Goal: Task Accomplishment & Management: Manage account settings

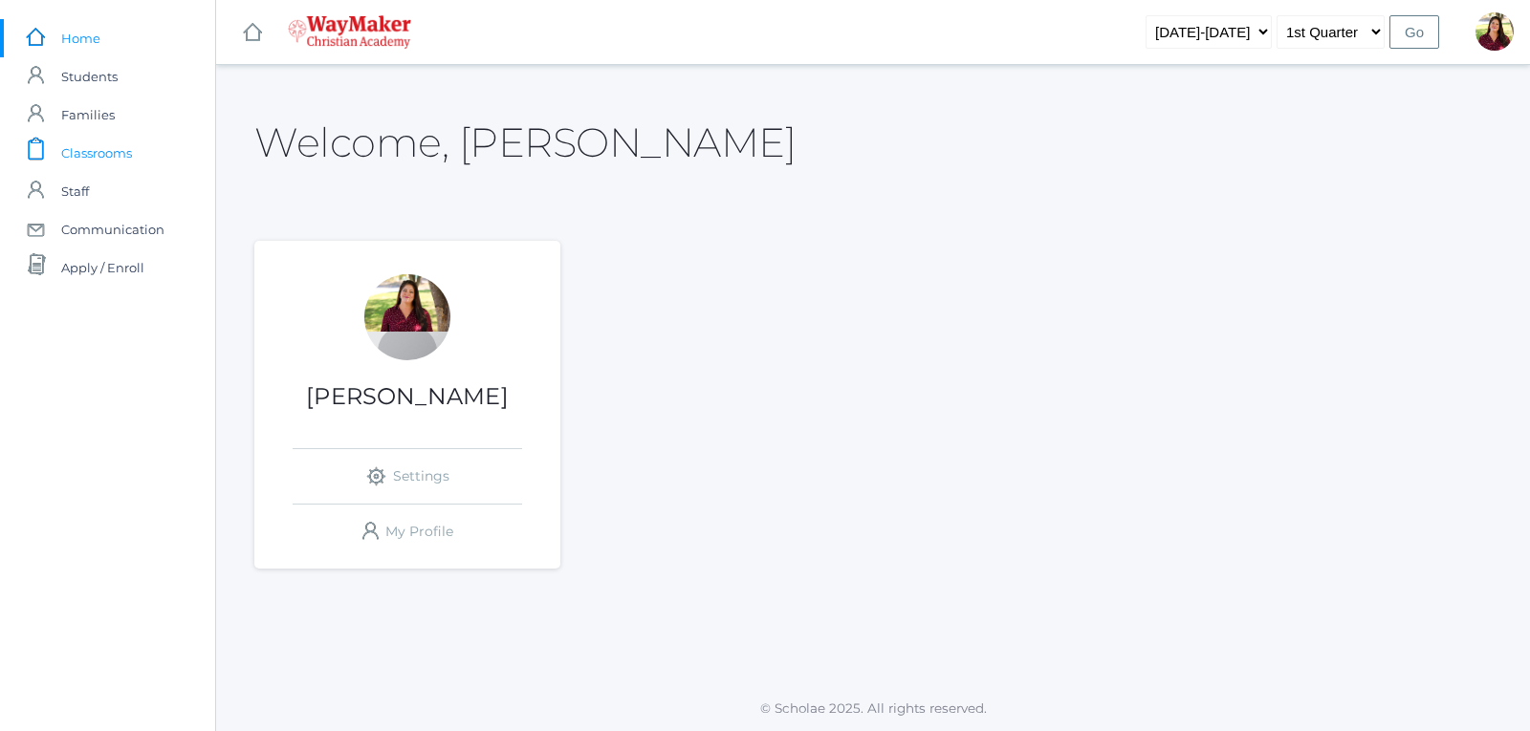
drag, startPoint x: 98, startPoint y: 162, endPoint x: 104, endPoint y: 146, distance: 16.7
click at [98, 162] on span "Classrooms" at bounding box center [96, 153] width 71 height 38
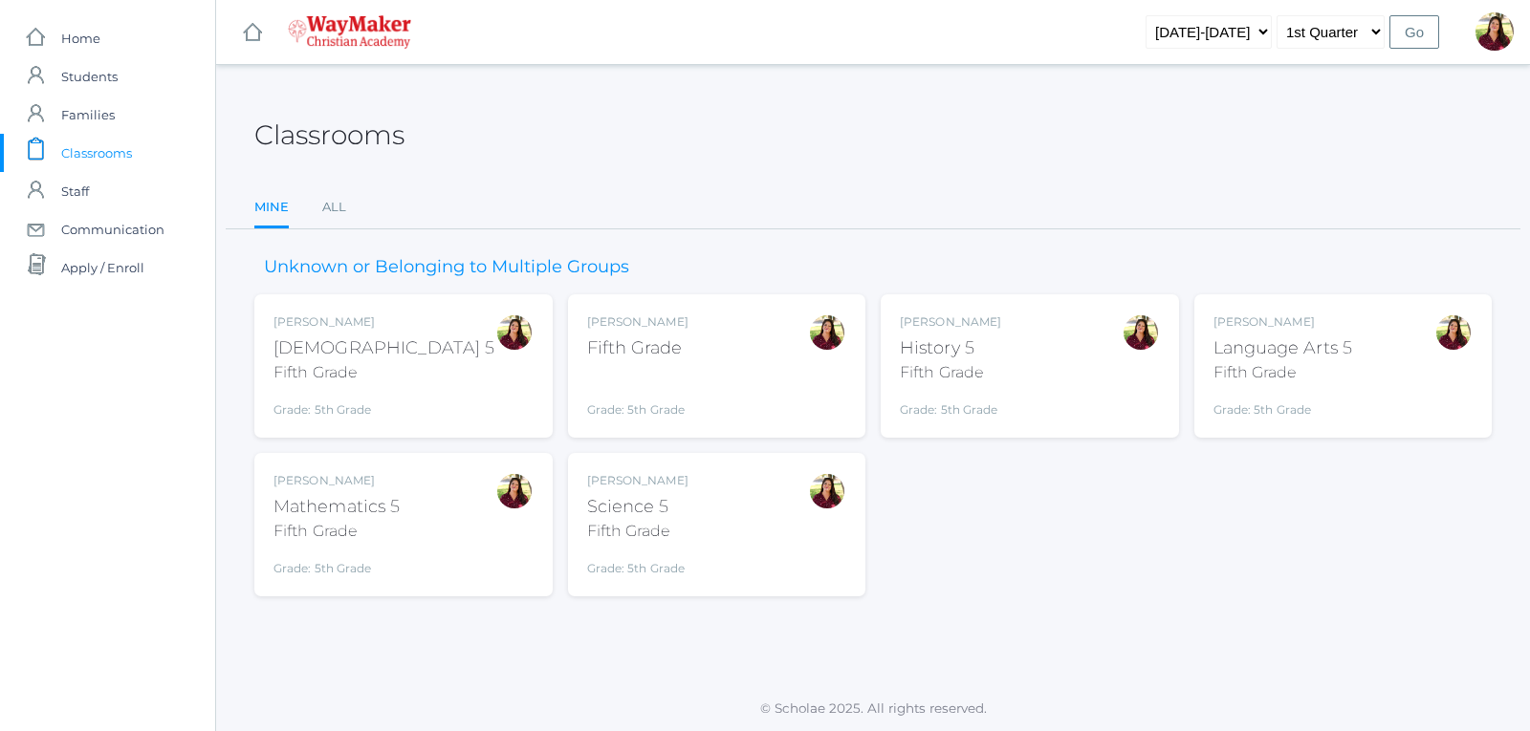
click at [333, 354] on div "Bible 5" at bounding box center [383, 349] width 221 height 26
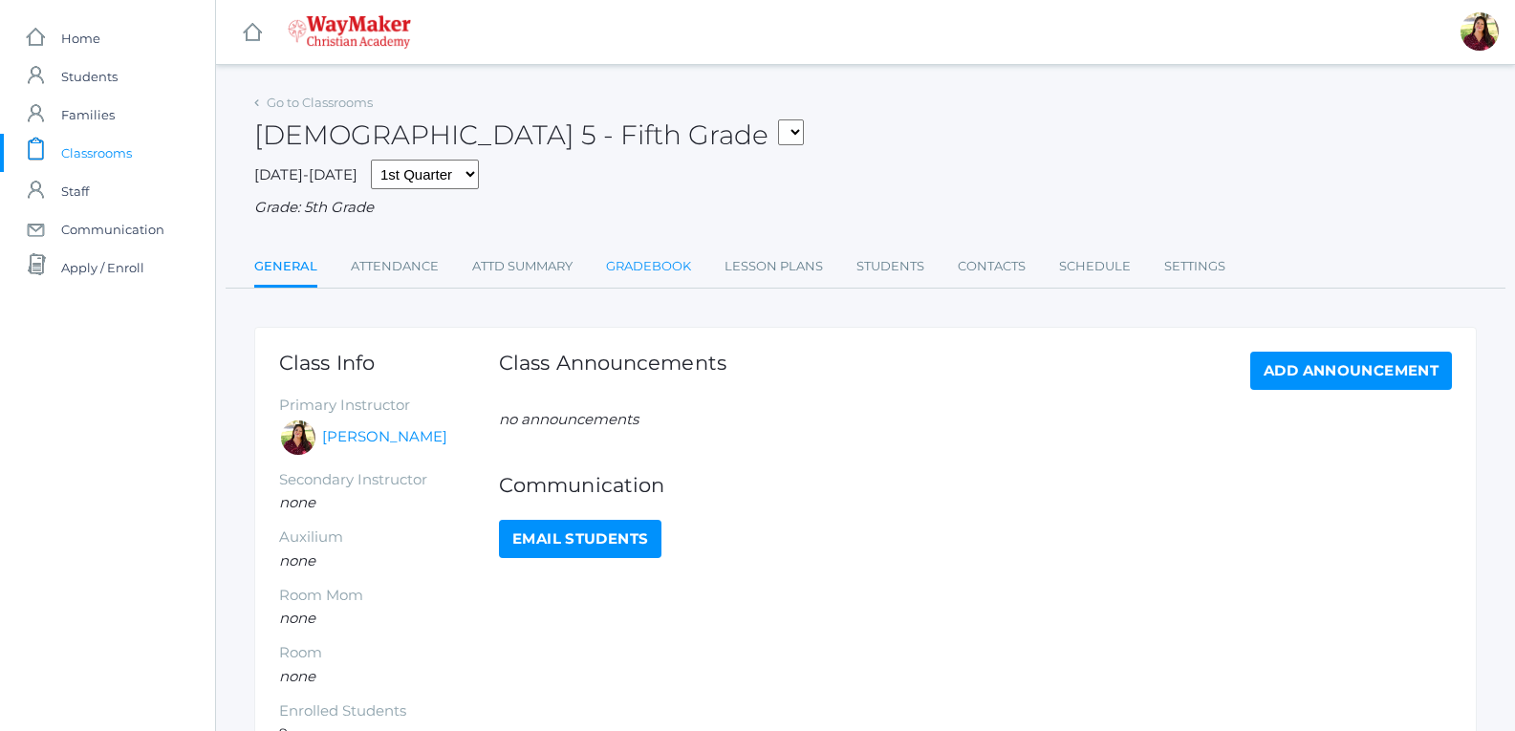
click at [624, 277] on link "Gradebook" at bounding box center [648, 267] width 85 height 38
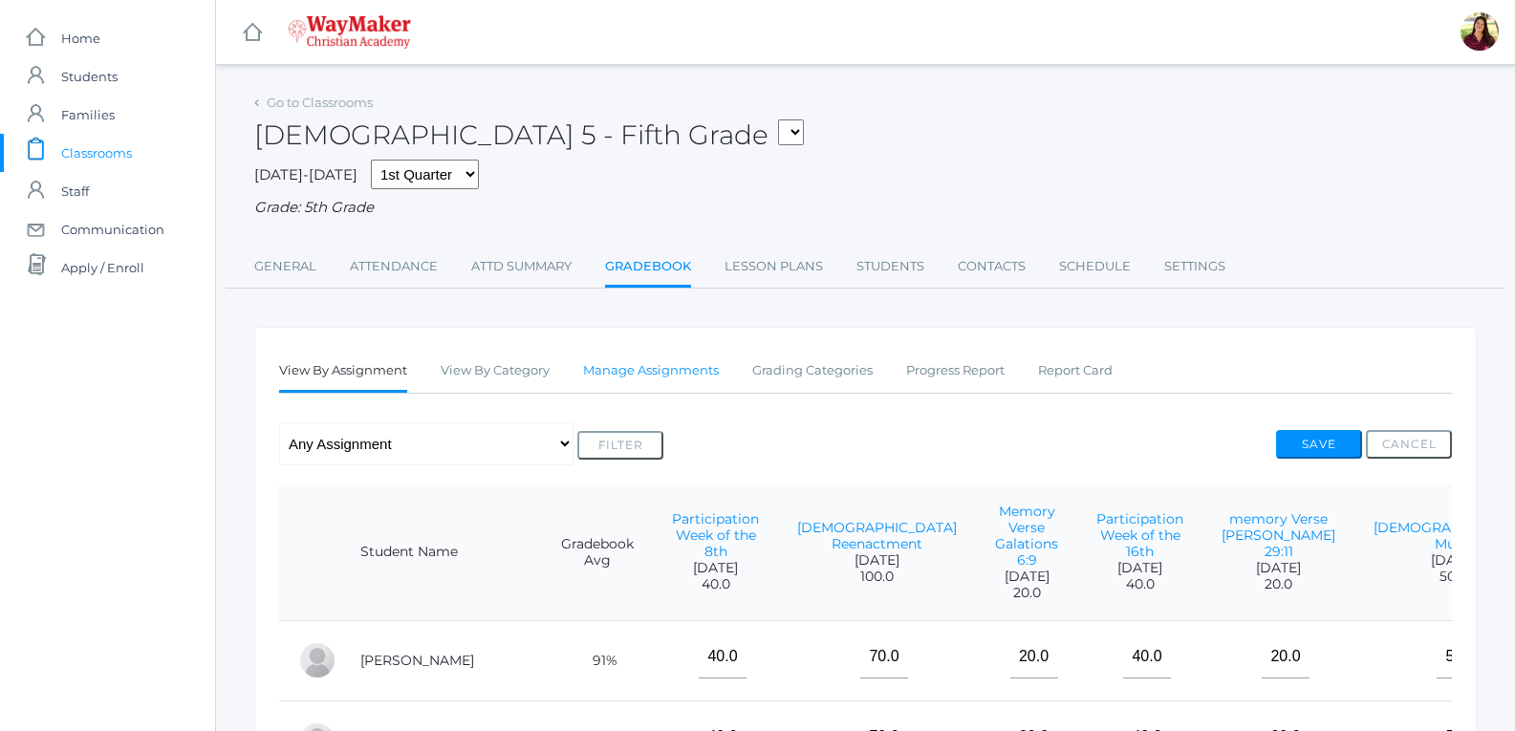
click at [638, 376] on link "Manage Assignments" at bounding box center [651, 371] width 136 height 38
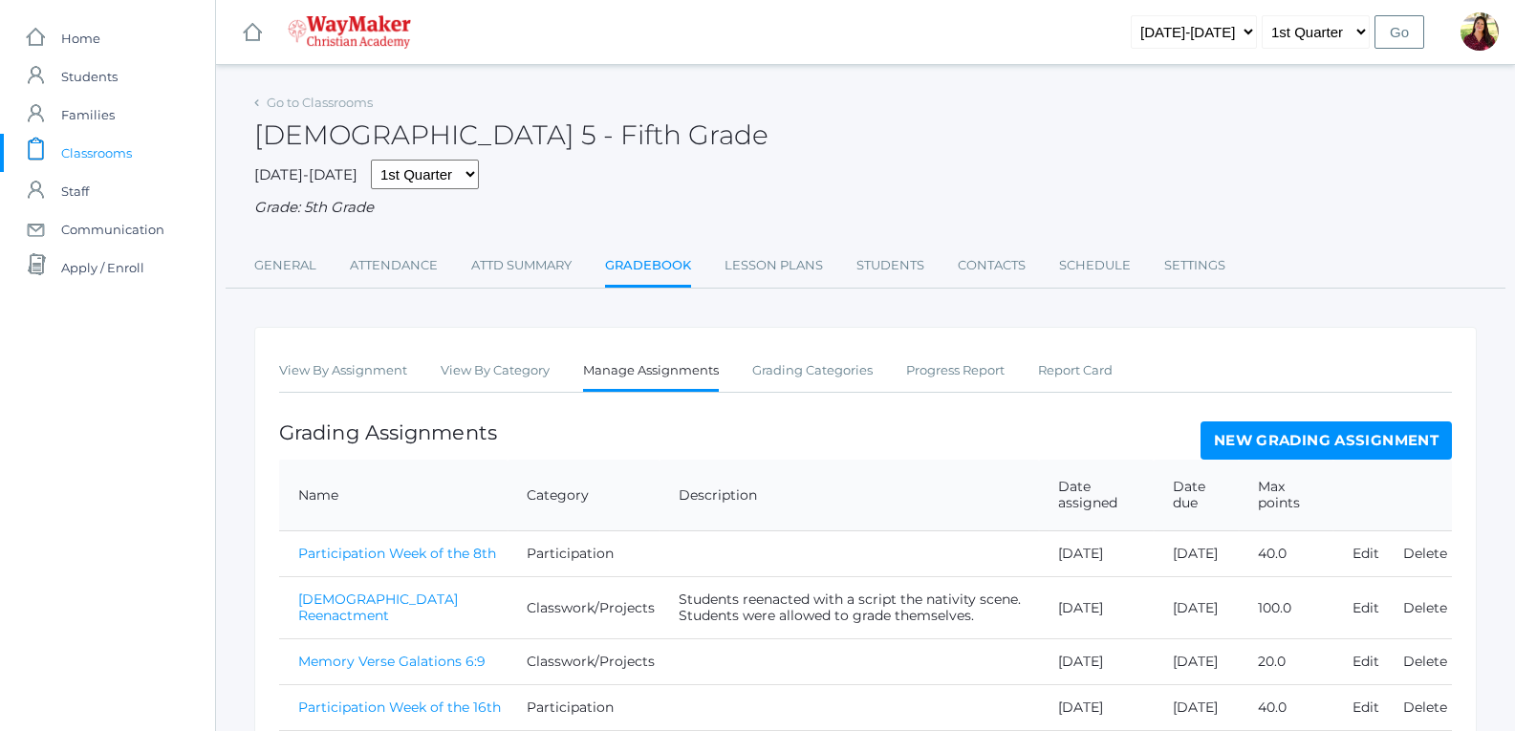
click at [1244, 441] on link "New Grading Assignment" at bounding box center [1326, 441] width 251 height 38
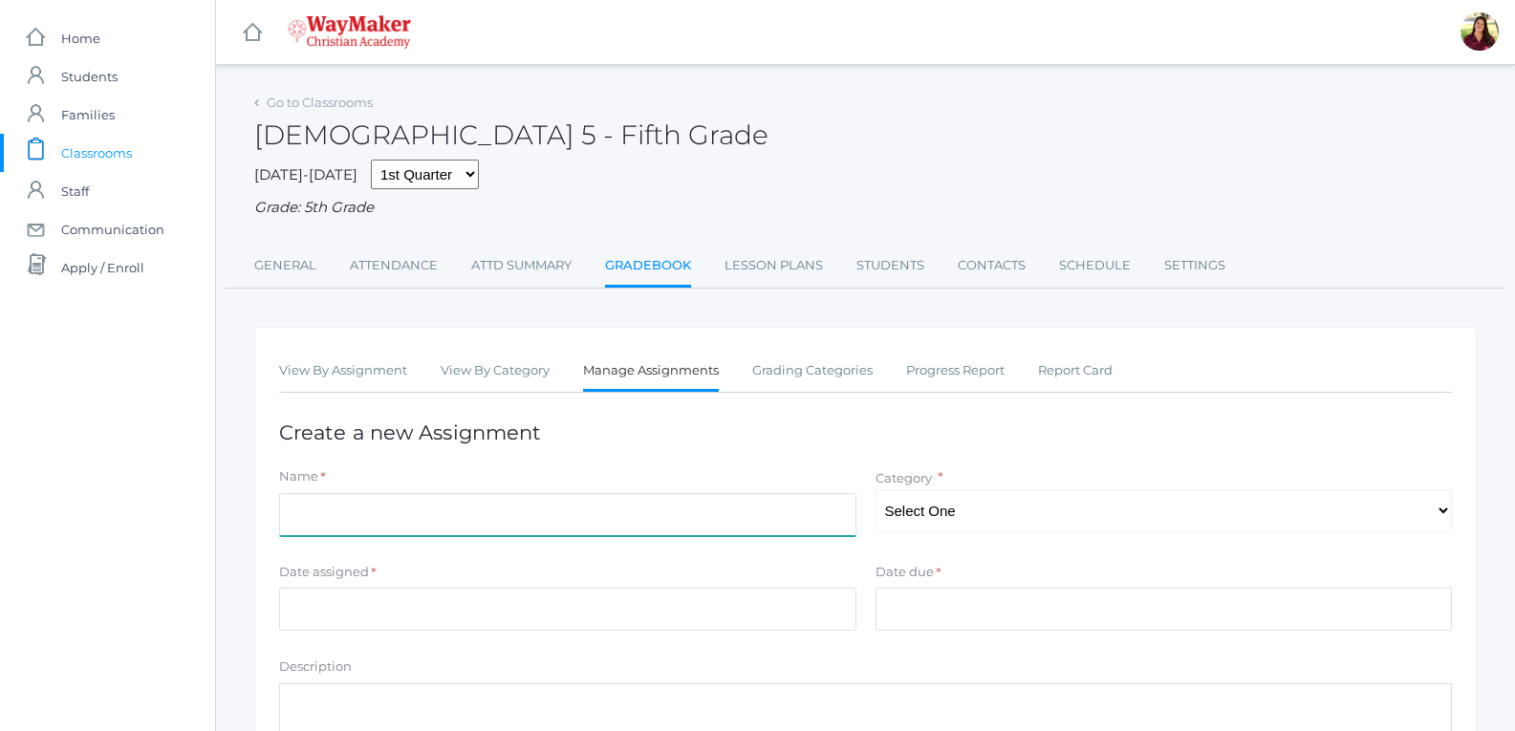
click at [409, 505] on input "Name" at bounding box center [567, 514] width 577 height 43
click at [344, 517] on input "Birth of hesus test" at bounding box center [567, 514] width 577 height 43
type input "Birth of jesus test"
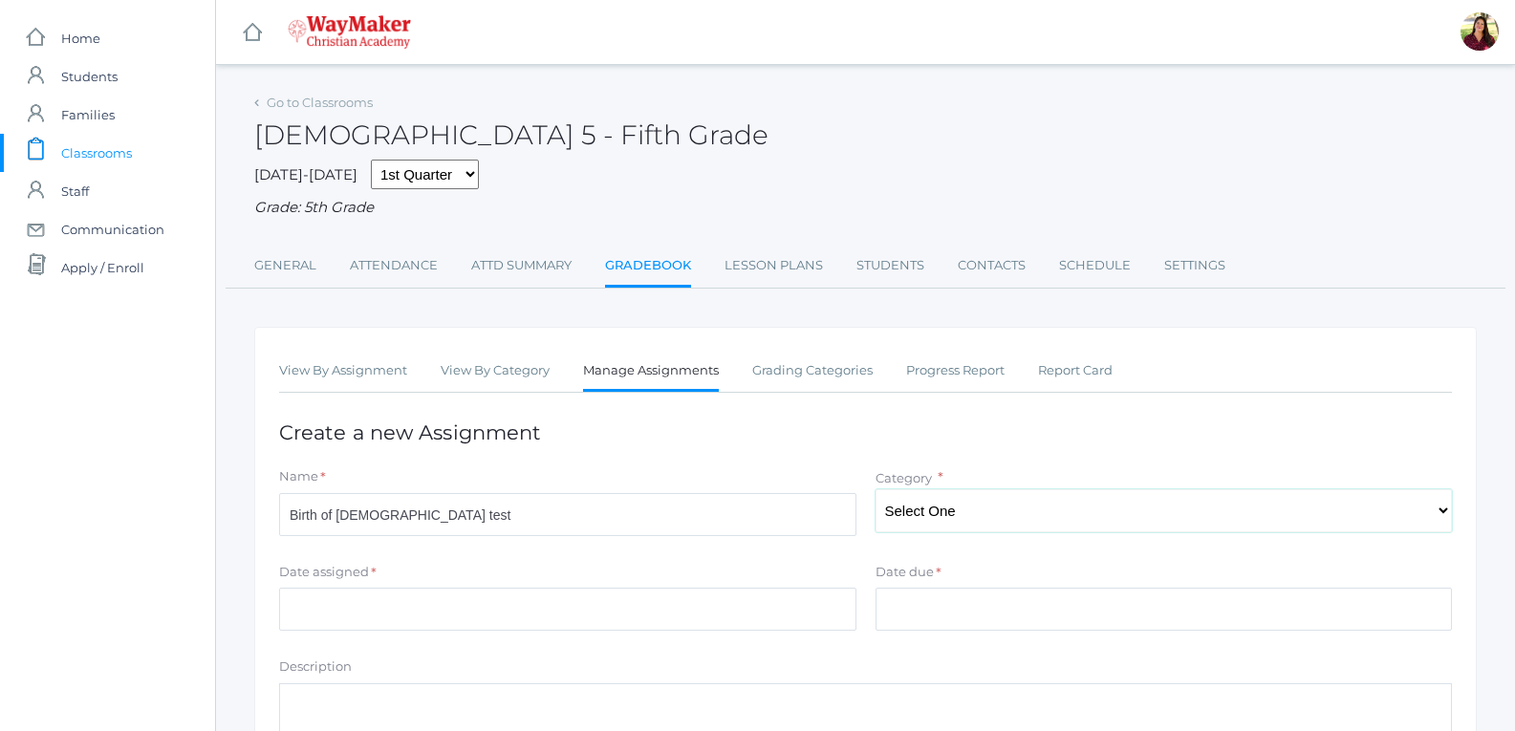
click at [945, 518] on select "Select One Test/quizes Classwork/Projects Participation" at bounding box center [1164, 510] width 577 height 43
select select "1097"
click at [876, 491] on select "Select One Test/quizes Classwork/Projects Participation" at bounding box center [1164, 510] width 577 height 43
click at [720, 608] on input "Date assigned" at bounding box center [567, 609] width 577 height 43
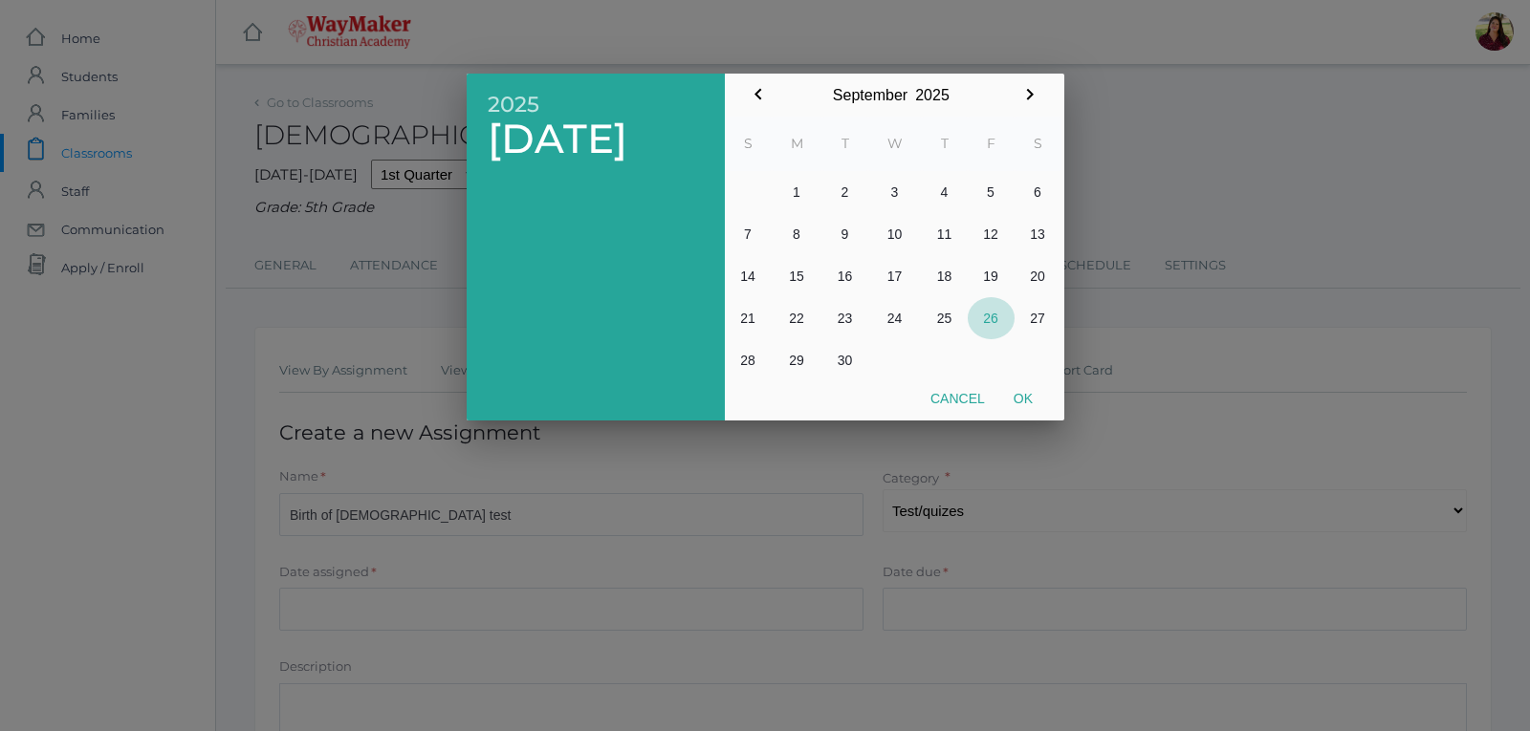
click at [990, 317] on button "26" at bounding box center [991, 318] width 47 height 42
click at [1020, 401] on button "Ok" at bounding box center [1023, 398] width 48 height 34
type input "[DATE]"
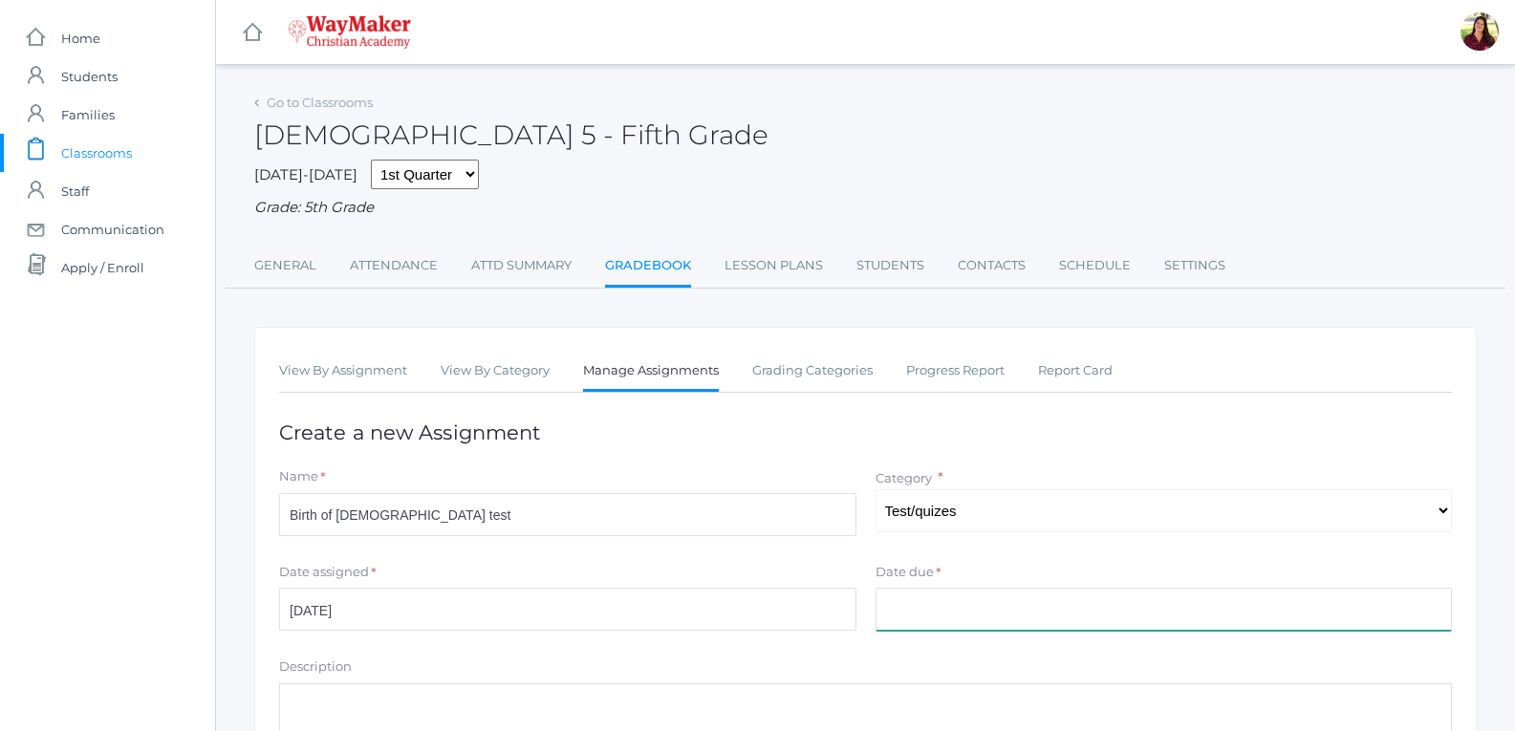
click at [950, 617] on input "Date due" at bounding box center [1164, 609] width 577 height 43
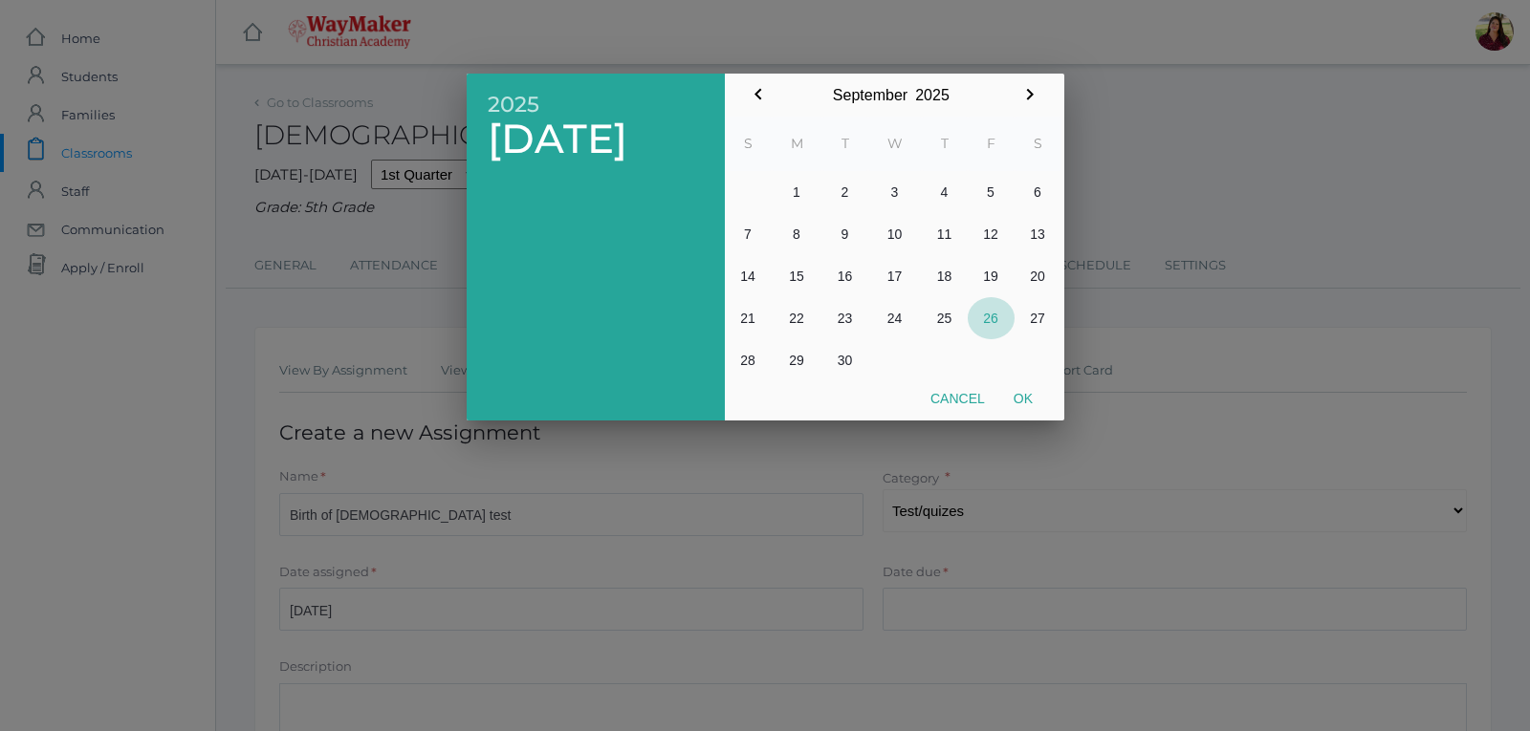
click at [996, 323] on button "26" at bounding box center [991, 318] width 47 height 42
click at [1014, 402] on button "Ok" at bounding box center [1023, 398] width 48 height 34
type input "[DATE]"
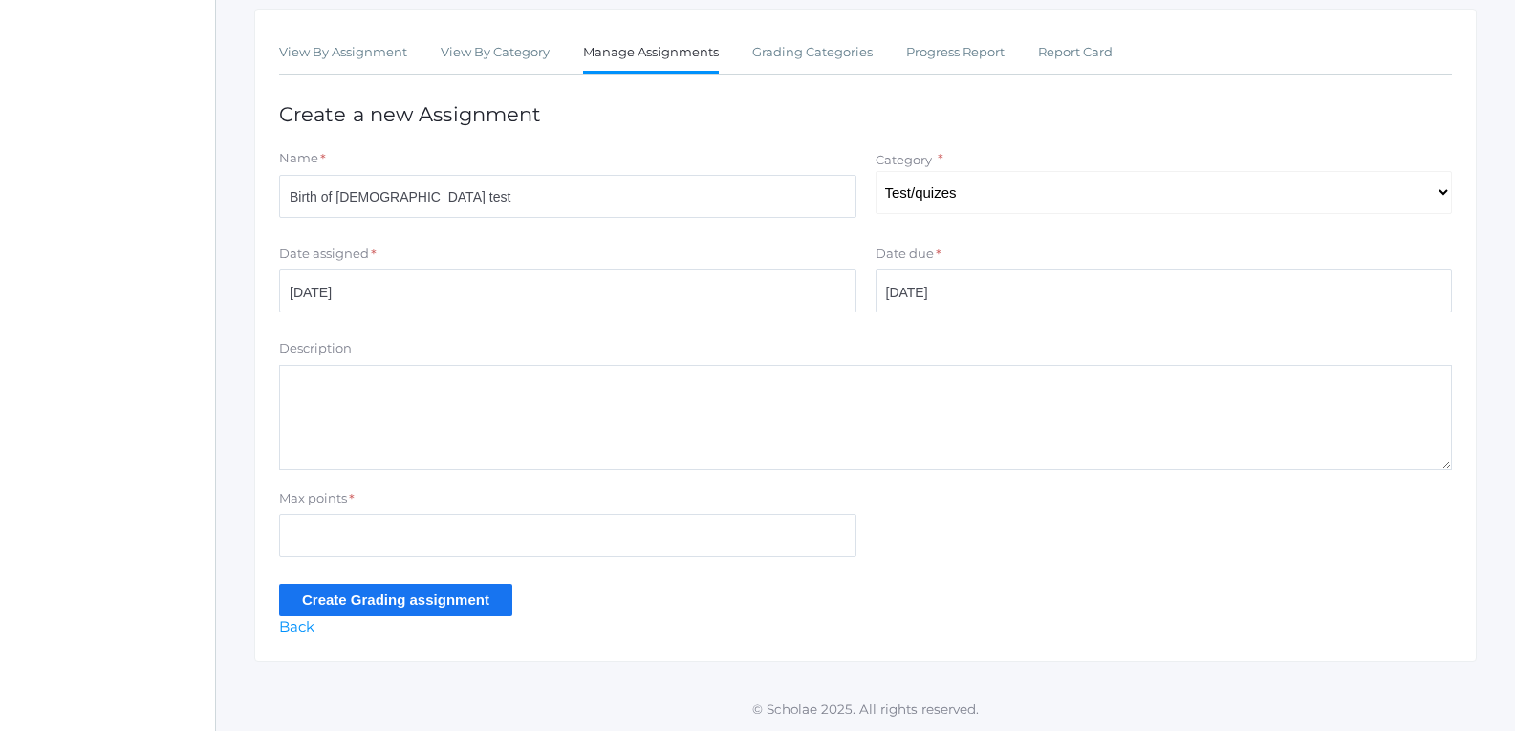
scroll to position [321, 0]
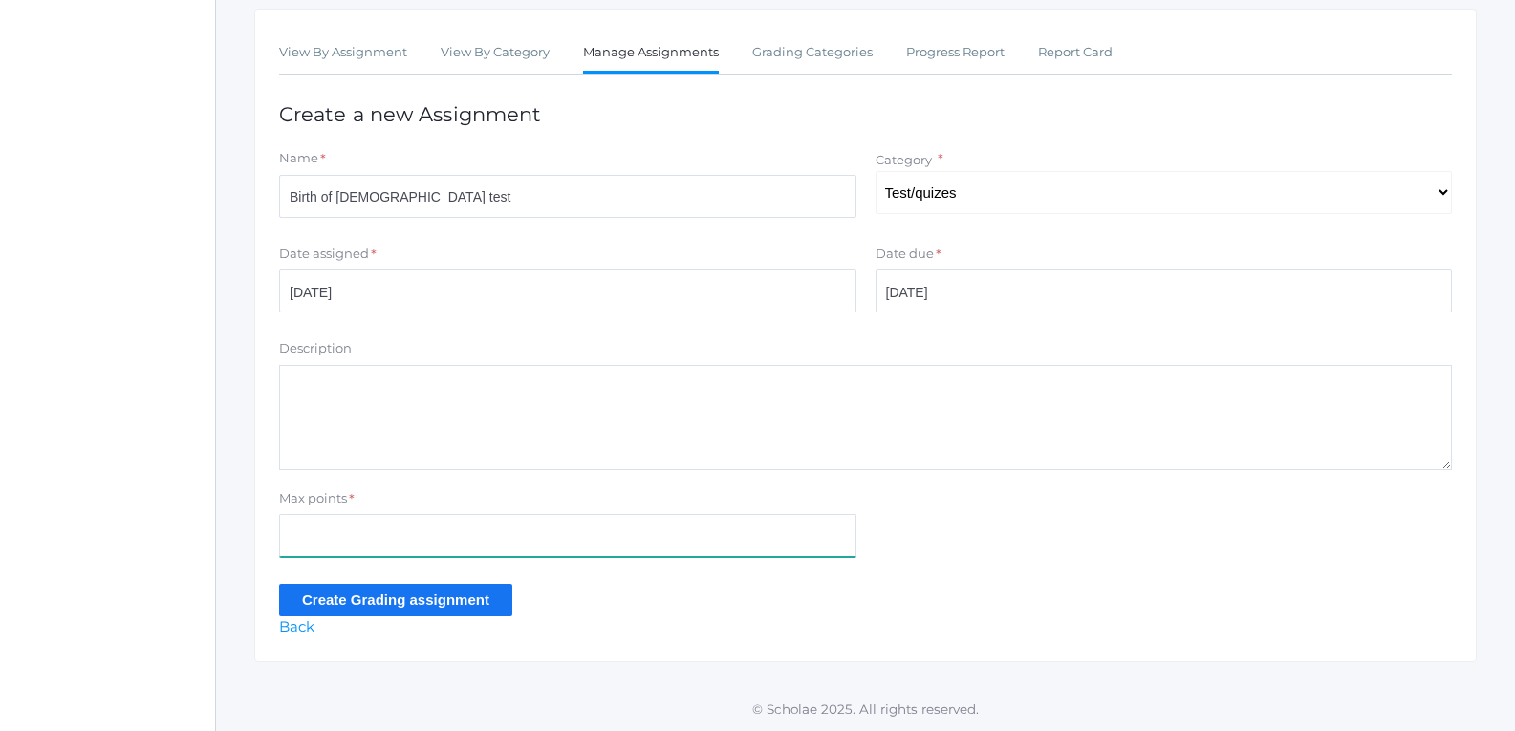
click at [589, 555] on input "Max points" at bounding box center [567, 535] width 577 height 43
type input "100"
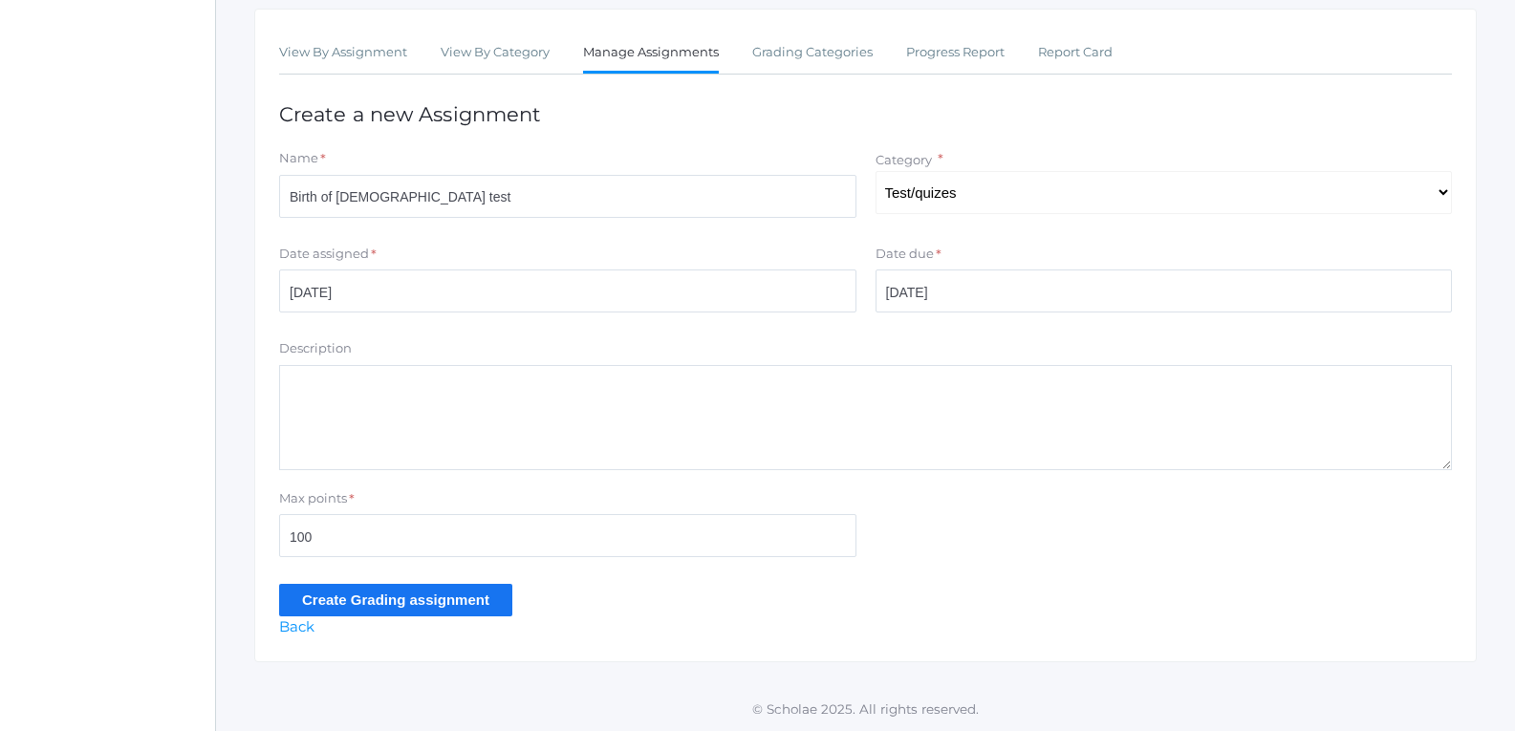
click at [317, 586] on input "Create Grading assignment" at bounding box center [395, 600] width 233 height 32
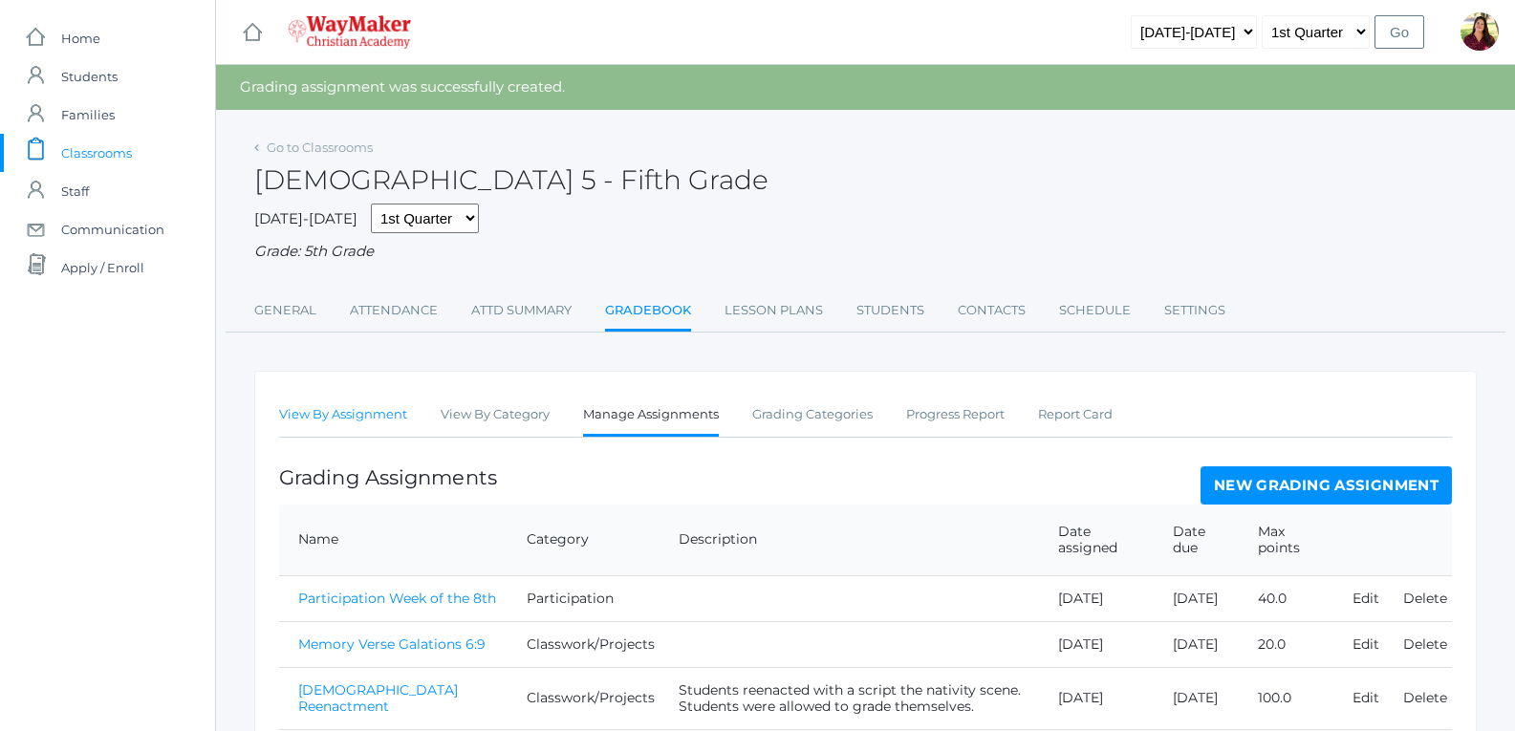
click at [333, 417] on link "View By Assignment" at bounding box center [343, 415] width 128 height 38
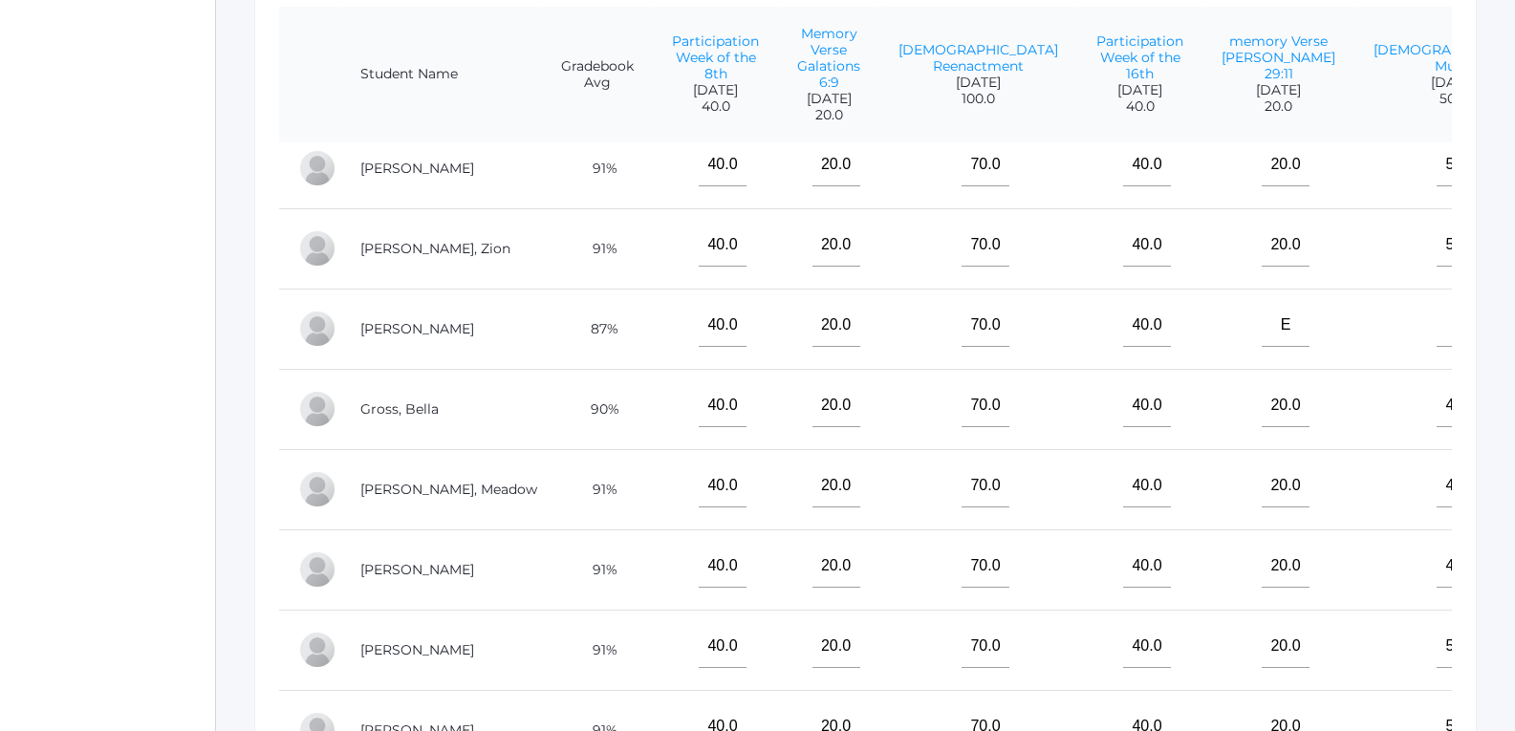
scroll to position [125, 0]
type input"] "95"
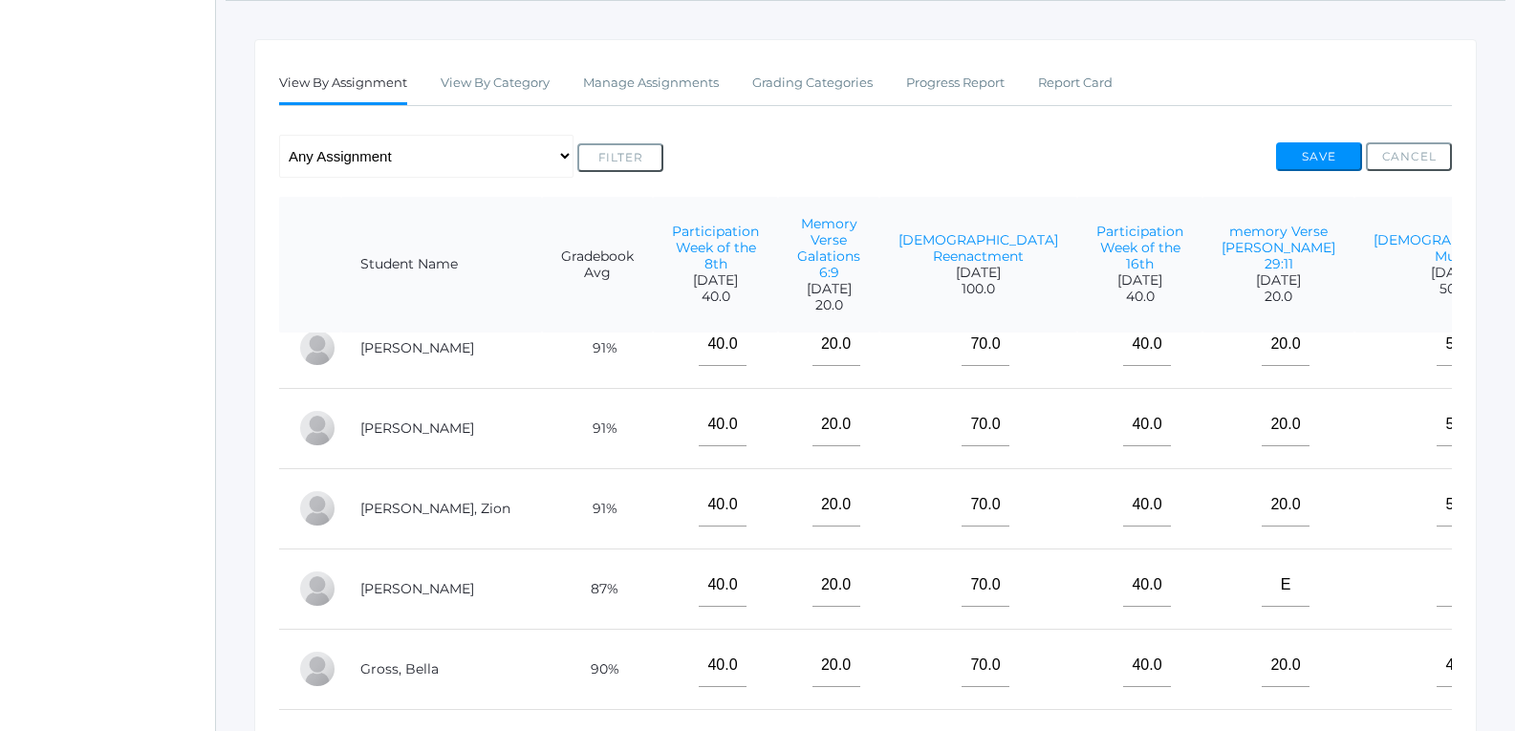
scroll to position [16, 0]
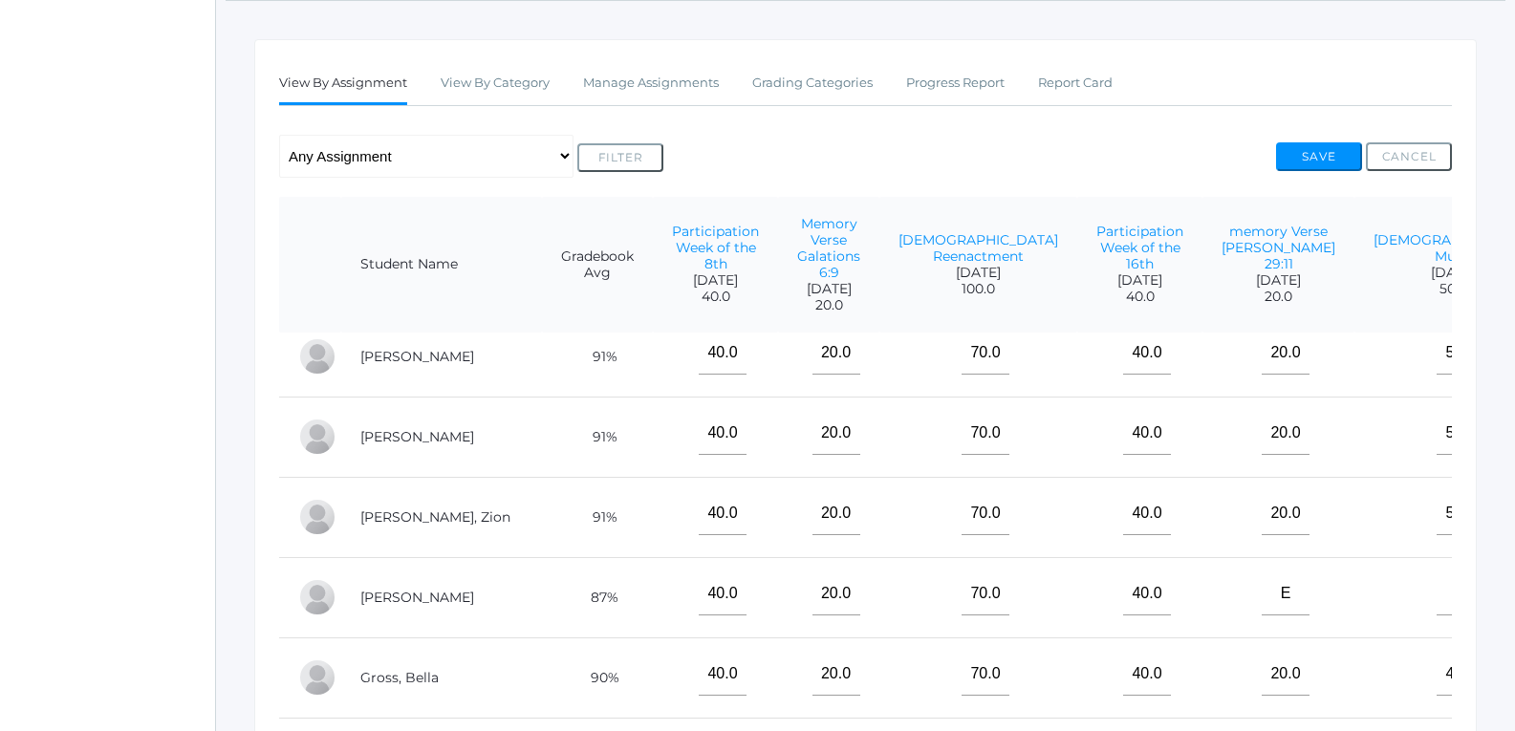
type input"] "E"
type input"] "90"
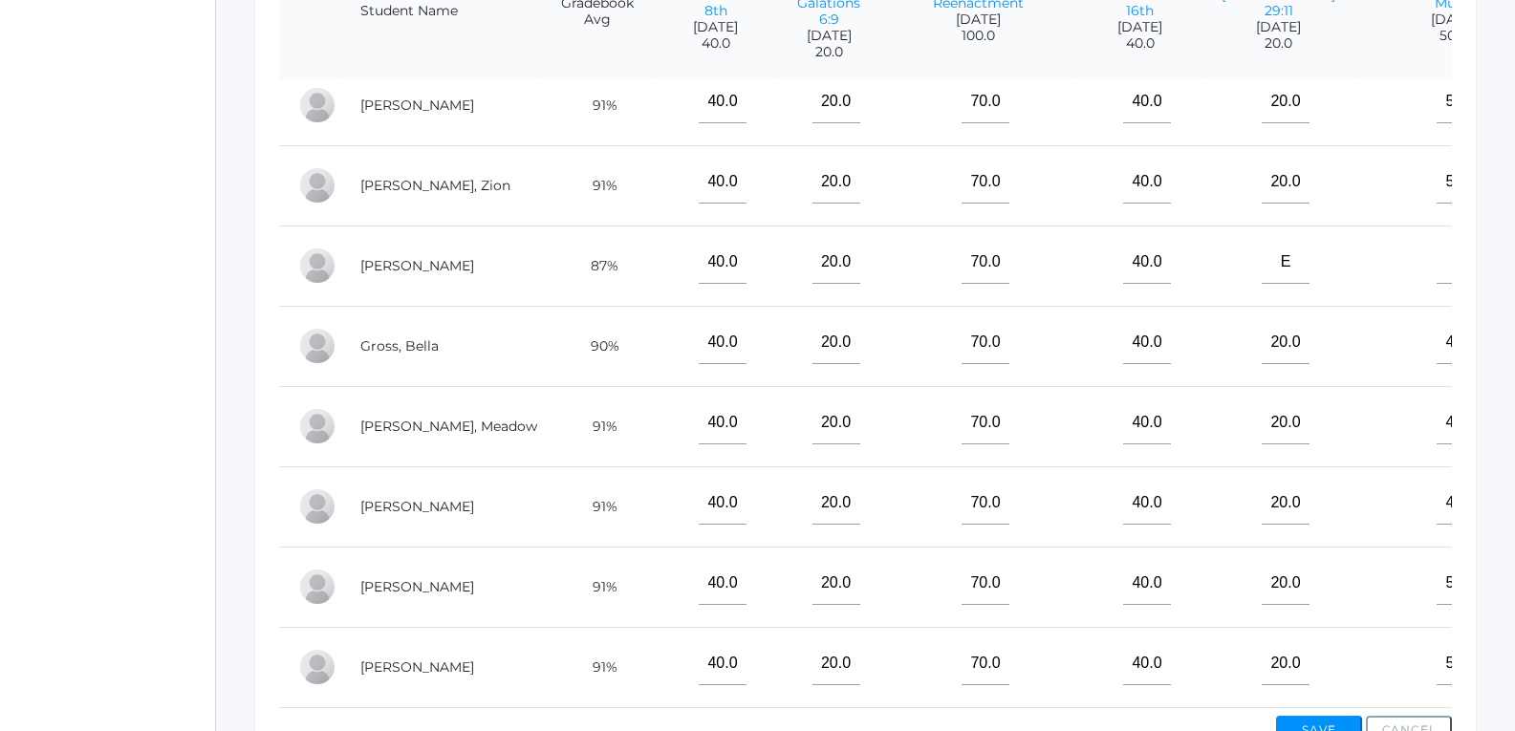
scroll to position [575, 0]
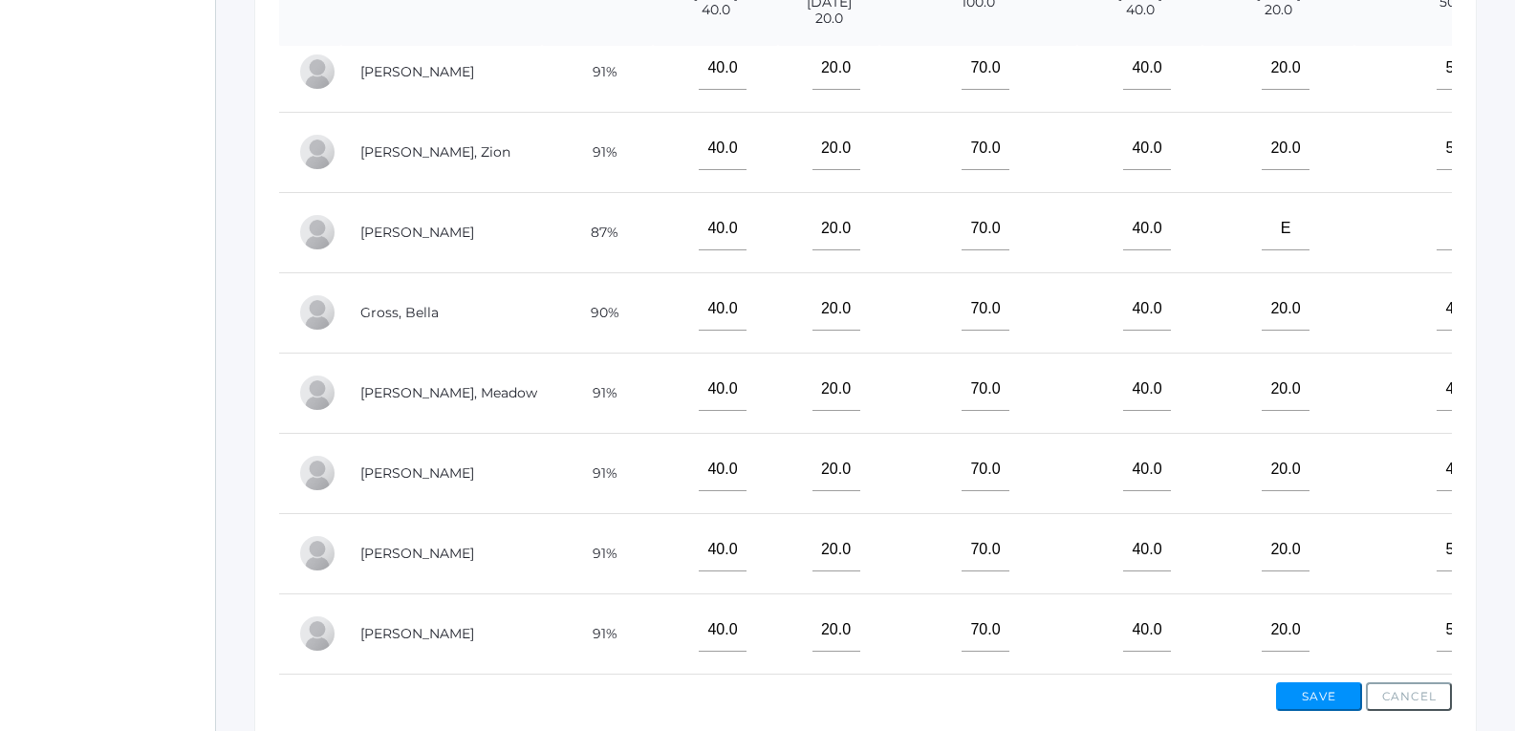
type input"] "90"
type input"] "95"
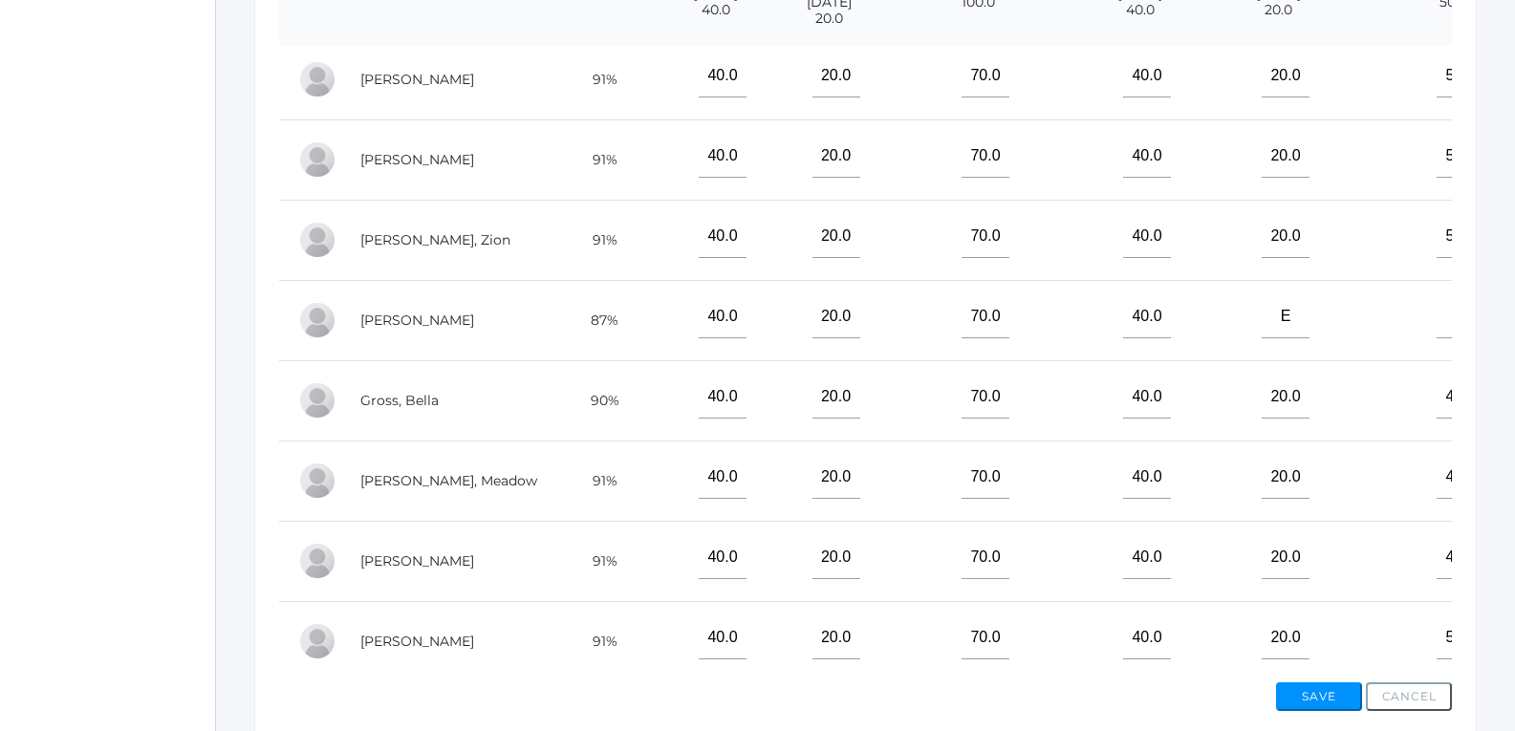
scroll to position [0, 0]
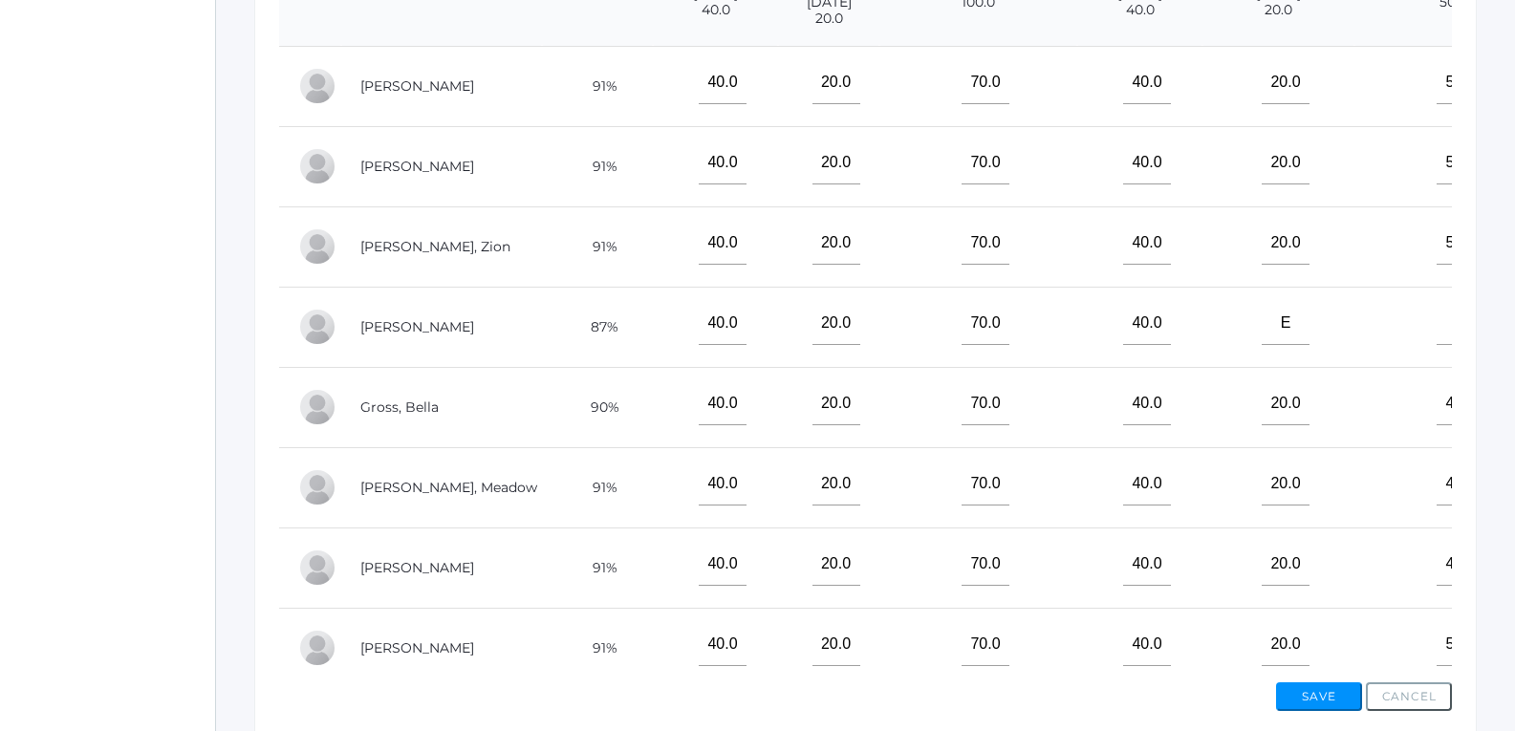
type input"] "100"
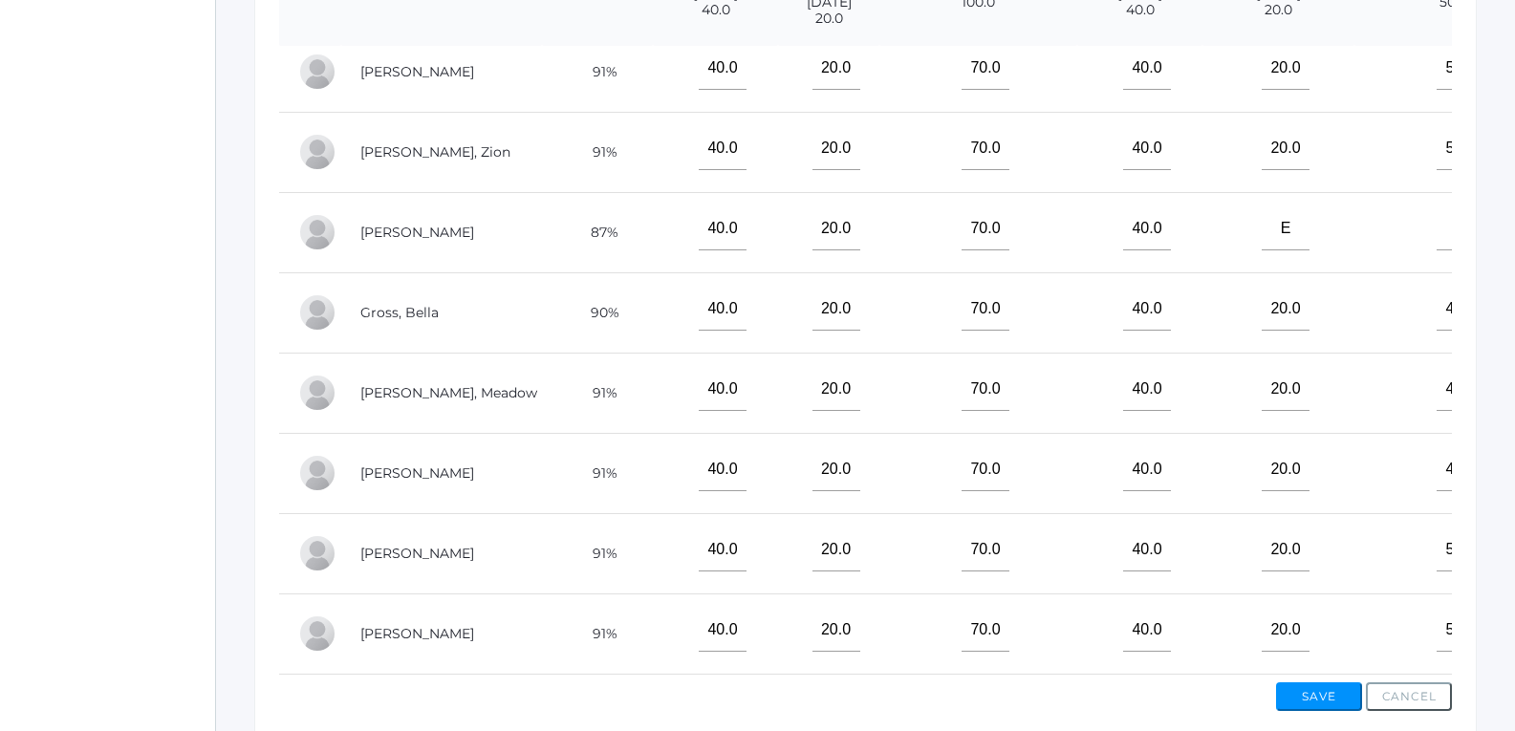
scroll to position [125, 0]
type input"] "100"
drag, startPoint x: 1393, startPoint y: 391, endPoint x: 1398, endPoint y: 182, distance: 209.4
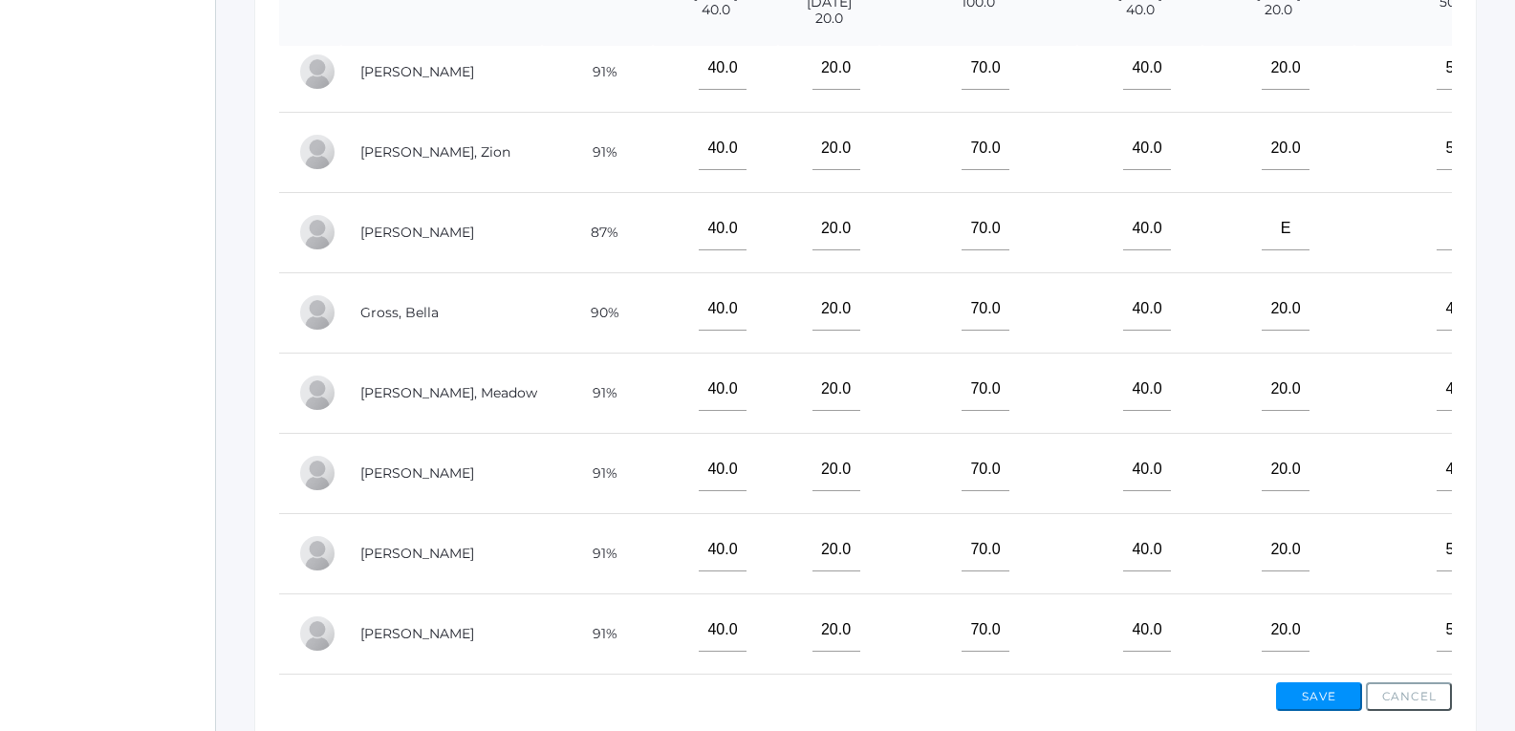
type input"] "100"
drag, startPoint x: 927, startPoint y: 705, endPoint x: 960, endPoint y: 33, distance: 672.9
click at [964, 244] on div "View By Assignment View By Category Manage Assignments Grading Categories Progr…" at bounding box center [865, 253] width 1223 height 1003
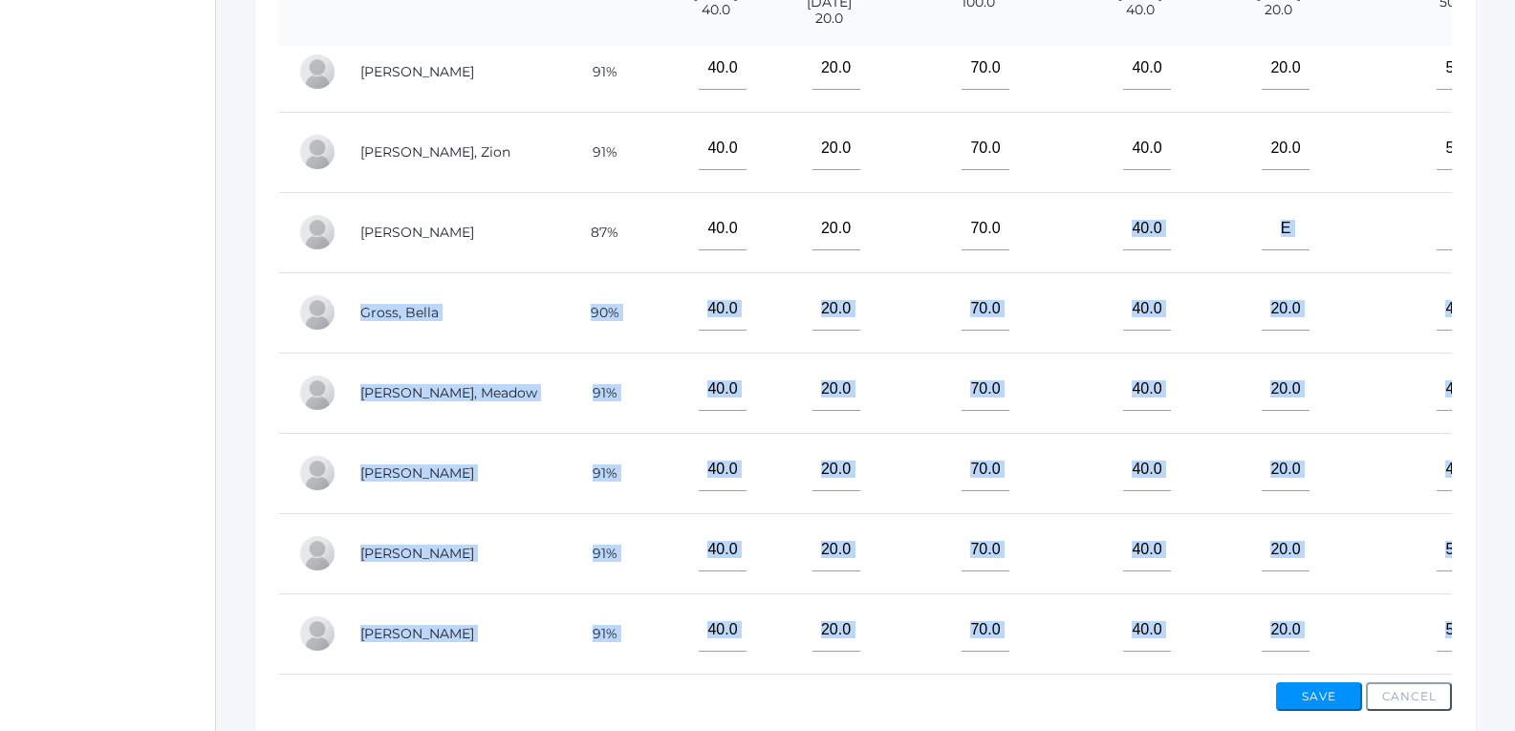
click at [1496, 310] on div "Go to Classrooms Bible 5 - Fifth Grade 05ELEM - Fifth Grade 05ELEM - History 5 …" at bounding box center [865, 134] width 1299 height 1241
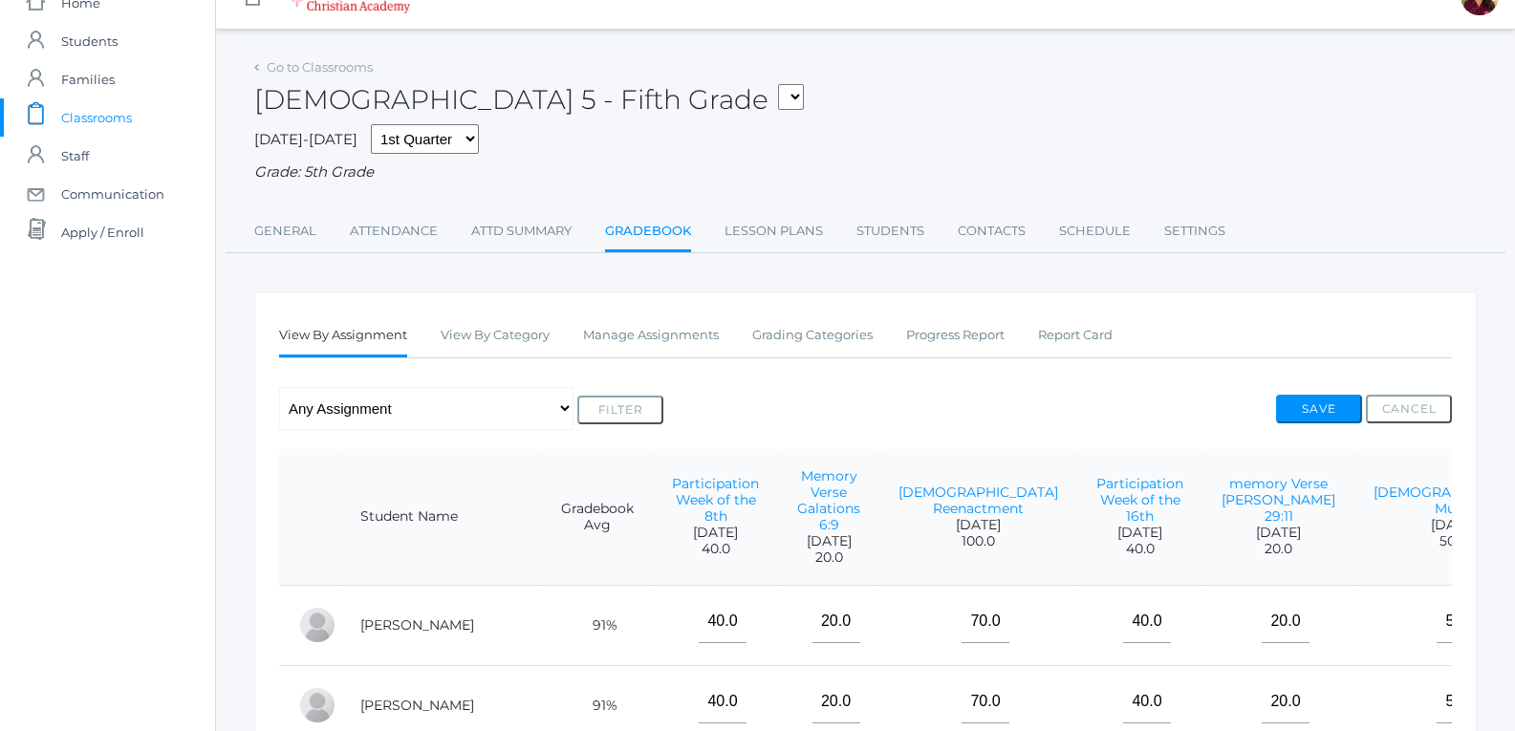
scroll to position [1, 0]
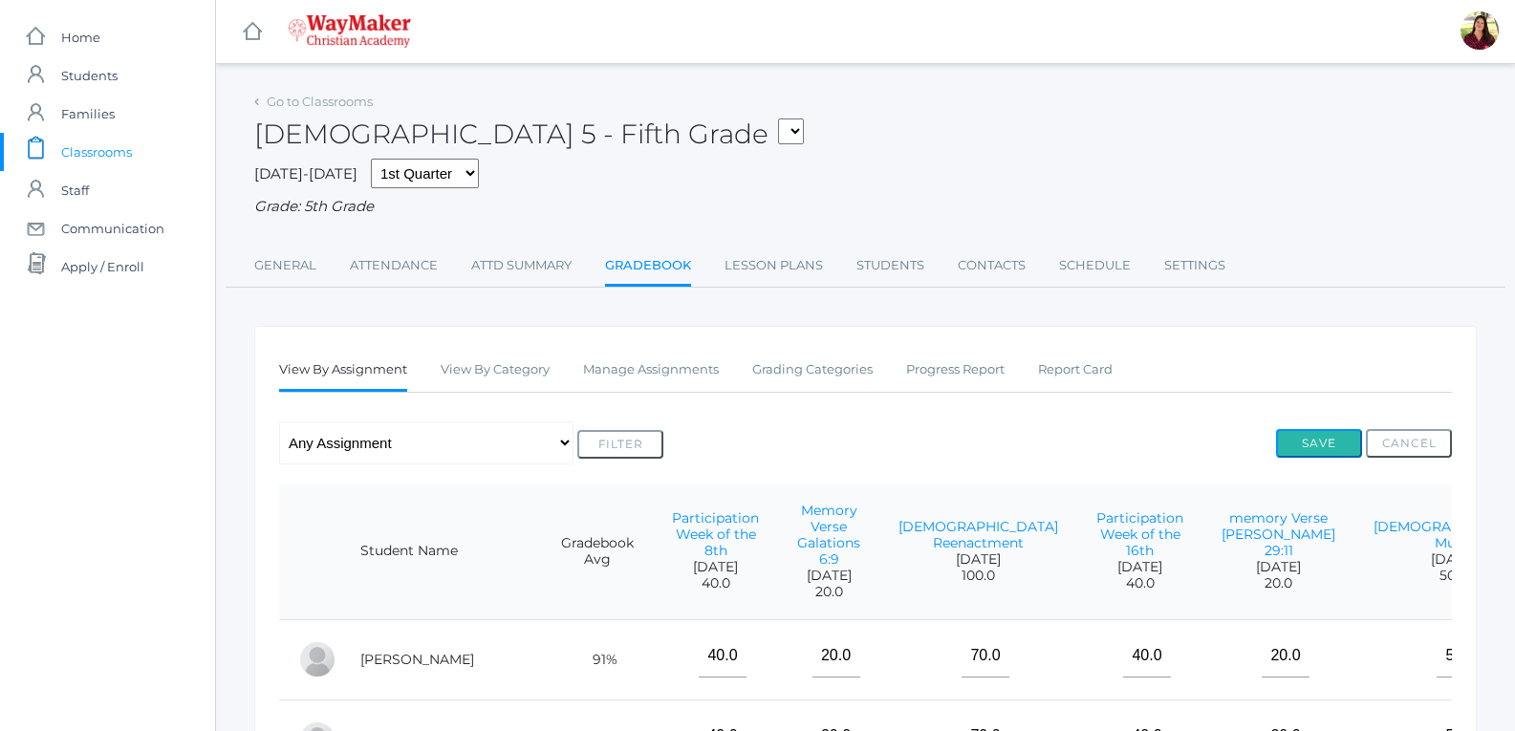
click at [1281, 449] on button "Save" at bounding box center [1319, 443] width 86 height 29
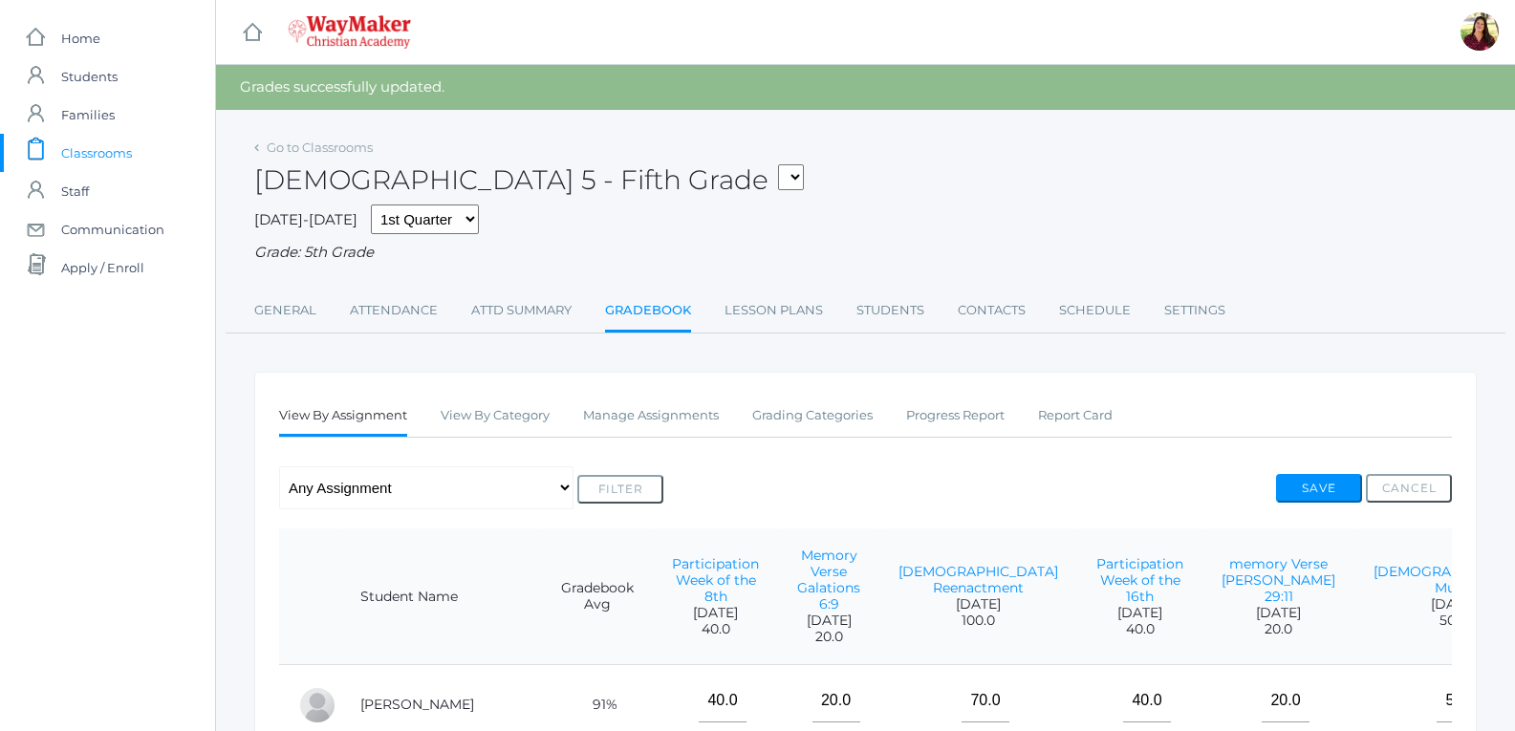
click at [778, 185] on select "05ELEM - Fifth Grade 05ELEM - History 5 Fifth Grade 05ELEM - Science 5 Fifth Gr…" at bounding box center [791, 177] width 26 height 26
select select "2533"
click at [778, 164] on select "05ELEM - Fifth Grade 05ELEM - History 5 Fifth Grade 05ELEM - Science 5 Fifth Gr…" at bounding box center [791, 177] width 26 height 26
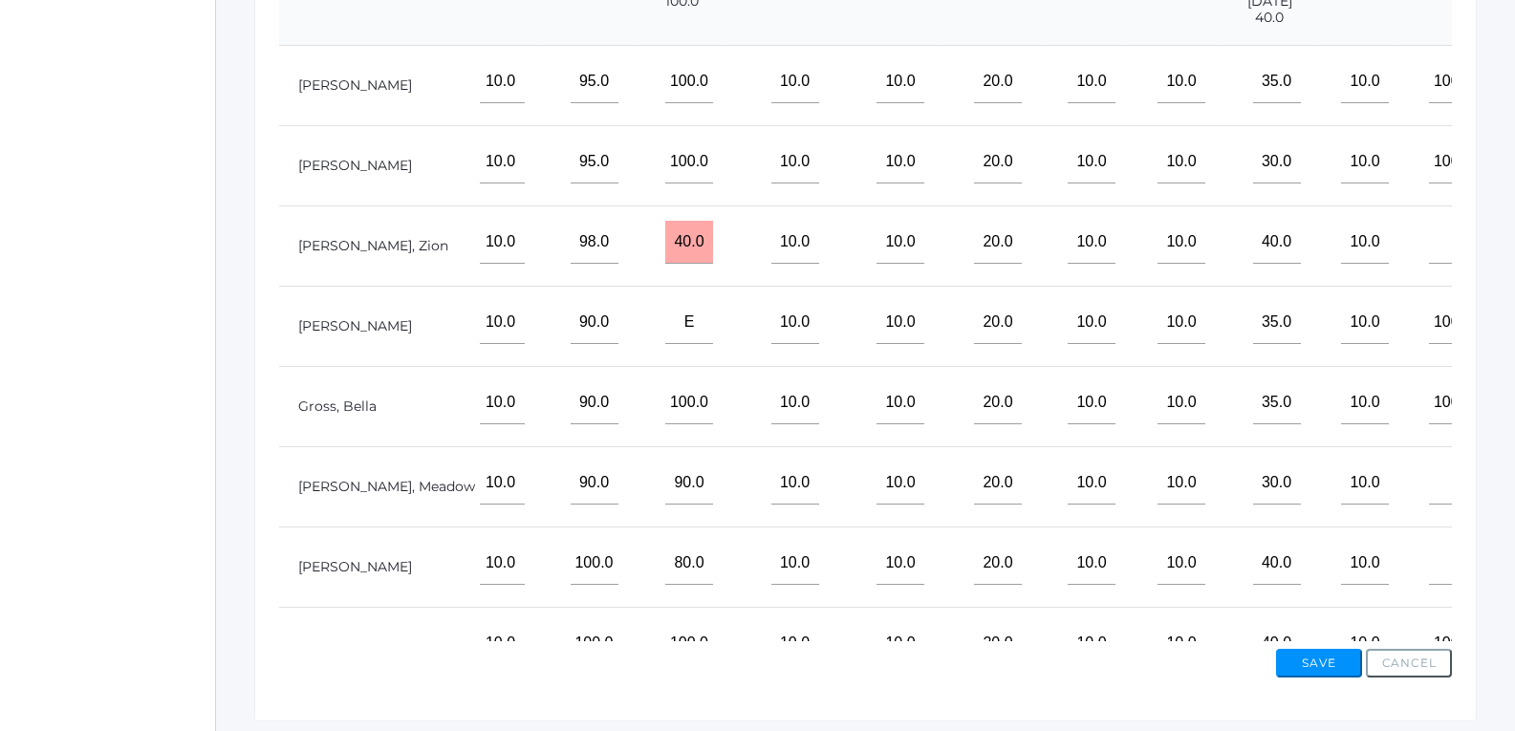
scroll to position [575, 0]
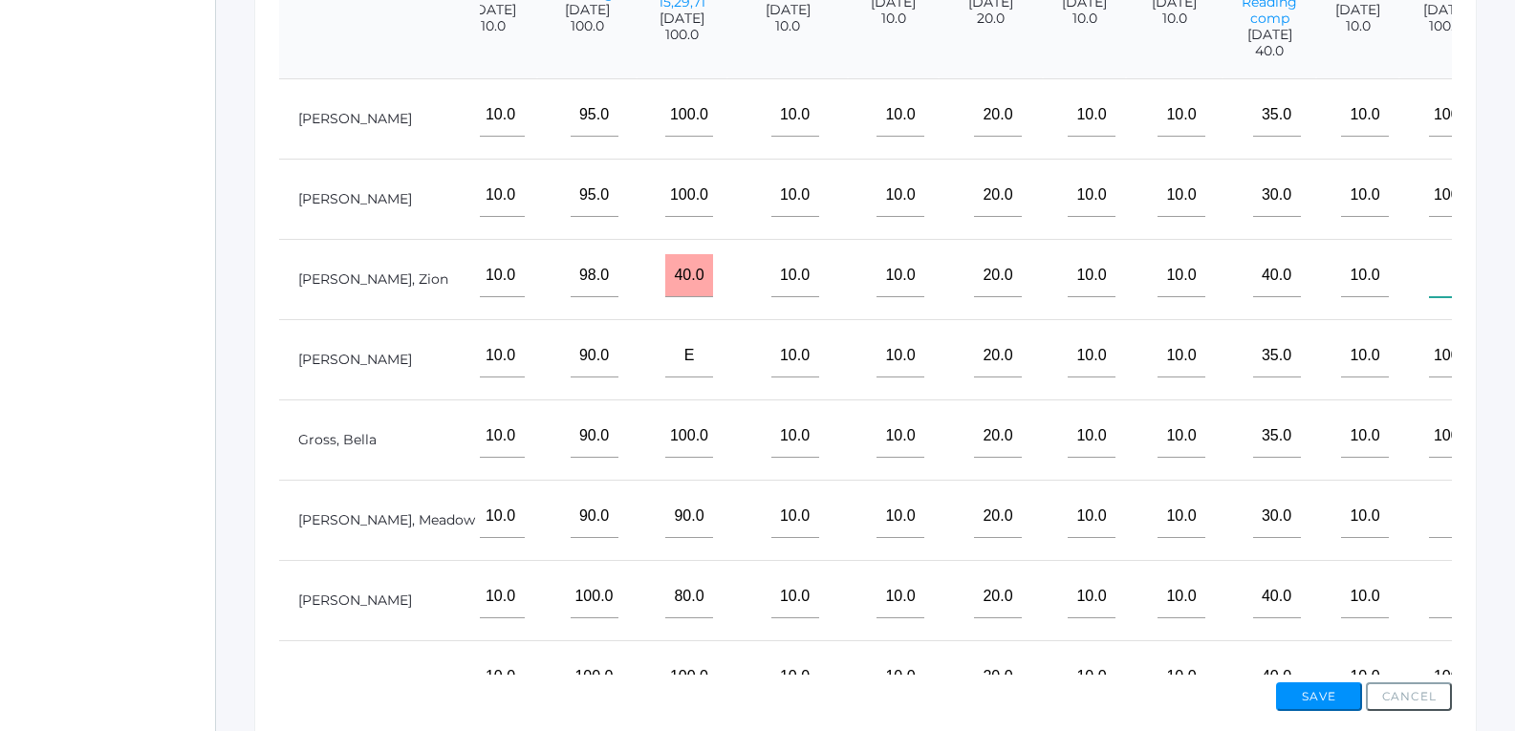
click at [1429, 297] on input"] "text" at bounding box center [1453, 275] width 48 height 43
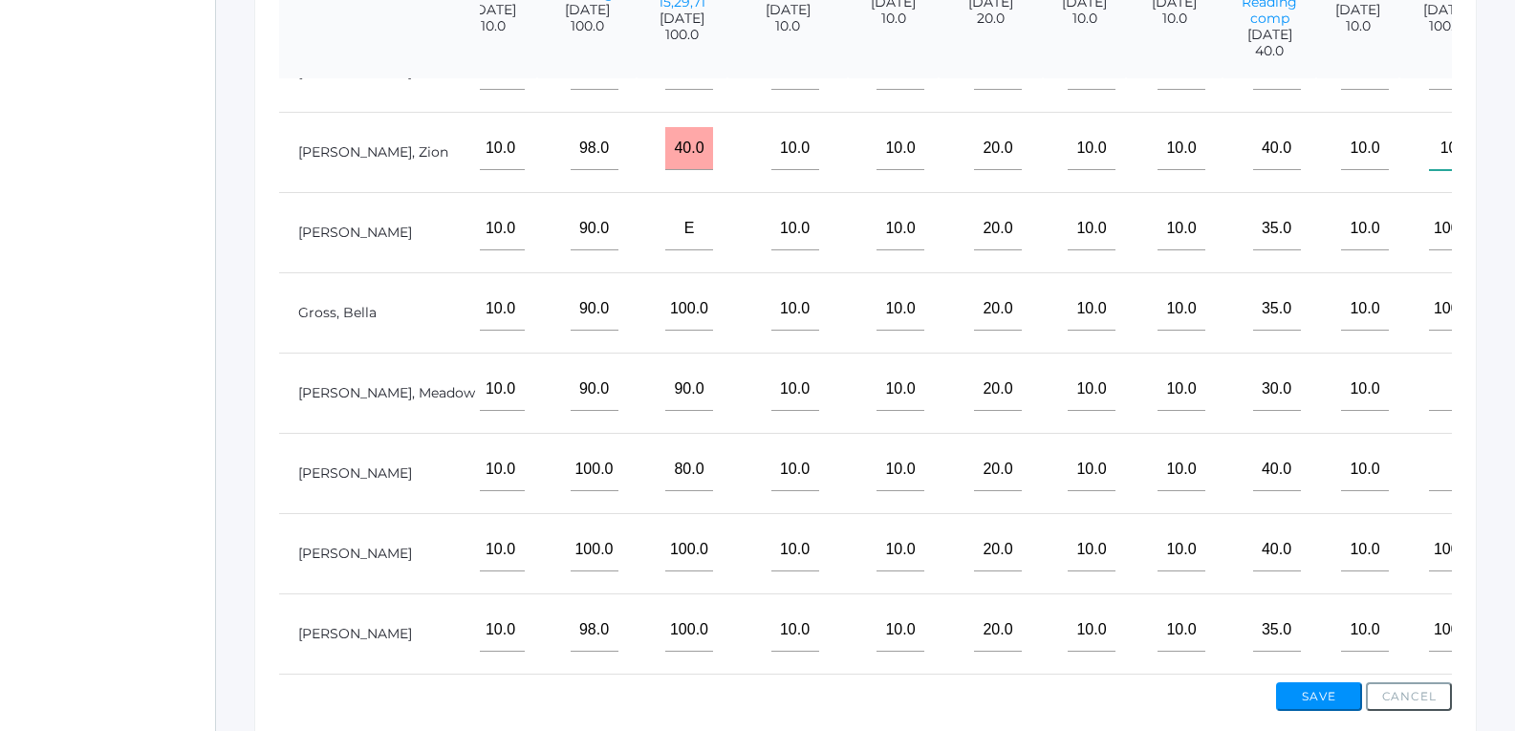
scroll to position [158, 1216]
type input"] "100"
click at [1429, 385] on input"] "text" at bounding box center [1453, 389] width 48 height 43
type input"] "70"
click at [1429, 452] on input"] "text" at bounding box center [1453, 469] width 48 height 43
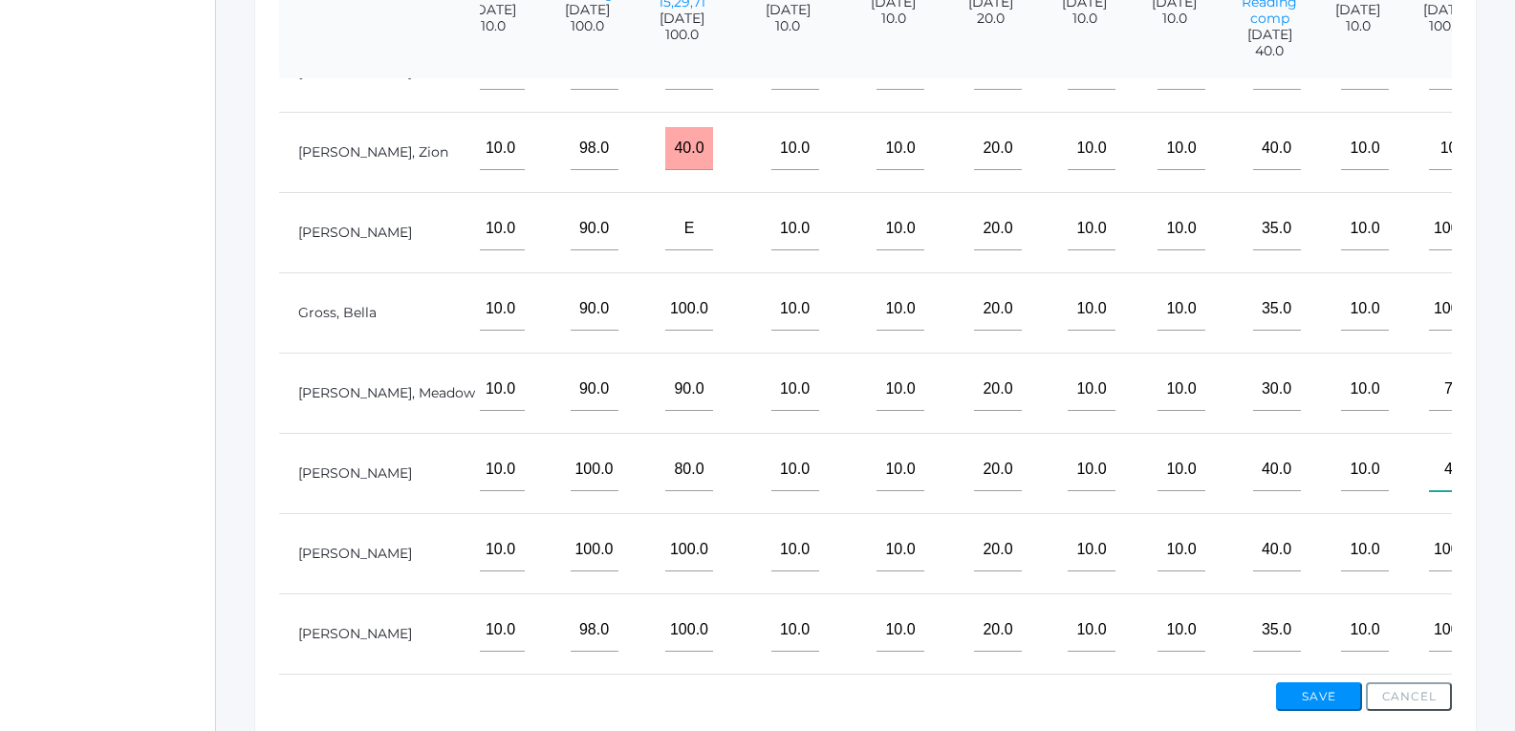
scroll to position [670, 0]
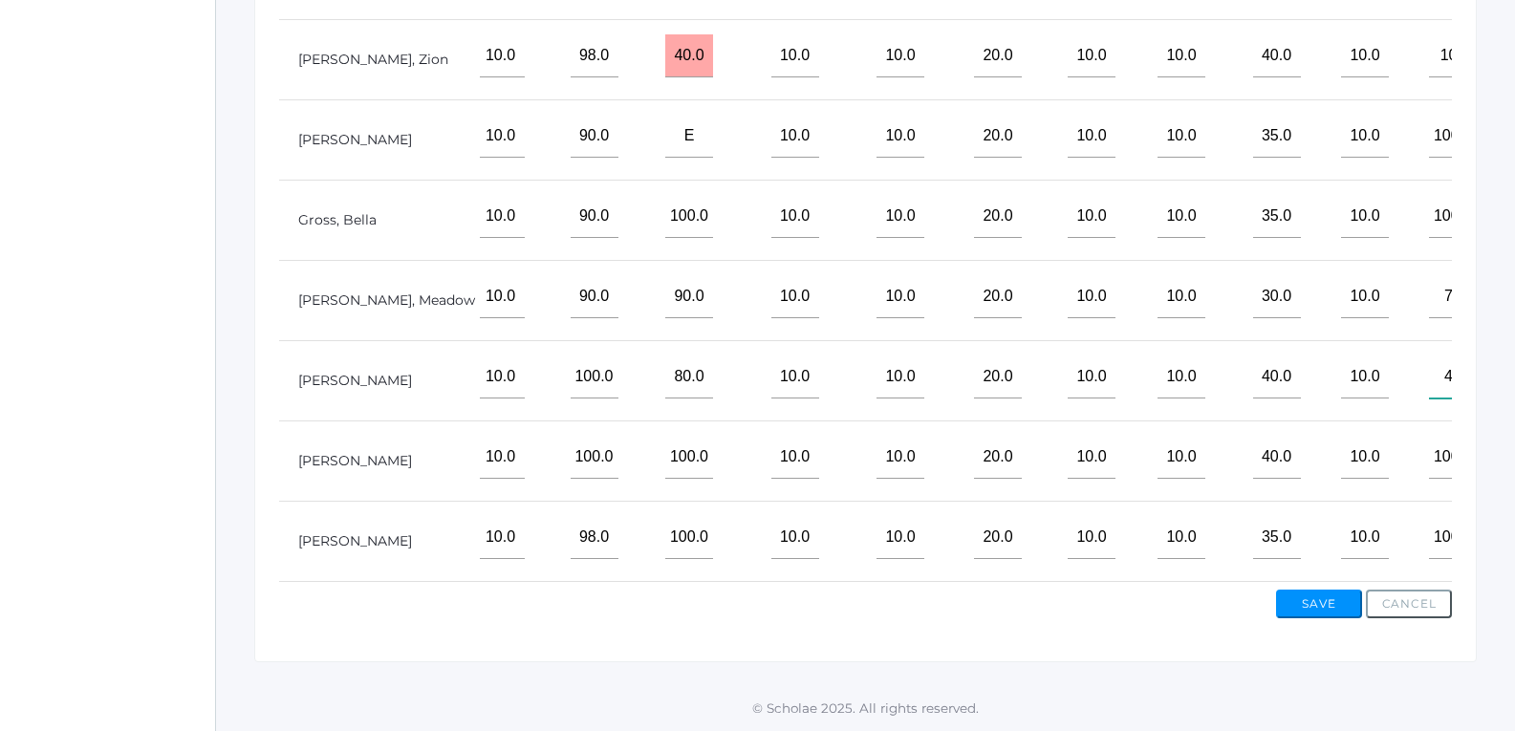
type input"] "40"
click at [1314, 597] on button "Save" at bounding box center [1319, 604] width 86 height 29
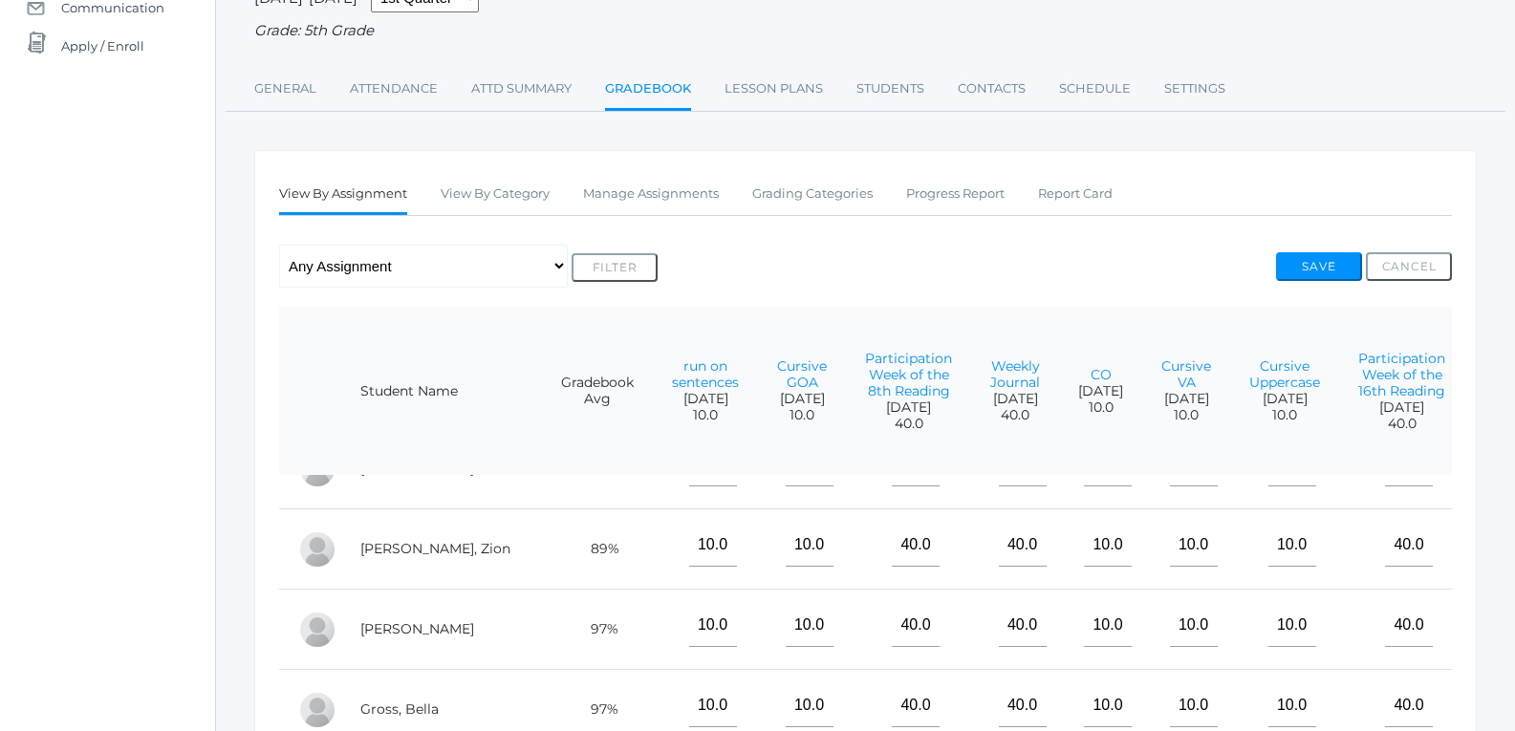
scroll to position [96, 0]
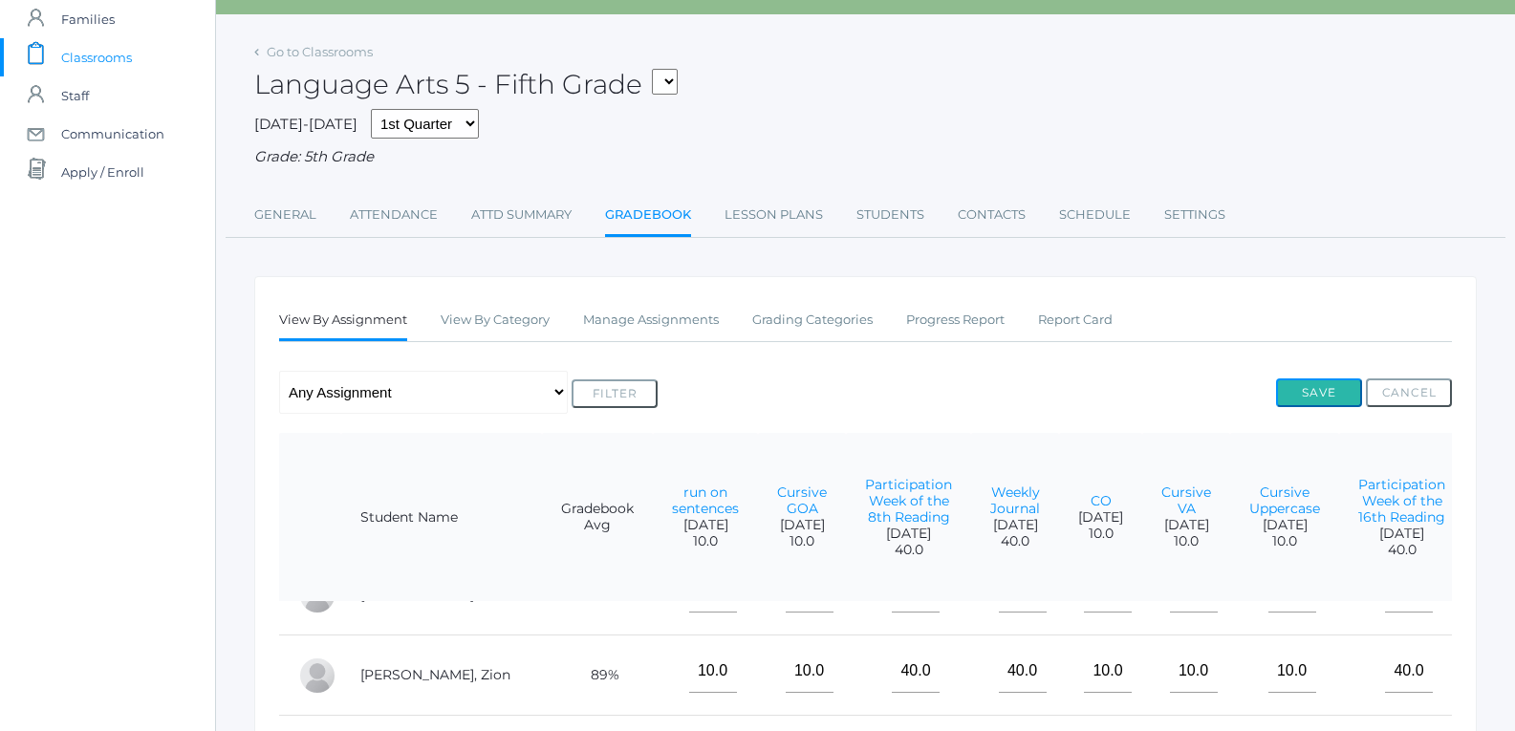
click at [1328, 397] on button "Save" at bounding box center [1319, 393] width 86 height 29
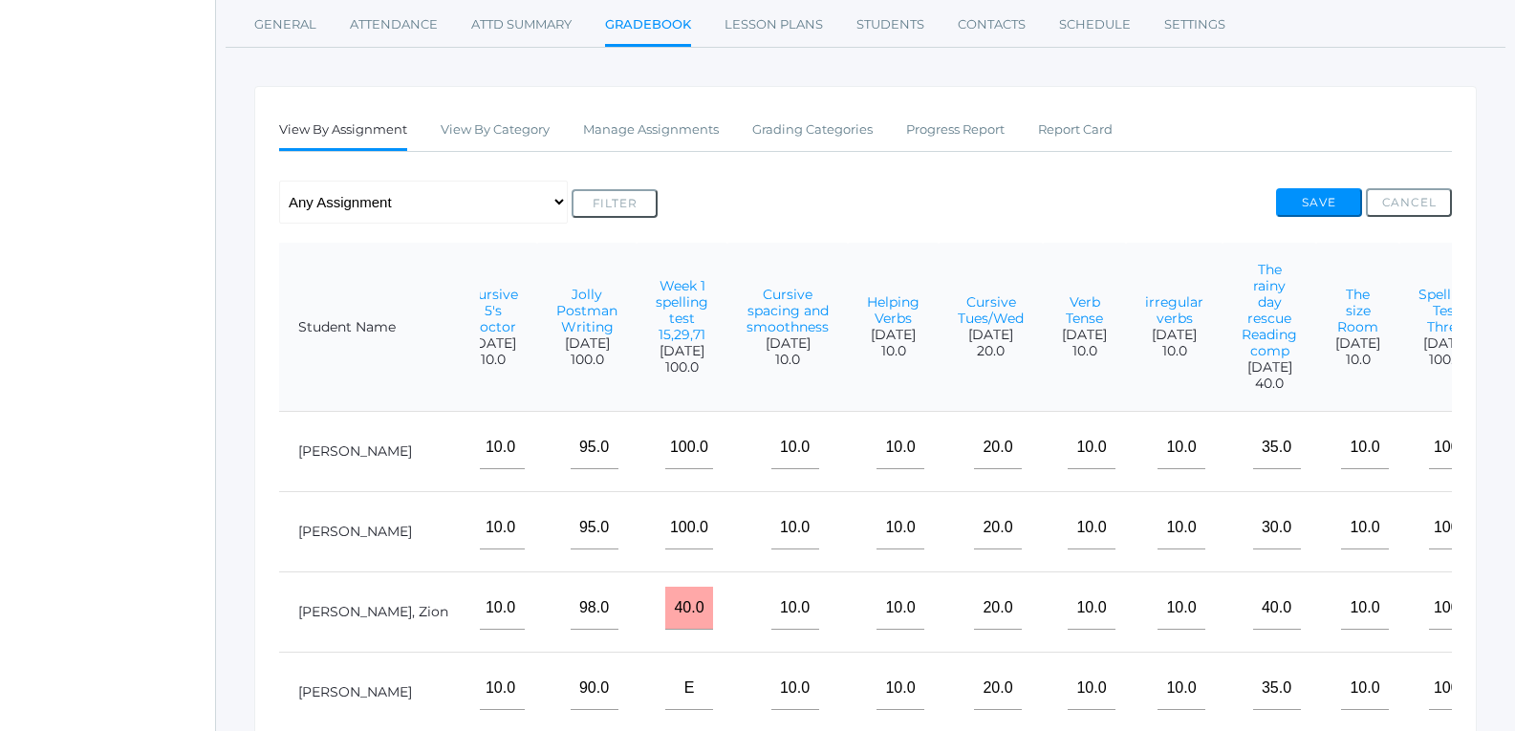
scroll to position [141, 0]
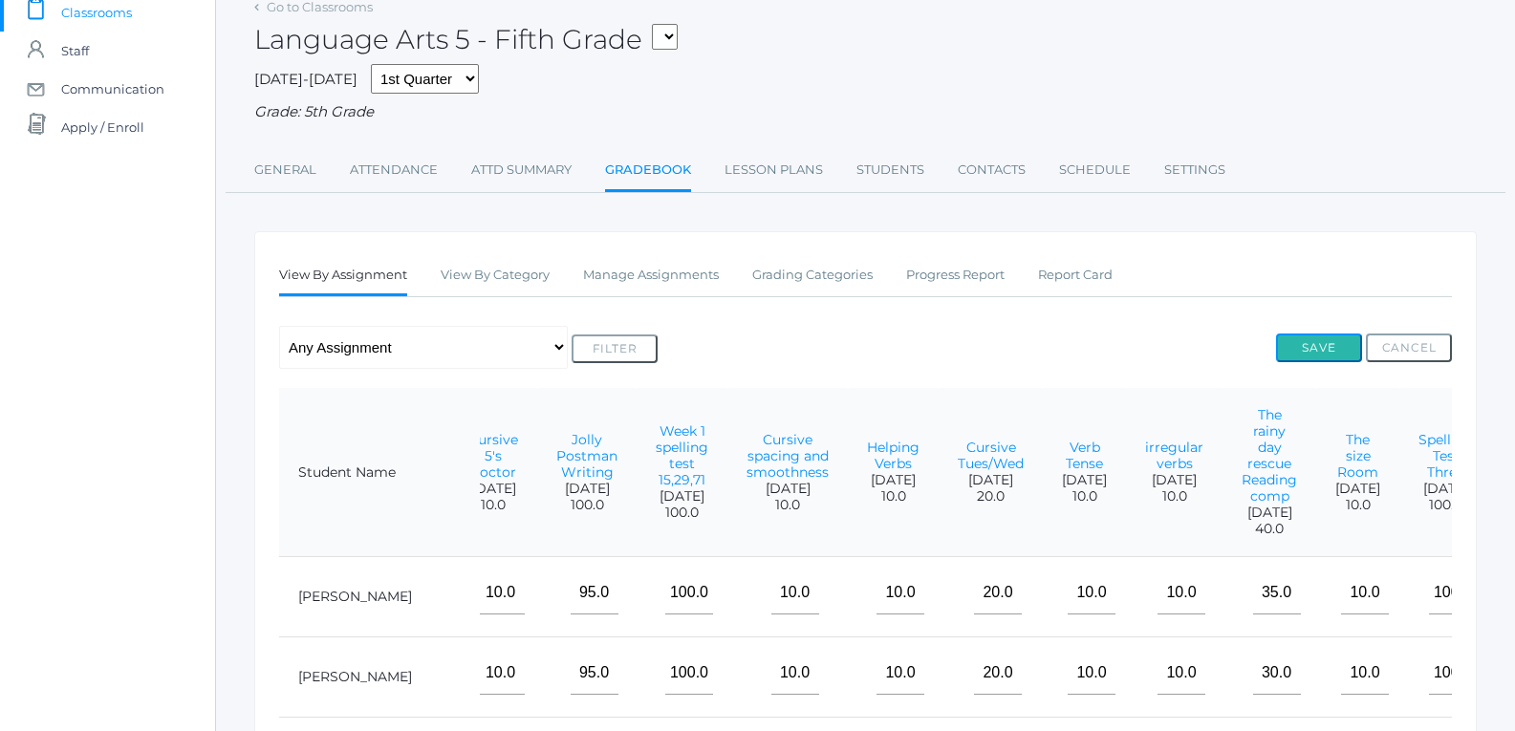
click at [1330, 357] on button "Save" at bounding box center [1319, 348] width 86 height 29
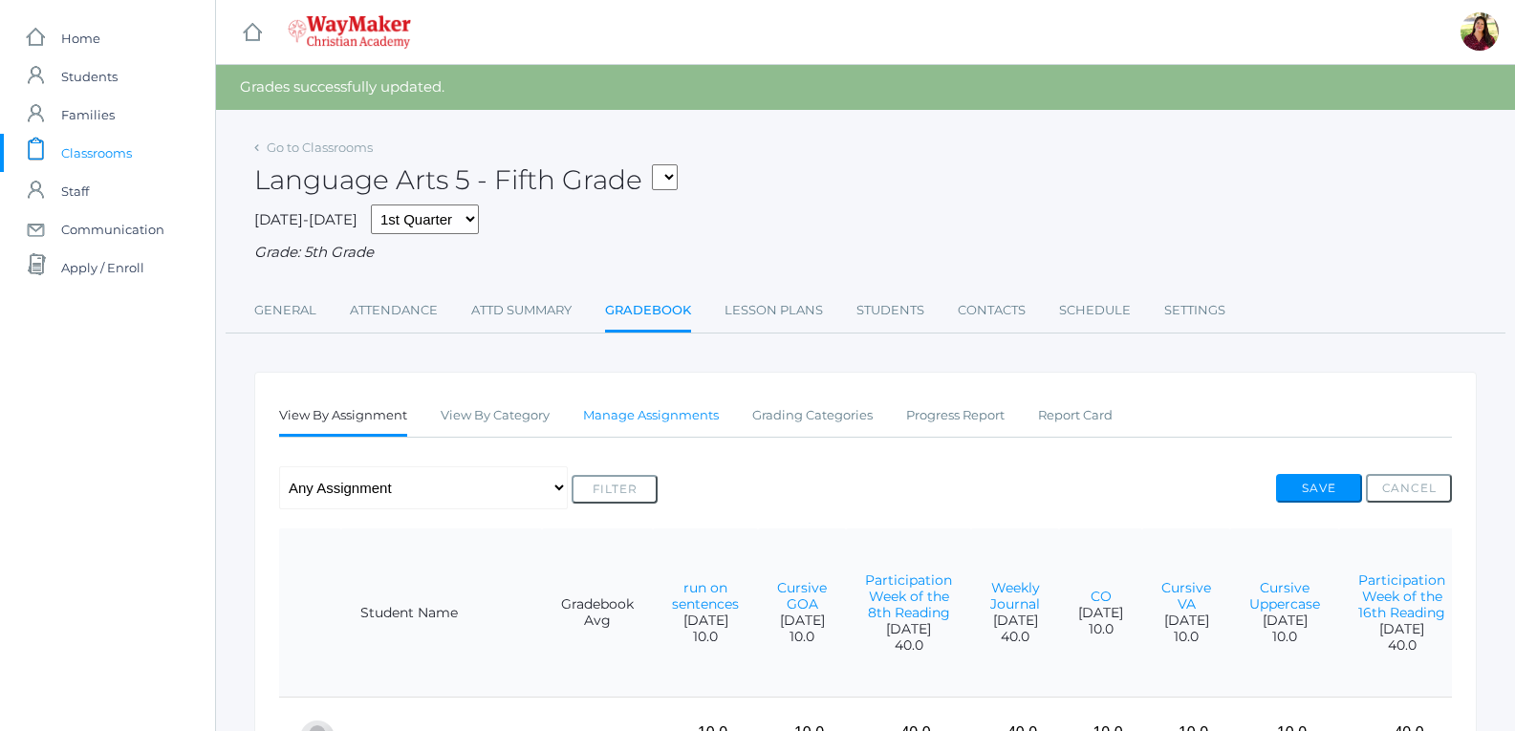
click at [663, 419] on link "Manage Assignments" at bounding box center [651, 416] width 136 height 38
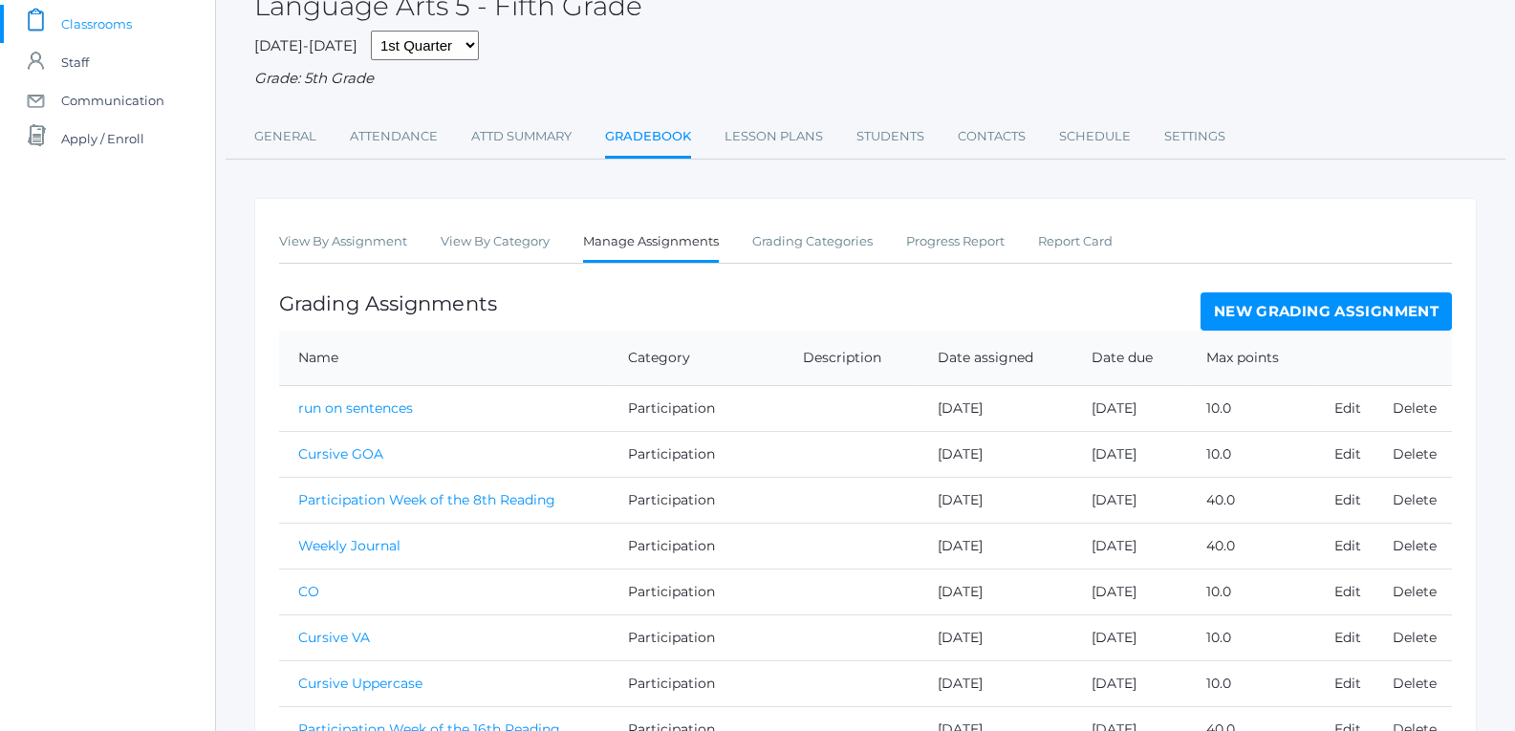
scroll to position [191, 0]
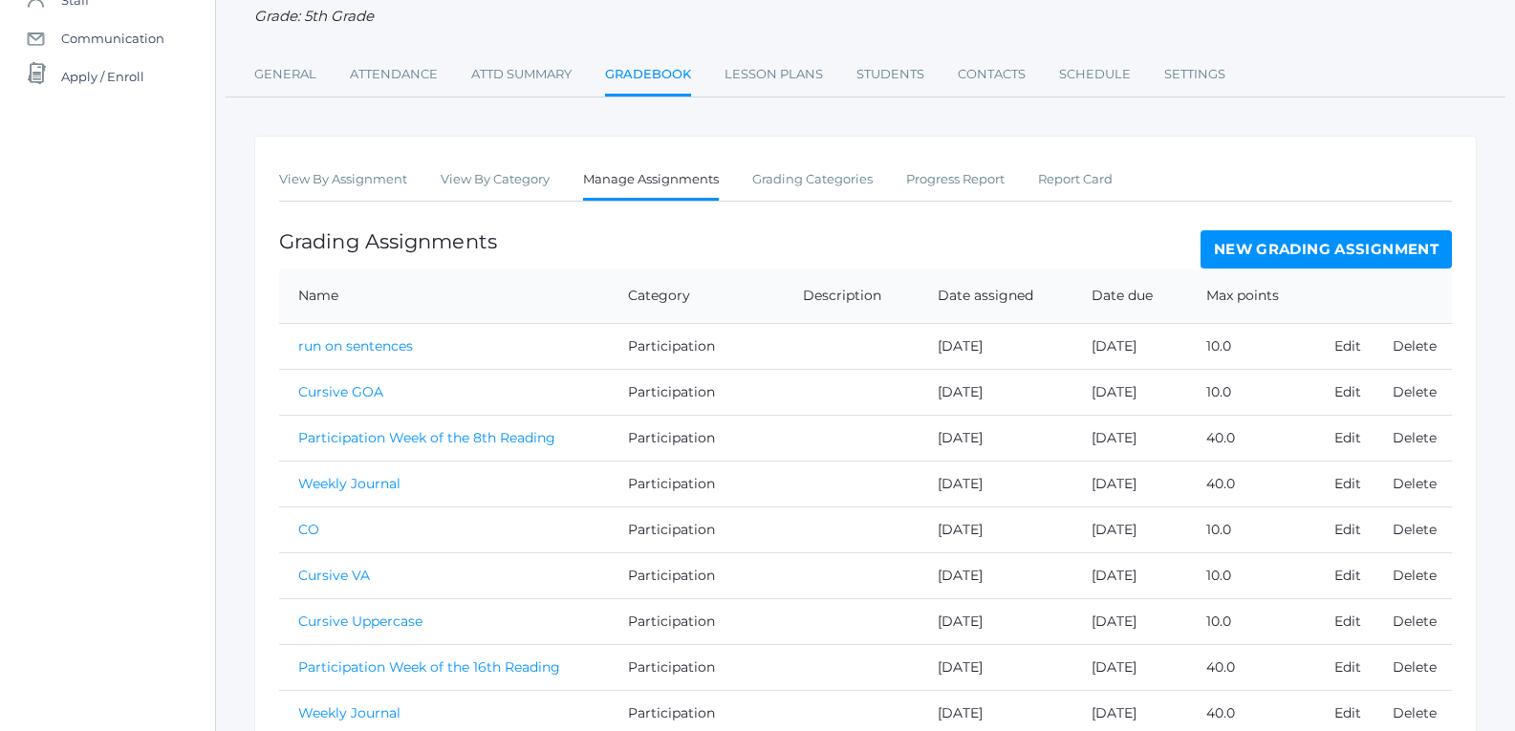
click at [1265, 263] on link "New Grading Assignment" at bounding box center [1326, 249] width 251 height 38
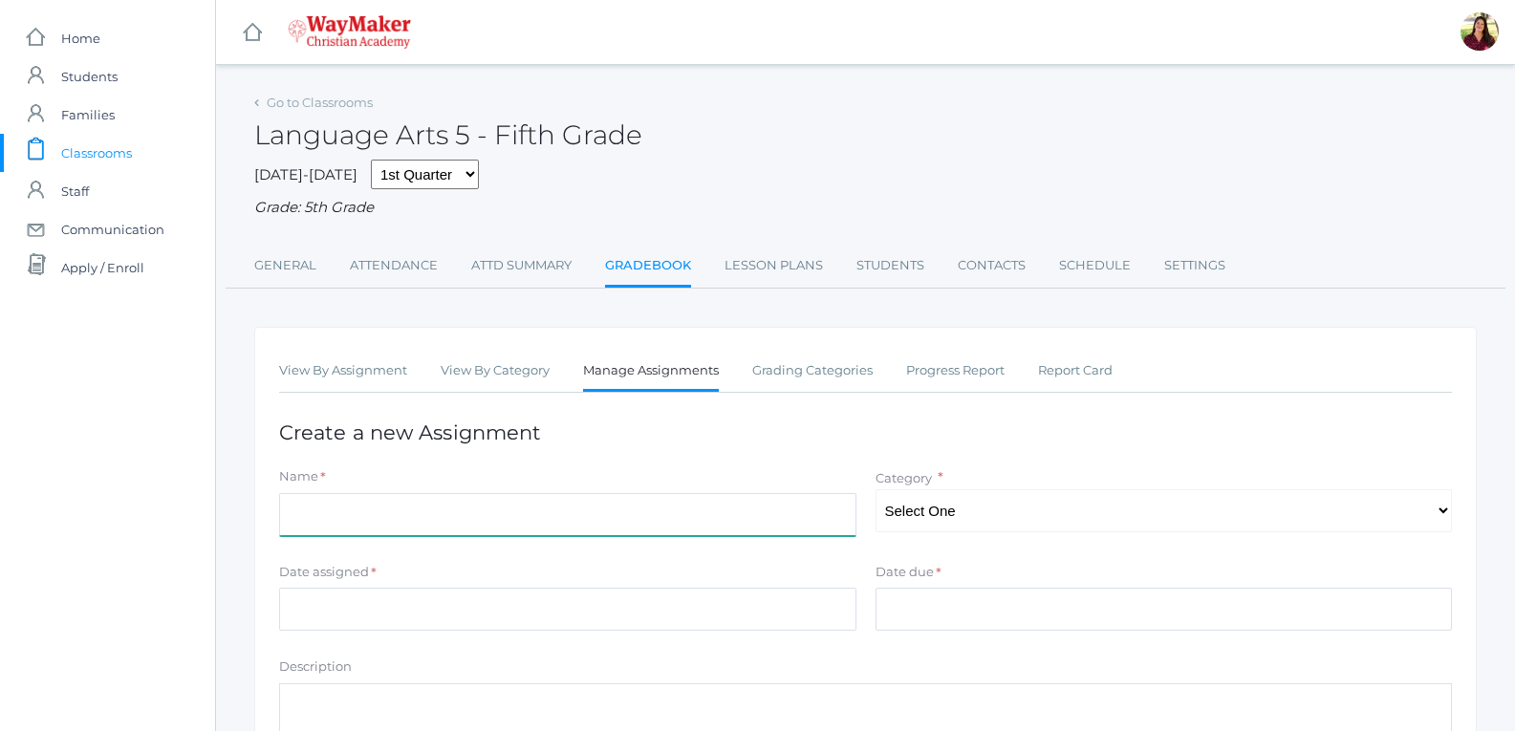
click at [678, 514] on input "Name" at bounding box center [567, 514] width 577 height 43
type input "Book review quiz"
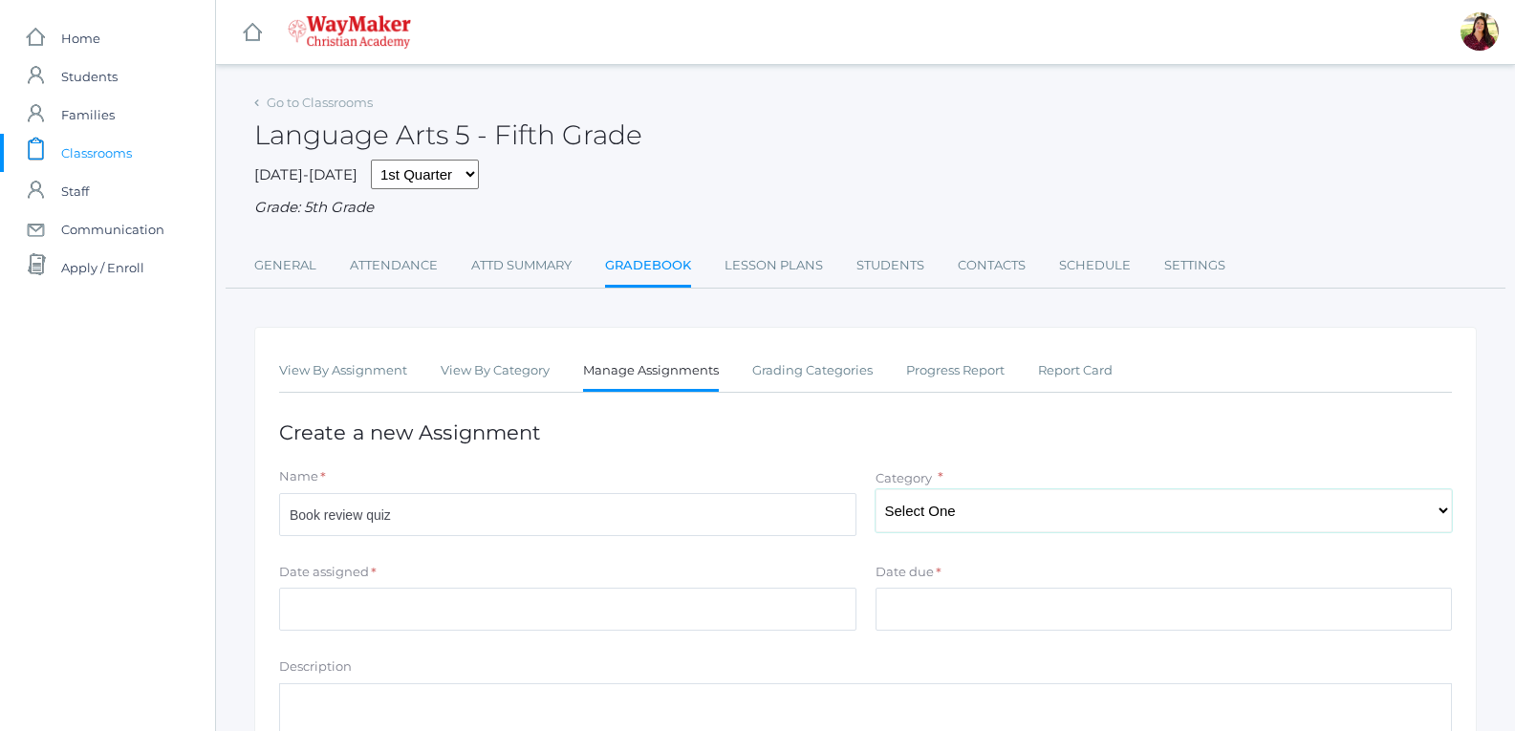
click at [977, 511] on select "Select One Participation Test/quizes Classwork/Projects" at bounding box center [1164, 510] width 577 height 43
select select "1144"
click at [876, 491] on select "Select One Participation Test/quizes Classwork/Projects" at bounding box center [1164, 510] width 577 height 43
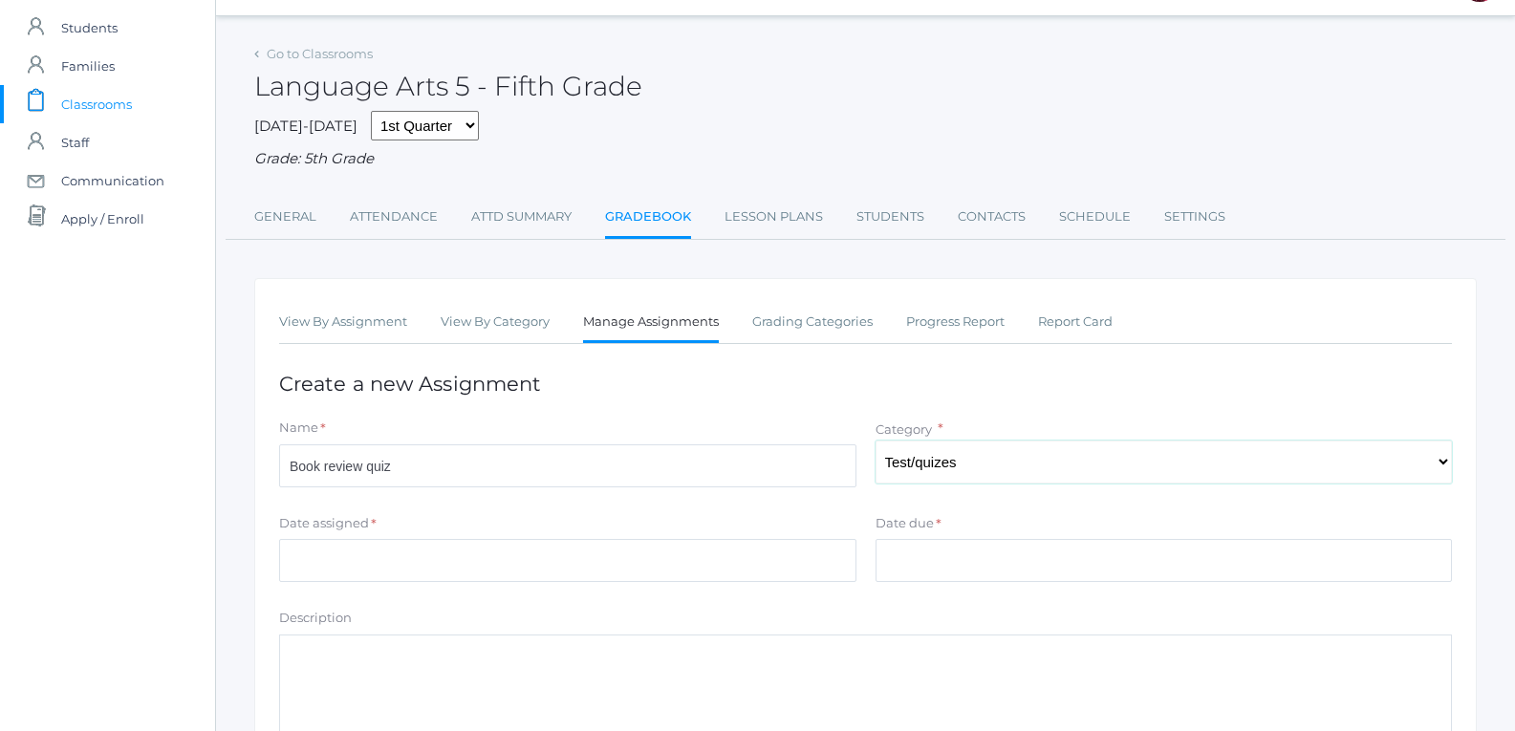
scroll to position [96, 0]
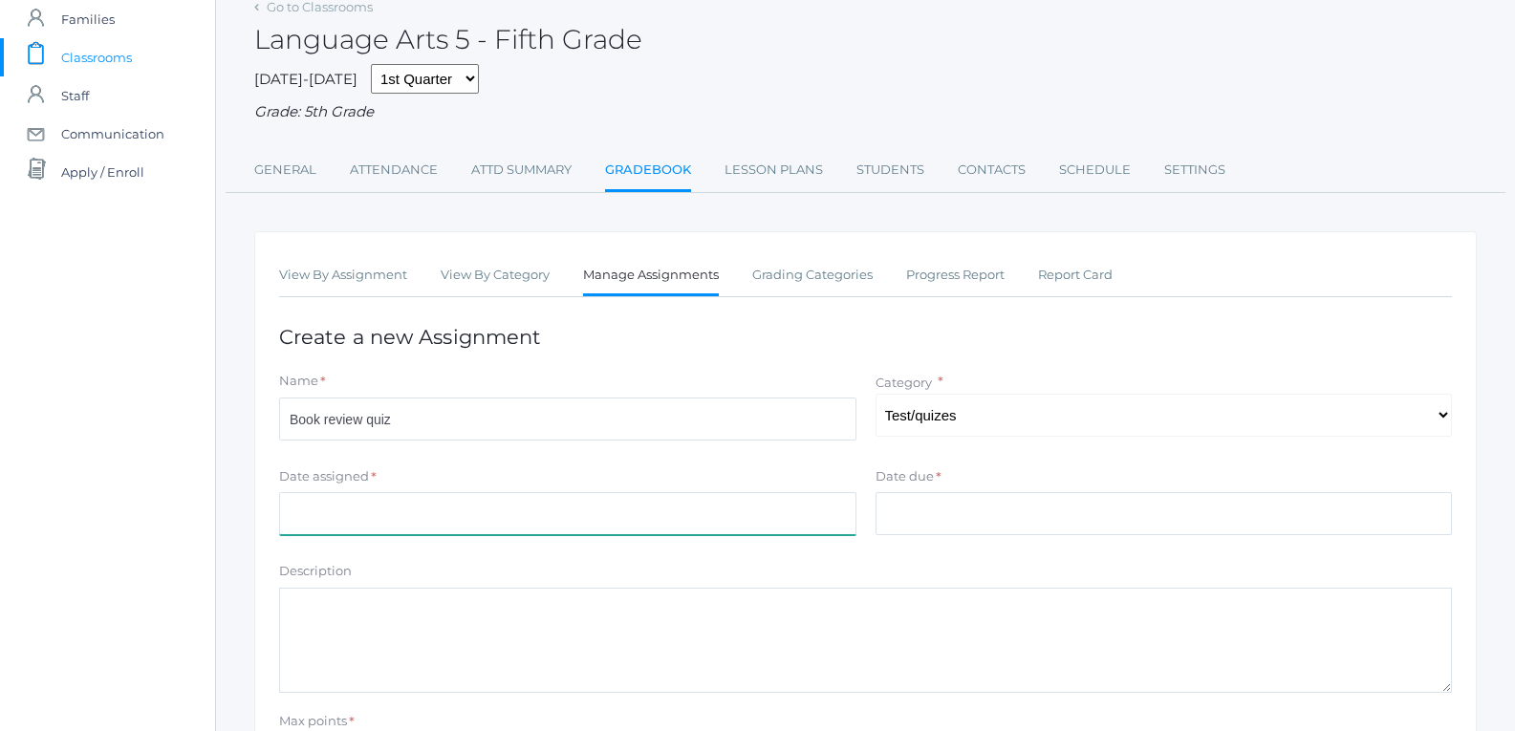
click at [514, 533] on input "Date assigned" at bounding box center [567, 513] width 577 height 43
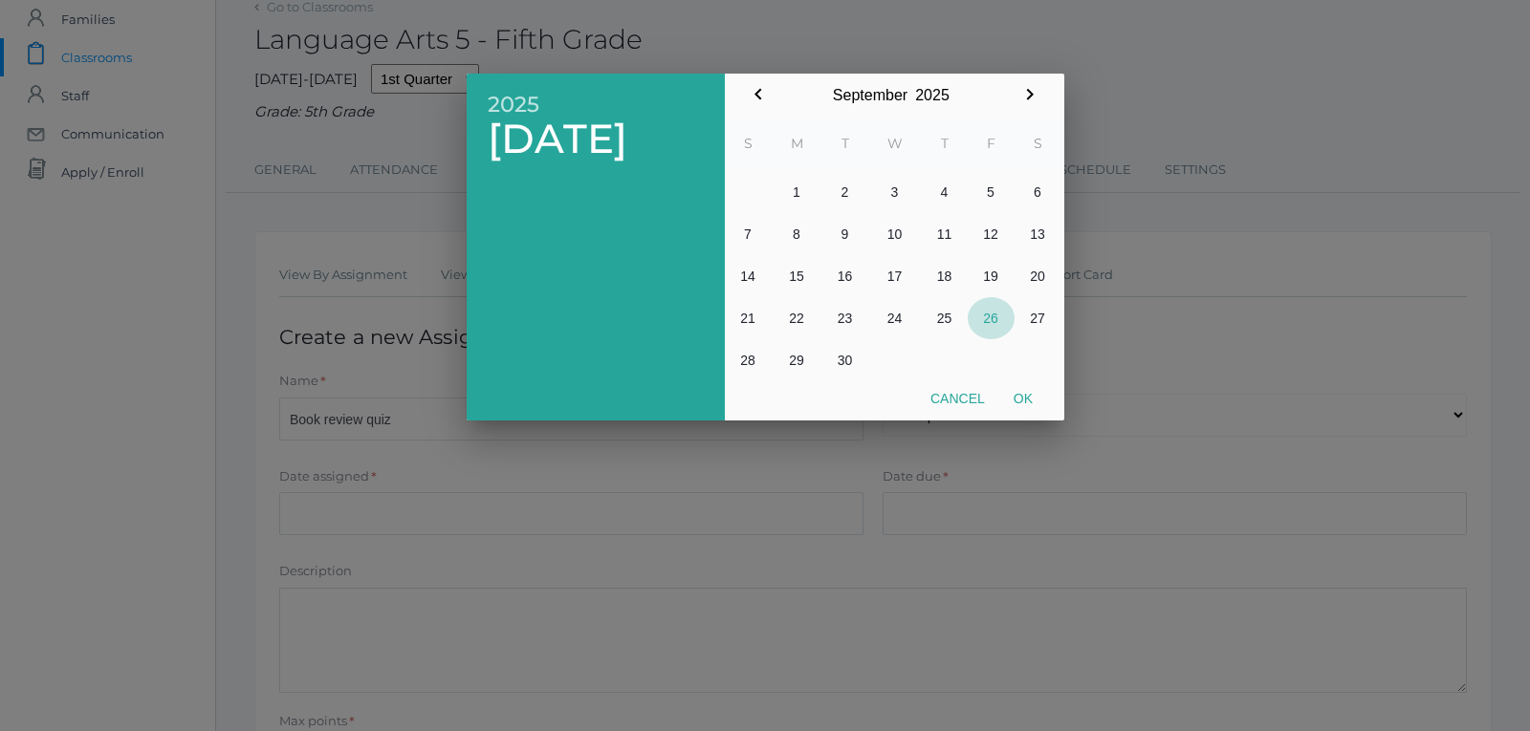
click at [994, 325] on button "26" at bounding box center [991, 318] width 47 height 42
click at [935, 310] on button "25" at bounding box center [945, 318] width 46 height 42
click at [1017, 401] on button "Ok" at bounding box center [1023, 398] width 48 height 34
type input "2025-09-25"
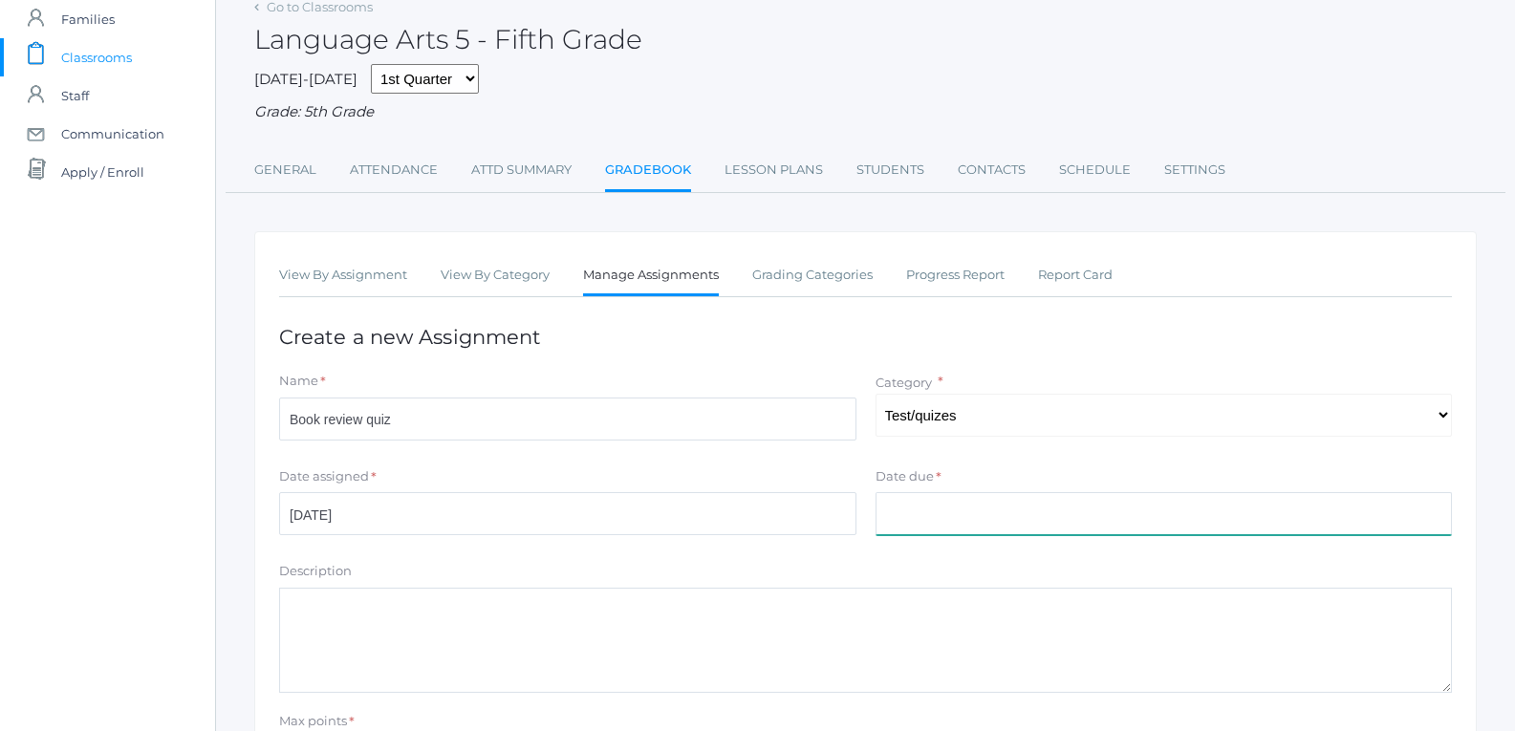
click at [971, 522] on input "Date due" at bounding box center [1164, 513] width 577 height 43
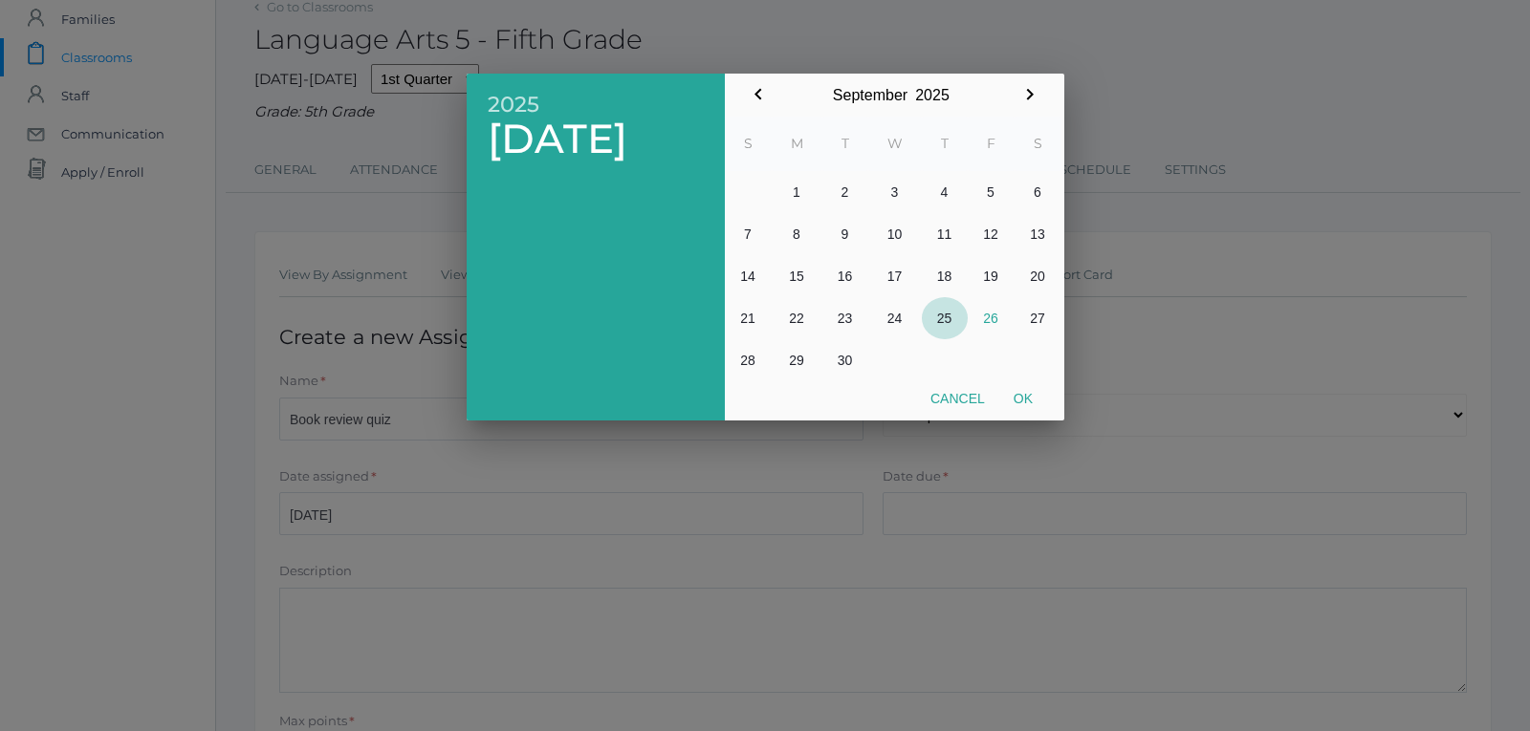
click at [953, 315] on button "25" at bounding box center [945, 318] width 46 height 42
click at [1020, 396] on button "Ok" at bounding box center [1023, 398] width 48 height 34
type input "2025-09-25"
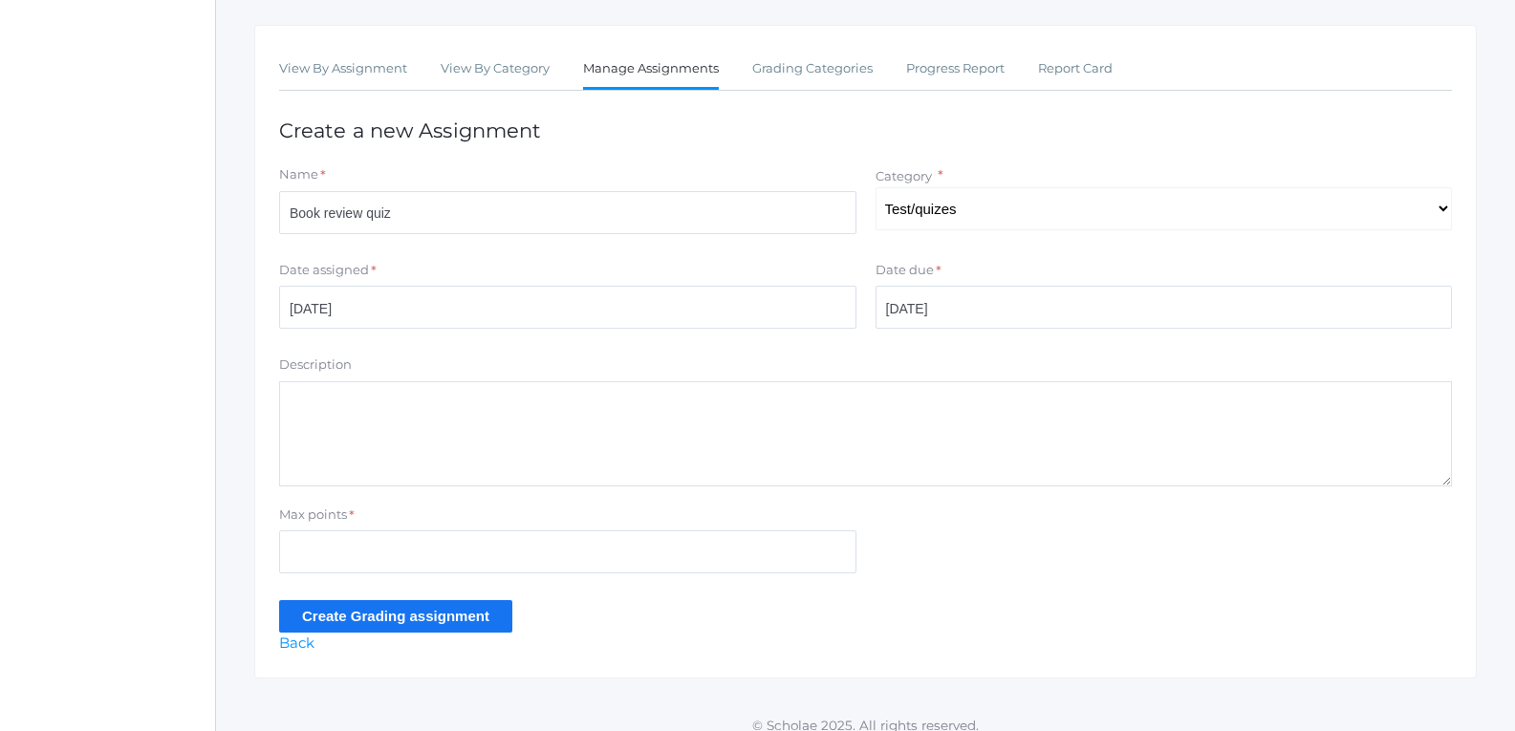
scroll to position [321, 0]
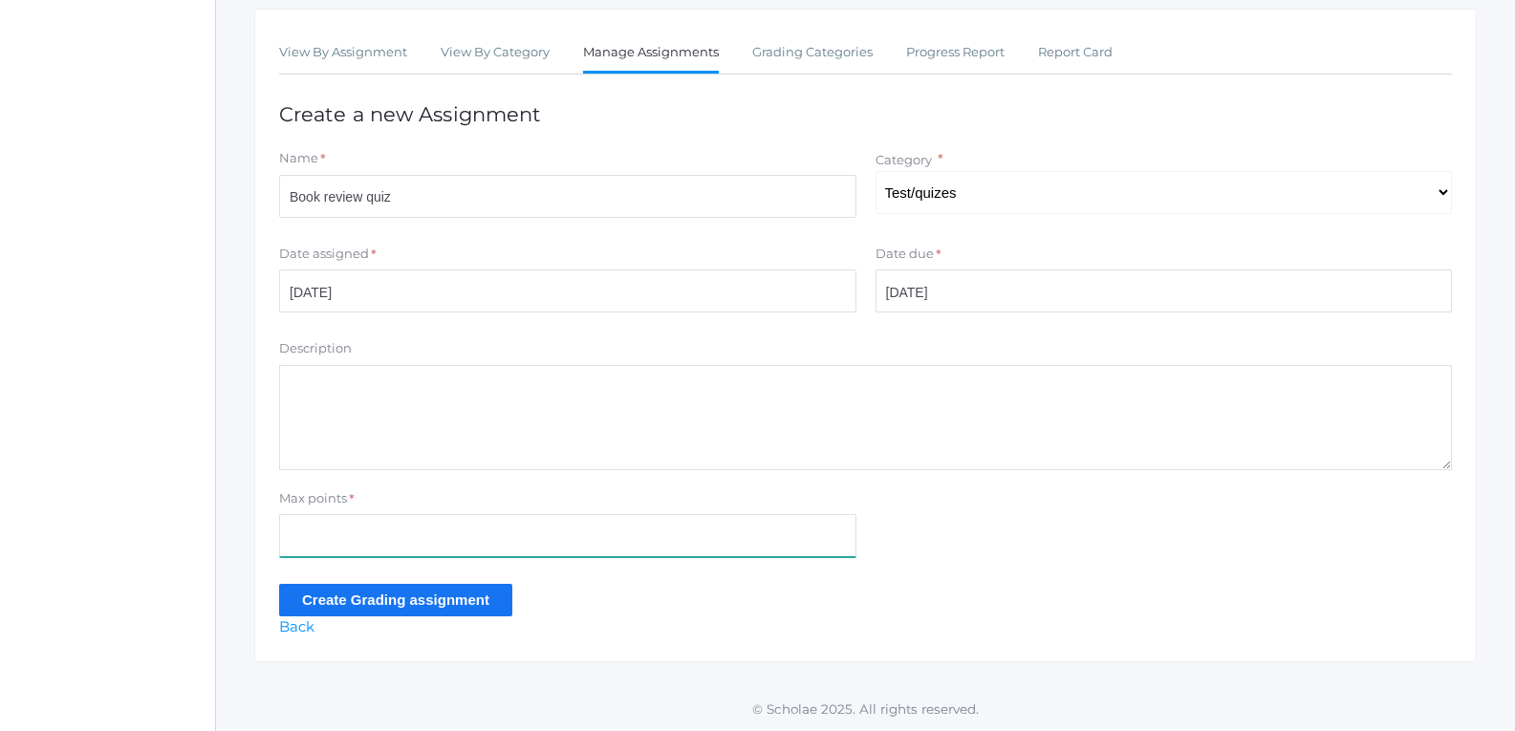
click at [512, 532] on input "Max points" at bounding box center [567, 535] width 577 height 43
type input "40"
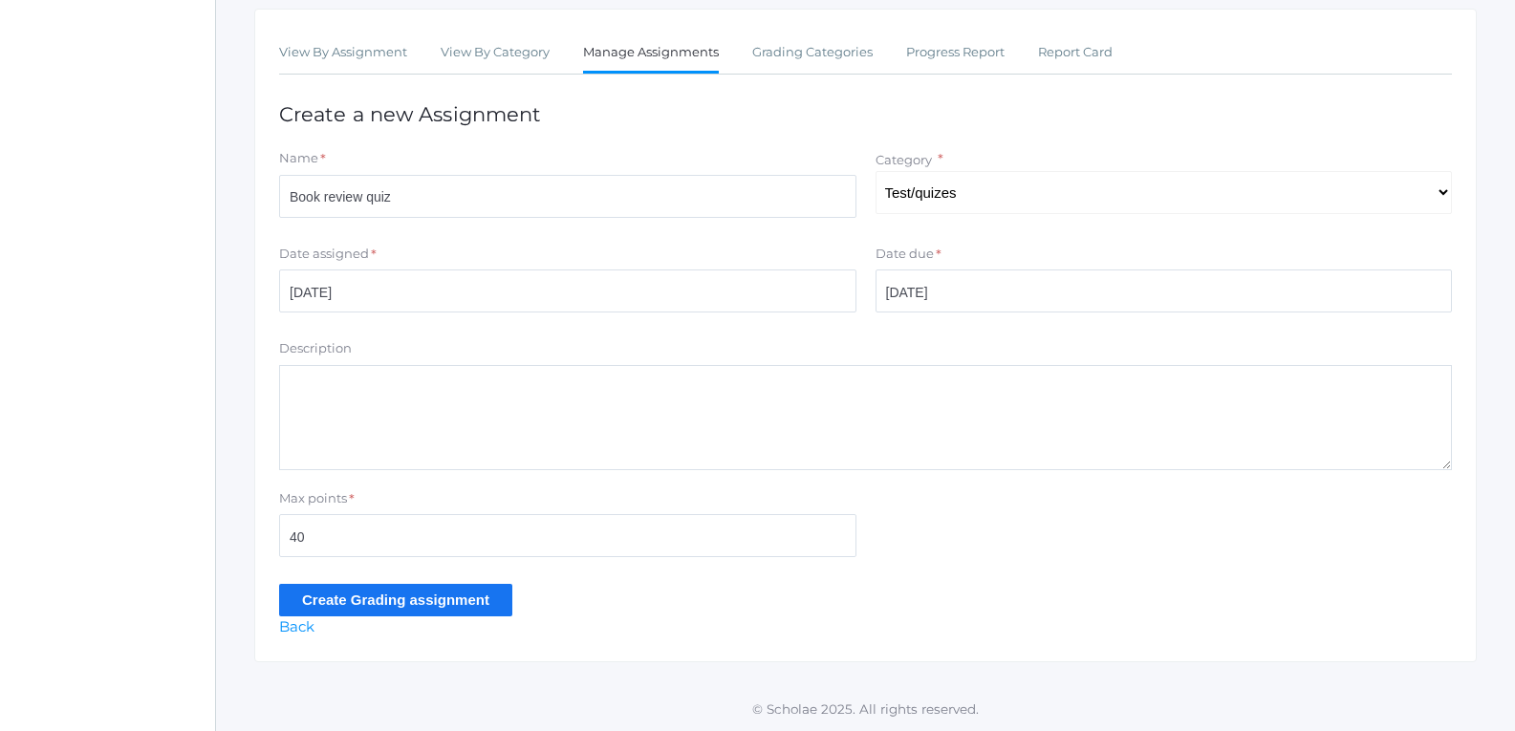
click at [470, 601] on input "Create Grading assignment" at bounding box center [395, 600] width 233 height 32
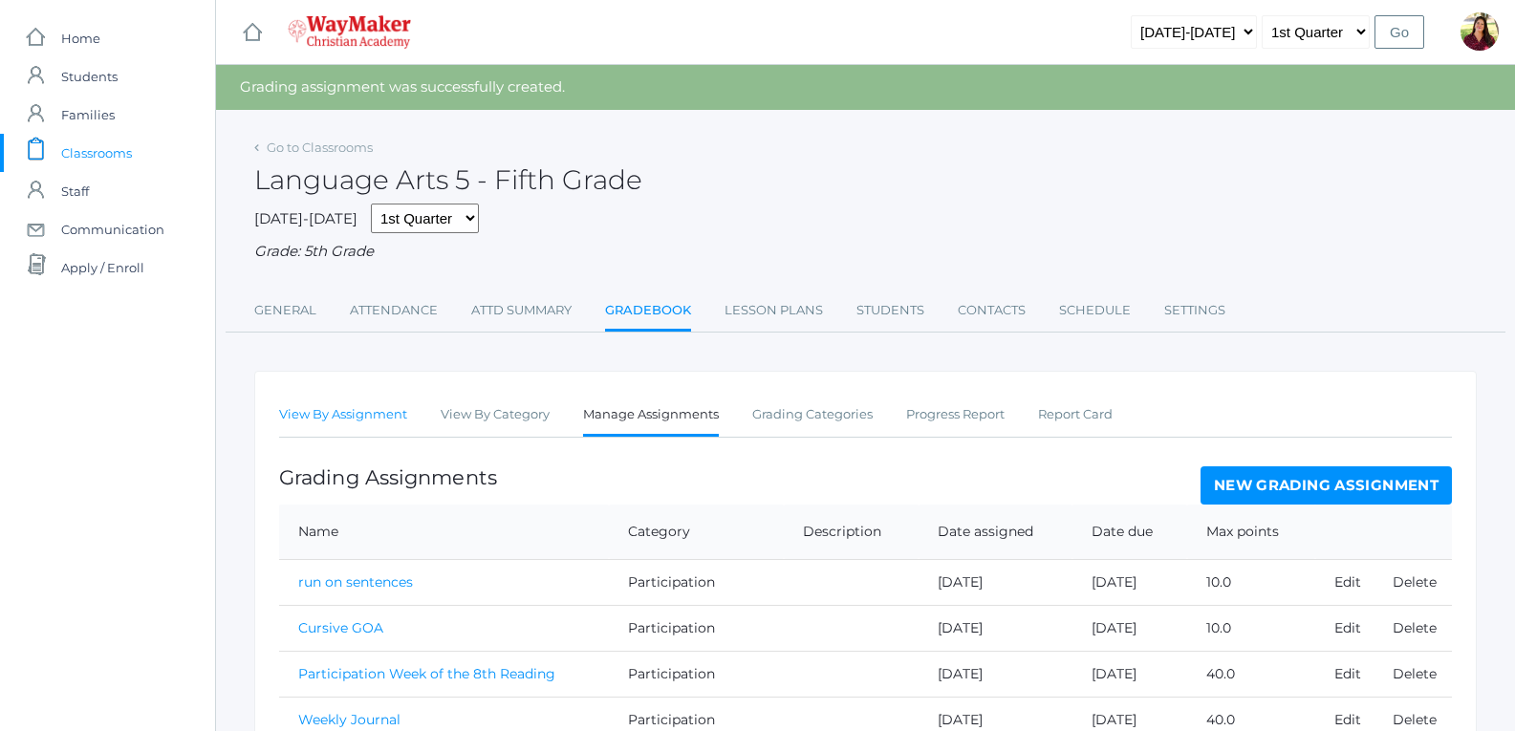
click at [397, 423] on link "View By Assignment" at bounding box center [343, 415] width 128 height 38
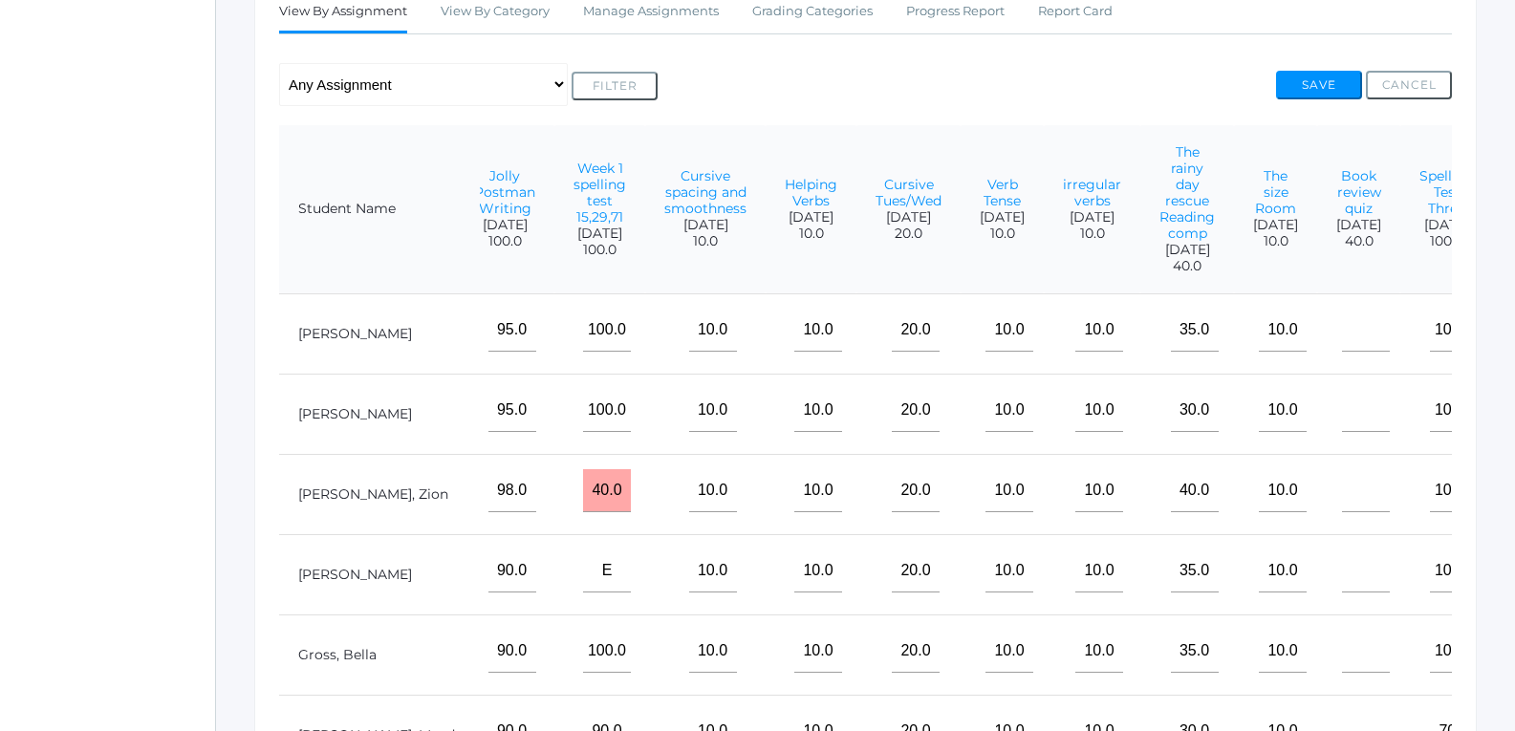
scroll to position [287, 0]
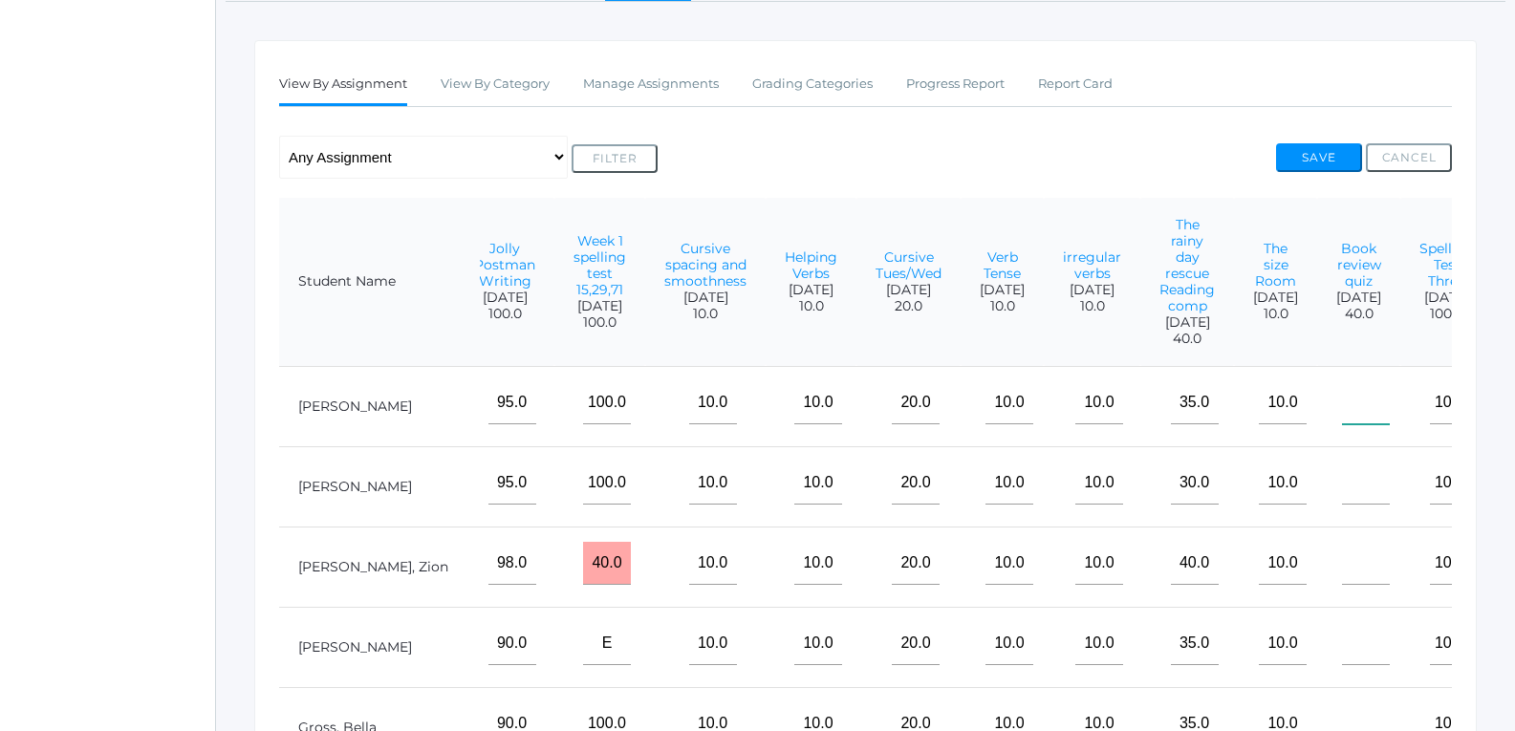
click at [1342, 408] on input"] "text" at bounding box center [1366, 402] width 48 height 43
type input"] "40"
click at [1342, 492] on input"] "text" at bounding box center [1366, 483] width 48 height 43
type input"] "40"
click at [1342, 585] on input"] "text" at bounding box center [1366, 563] width 48 height 43
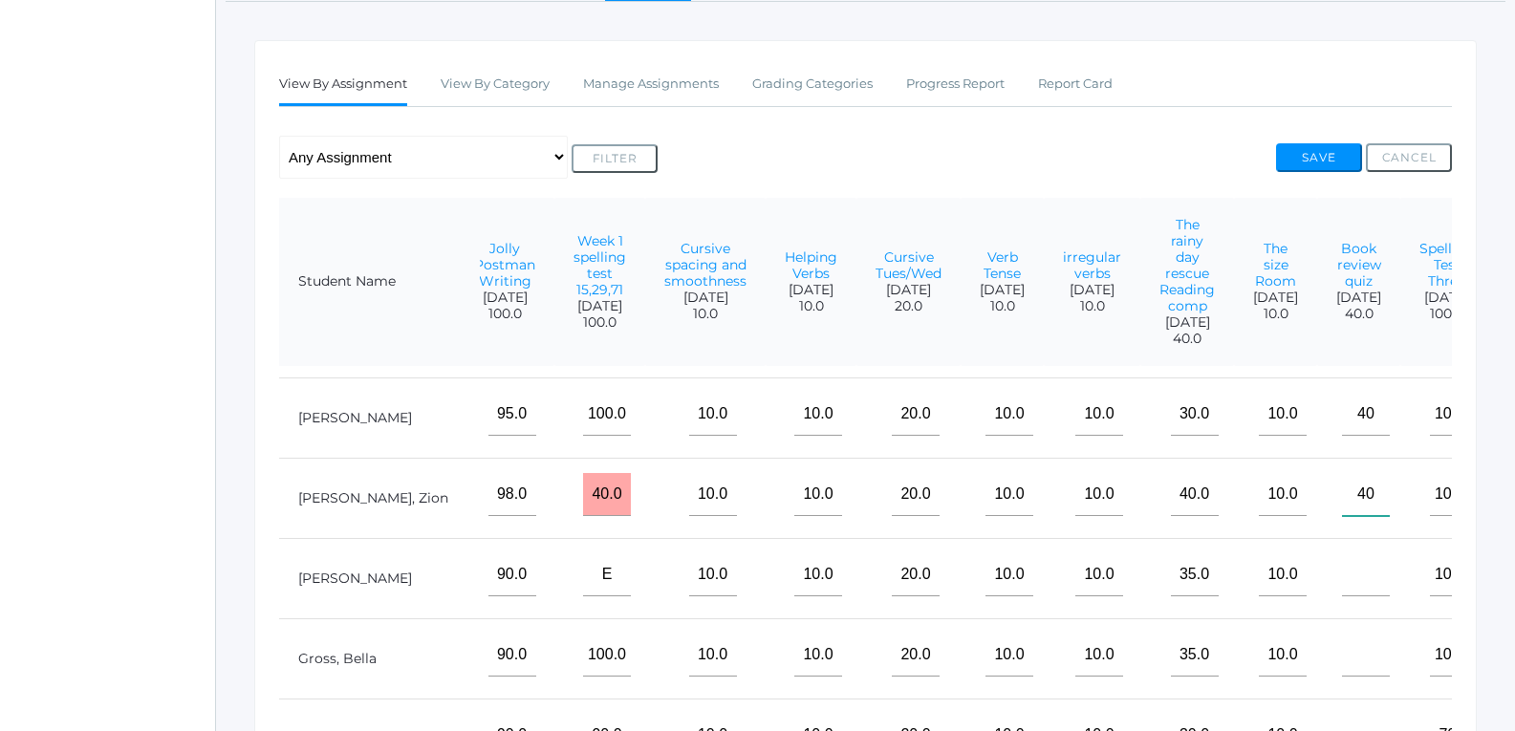
scroll to position [158, 1298]
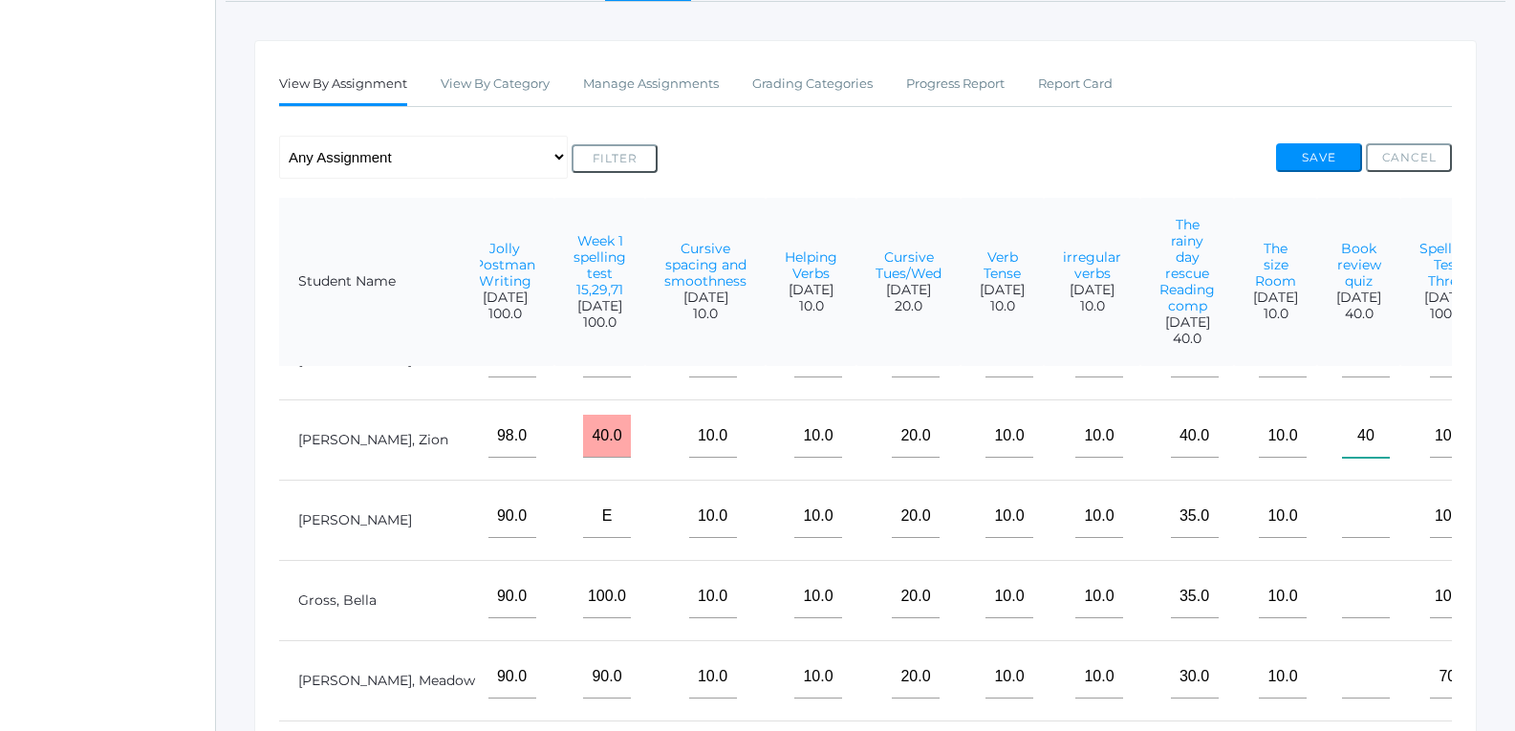
type input"] "40"
click at [1342, 509] on input"] "text" at bounding box center [1366, 516] width 48 height 43
type input"] "40"
click at [1342, 598] on input"] "text" at bounding box center [1366, 597] width 48 height 43
type input"] "40"
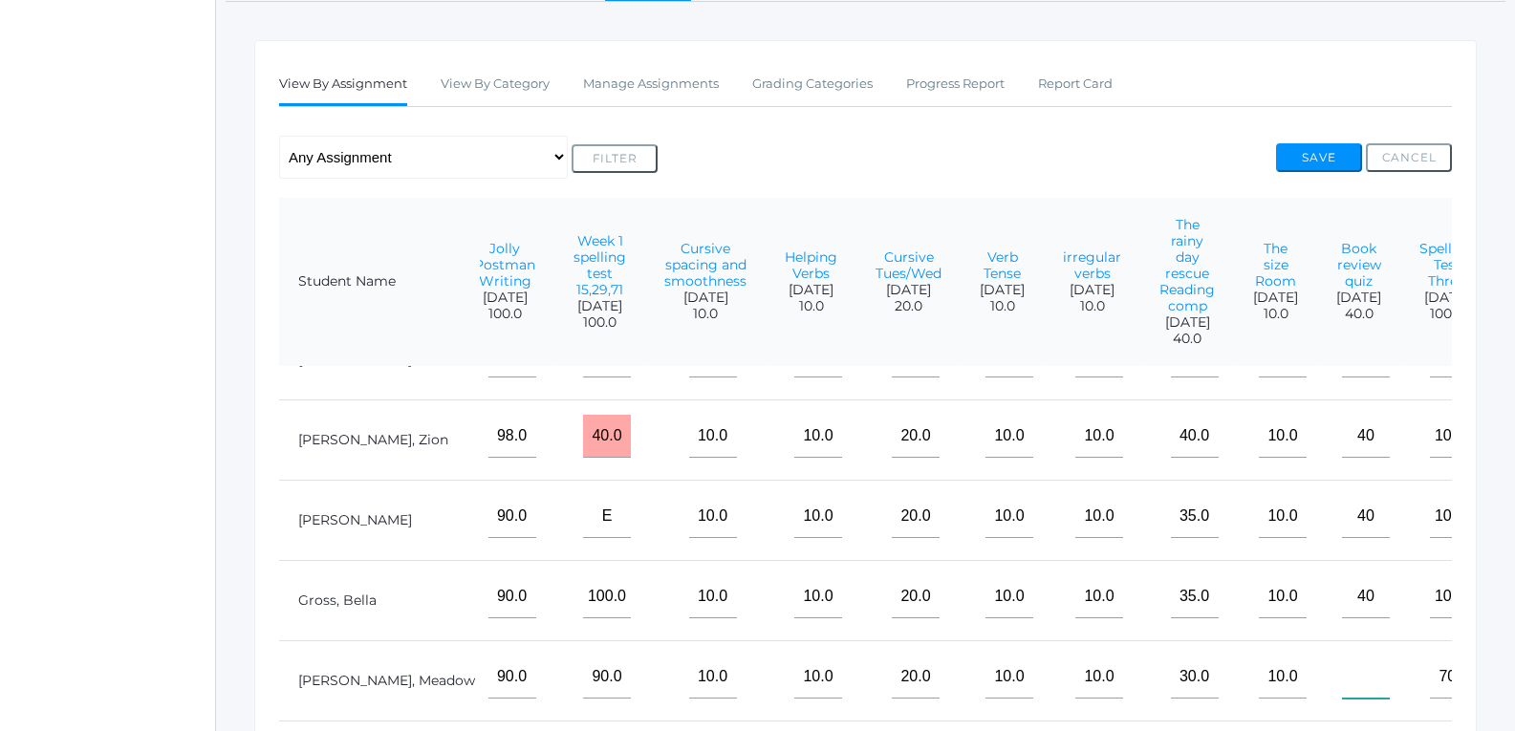
click at [1342, 665] on input"] "text" at bounding box center [1366, 677] width 48 height 43
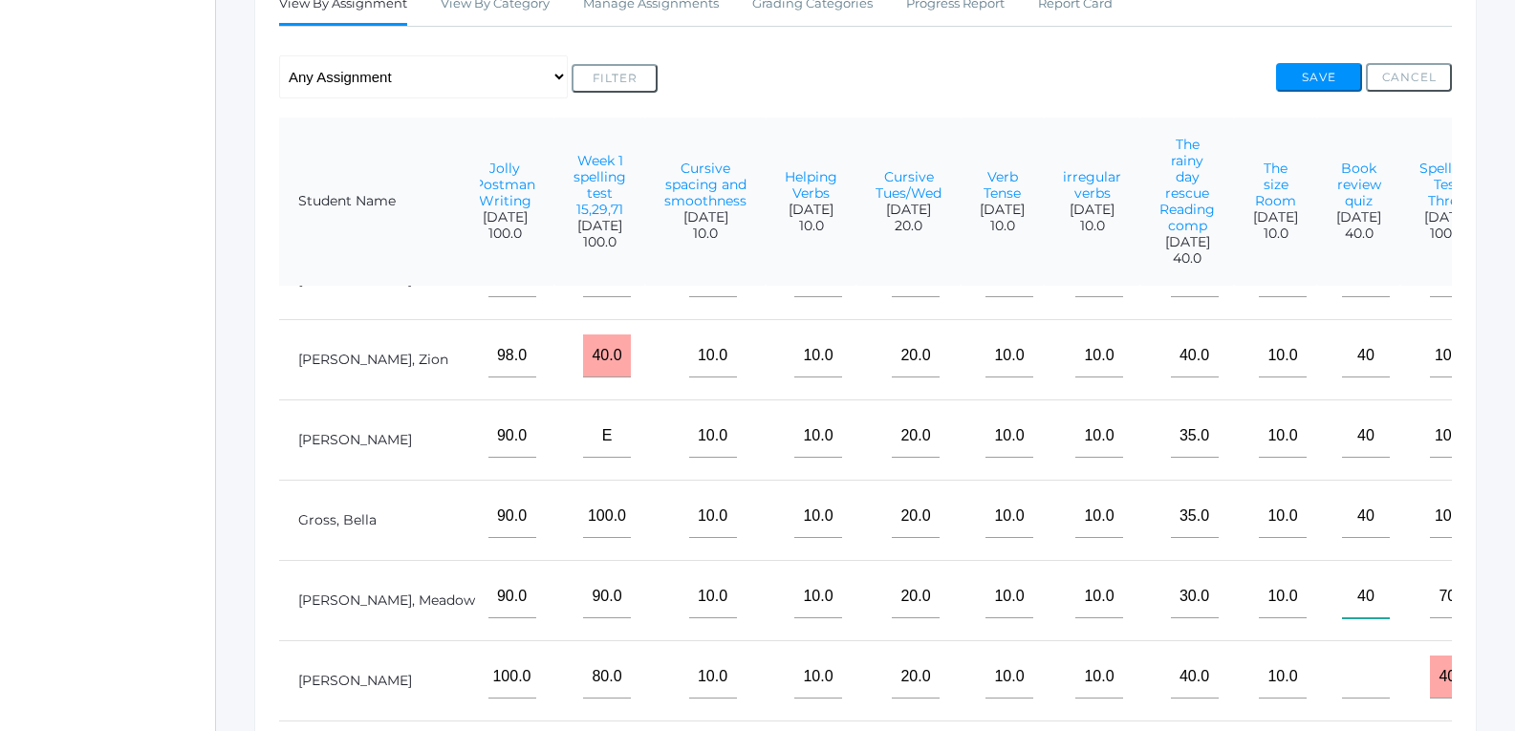
scroll to position [478, 0]
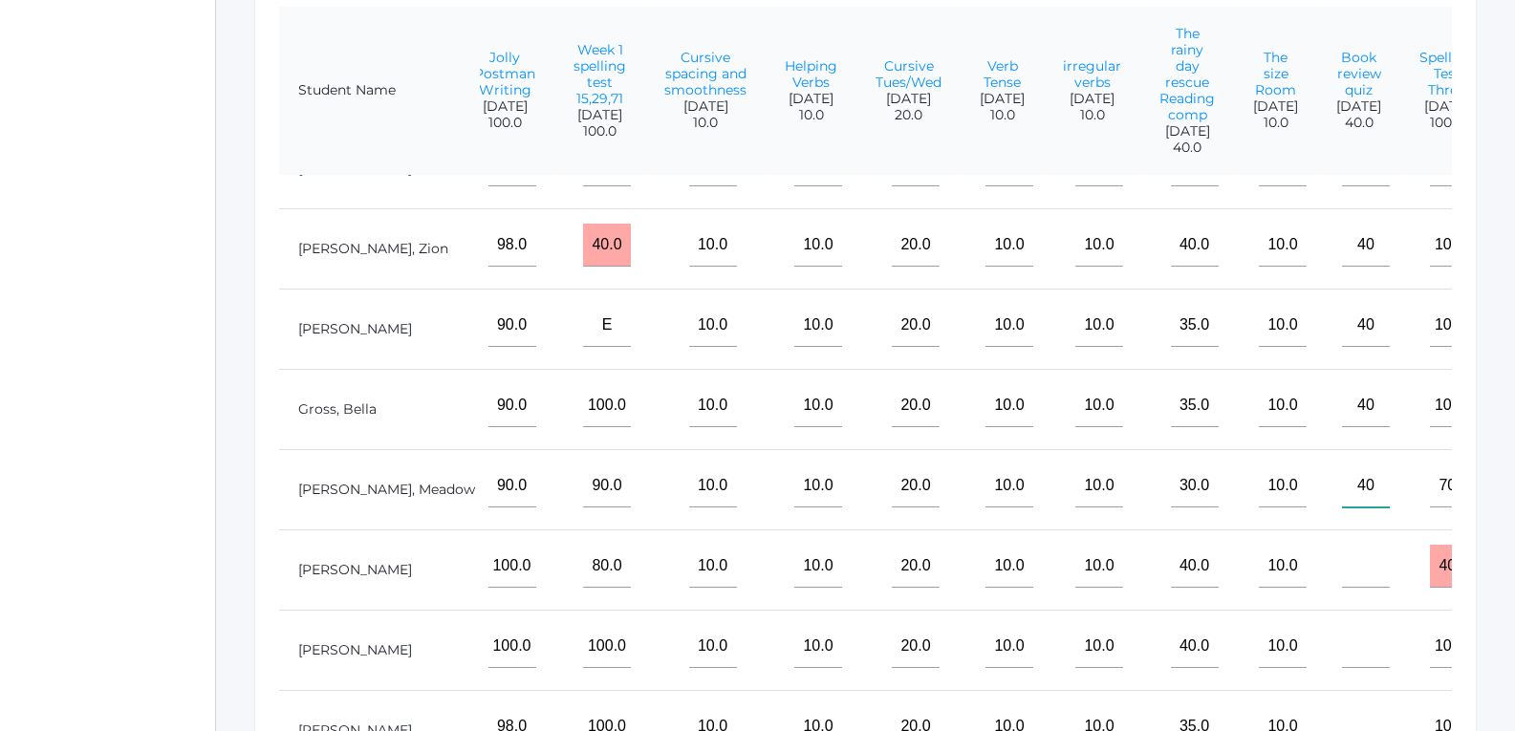
type input"] "40"
click at [1342, 552] on input"] "text" at bounding box center [1366, 566] width 48 height 43
type input"] "40"
click at [1342, 635] on input"] "text" at bounding box center [1366, 646] width 48 height 43
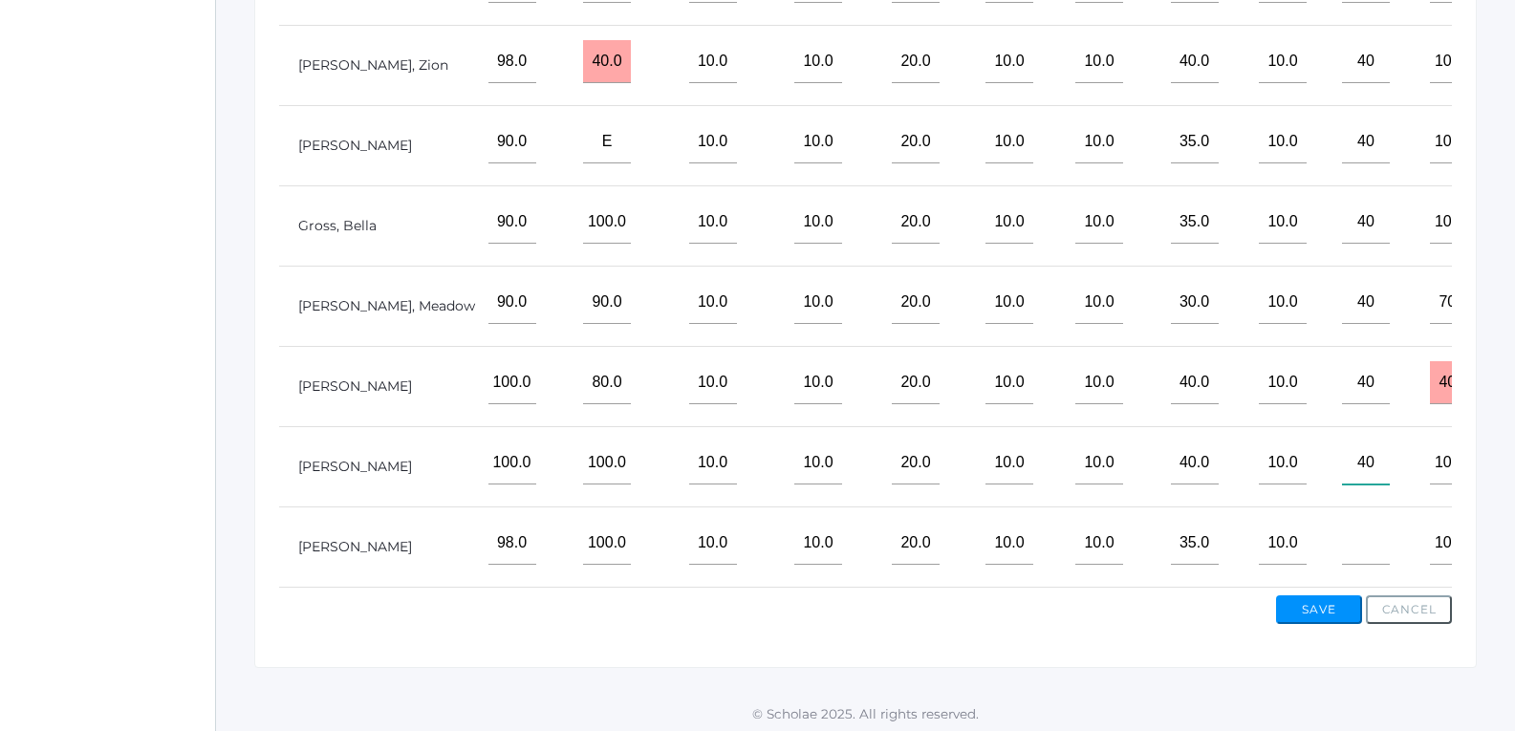
scroll to position [669, 0]
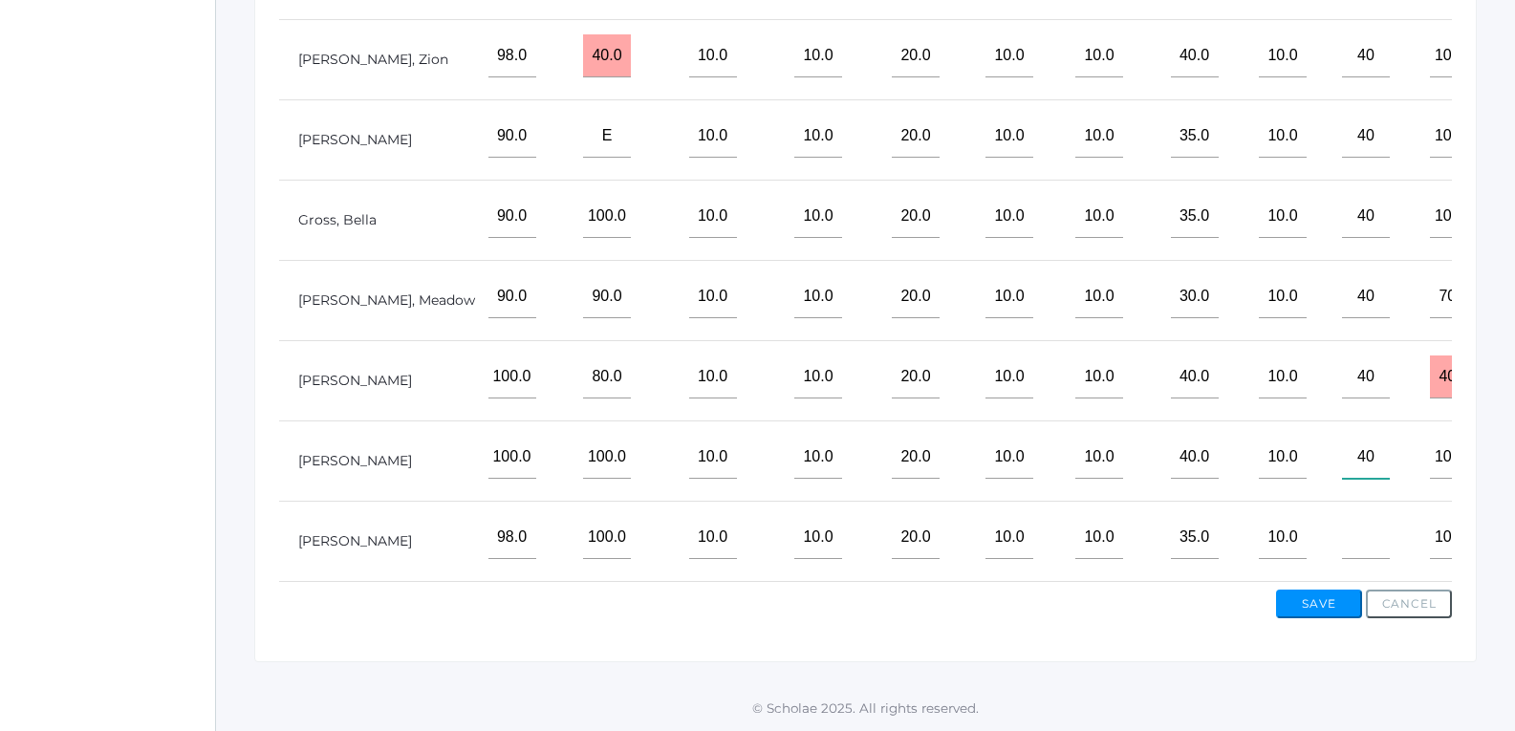
type input"] "40"
click at [1342, 545] on input"] "text" at bounding box center [1366, 537] width 48 height 43
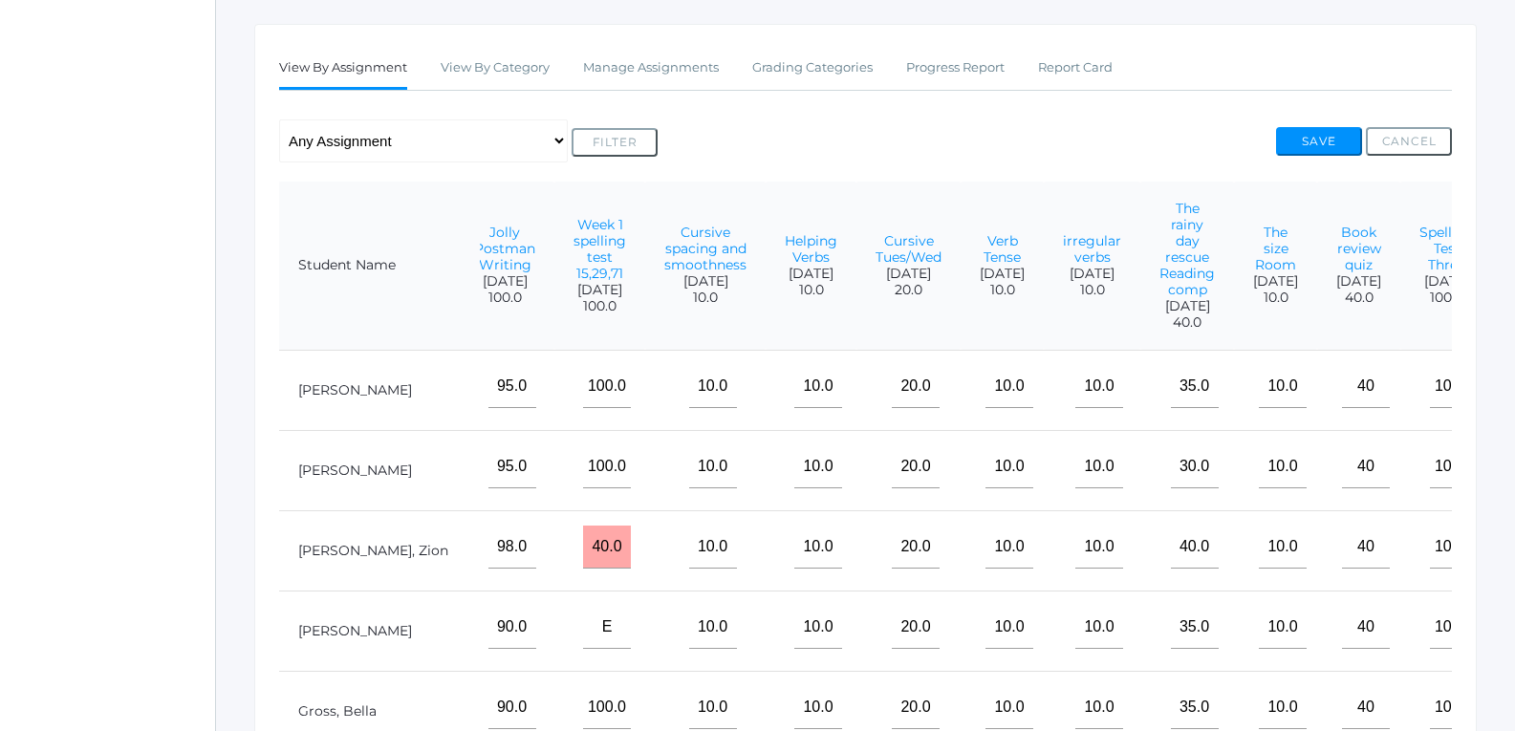
scroll to position [288, 0]
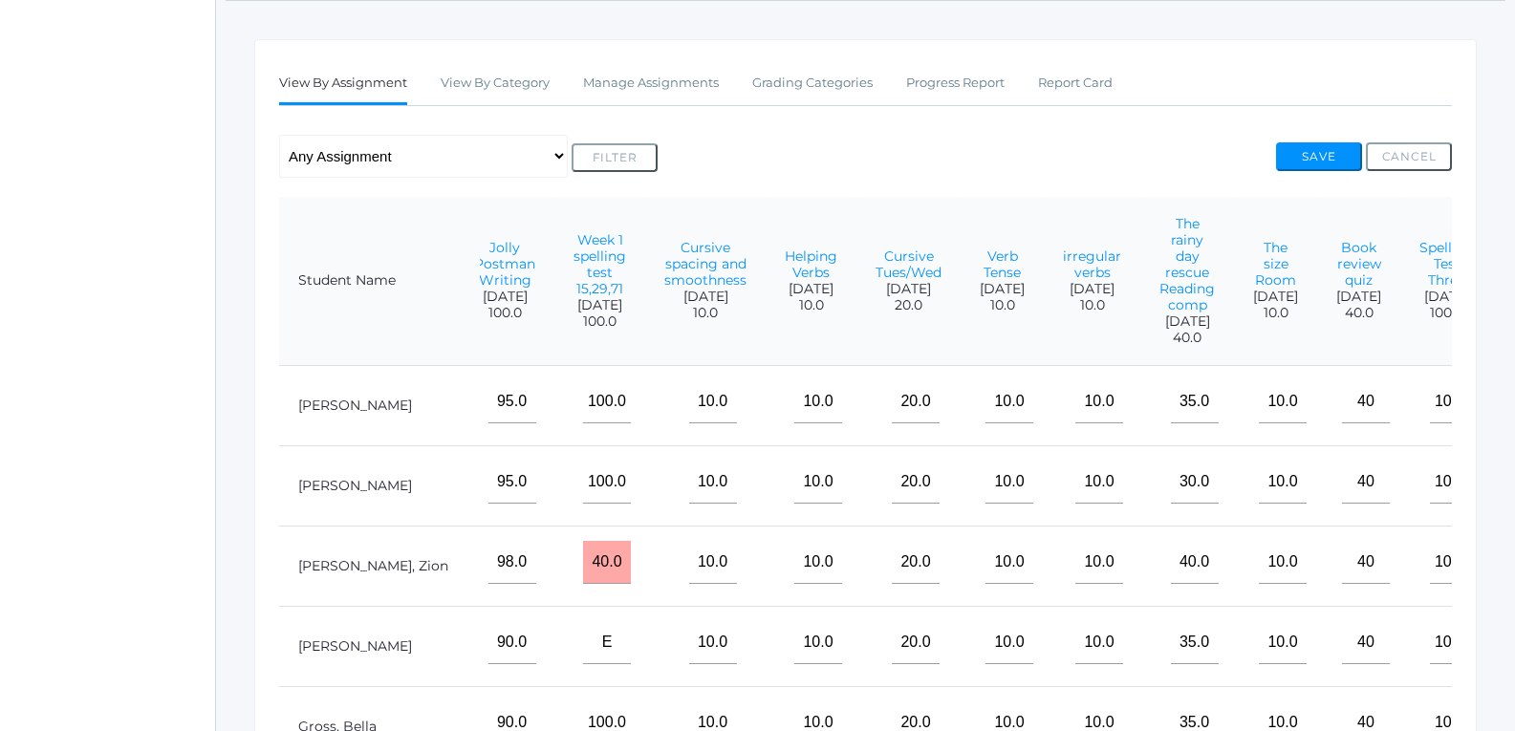
type input"] "40"
click at [1345, 144] on button "Save" at bounding box center [1319, 156] width 86 height 29
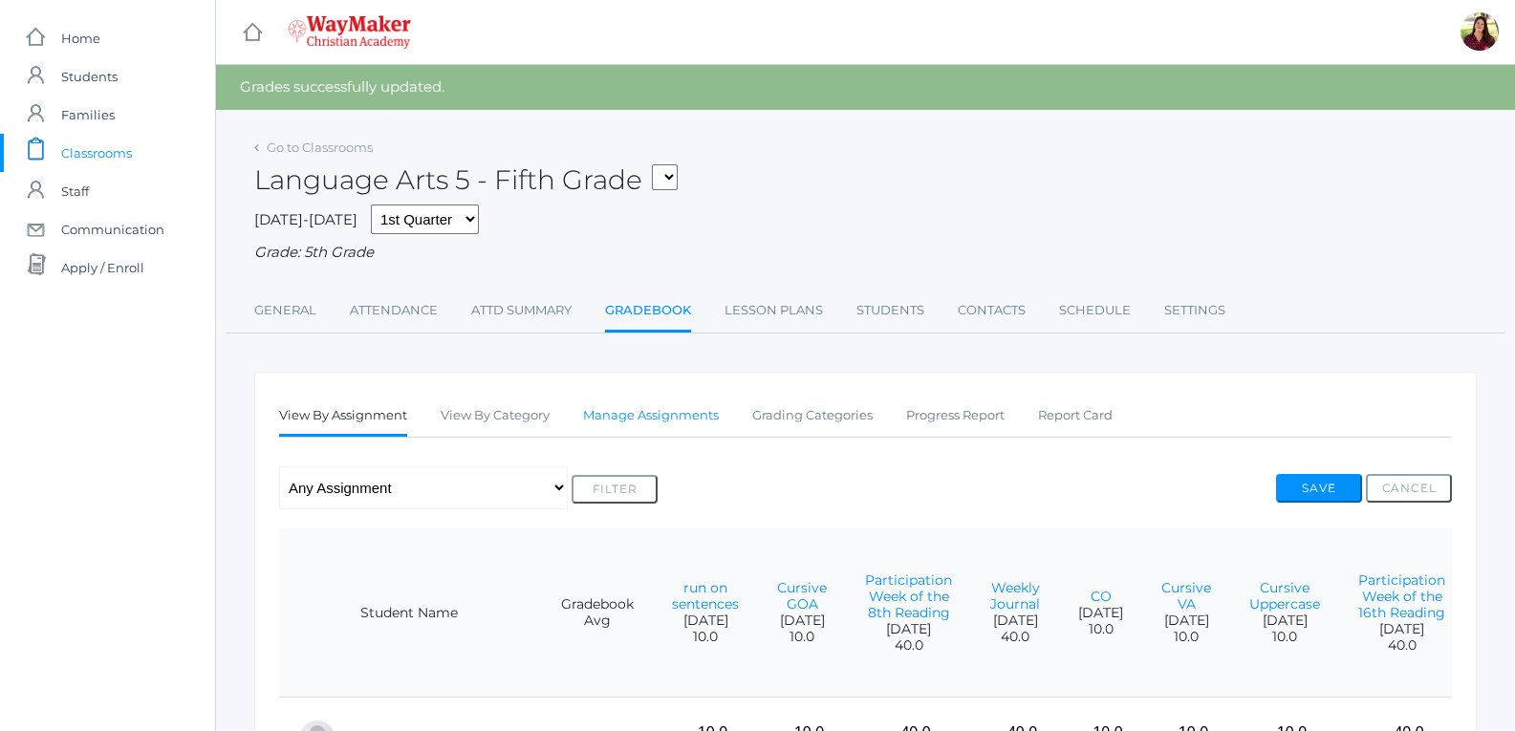
click at [661, 425] on link "Manage Assignments" at bounding box center [651, 416] width 136 height 38
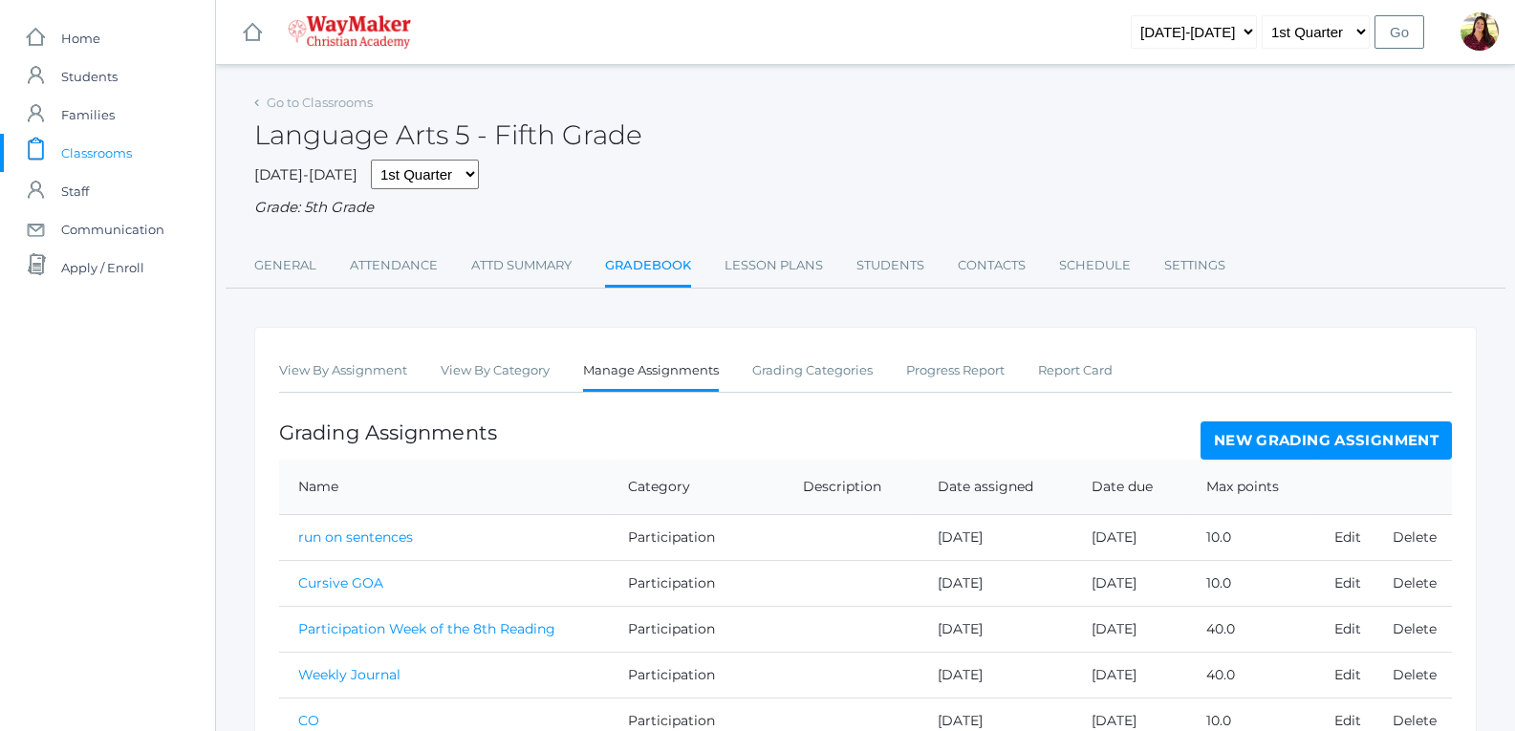
click at [1346, 445] on link "New Grading Assignment" at bounding box center [1326, 441] width 251 height 38
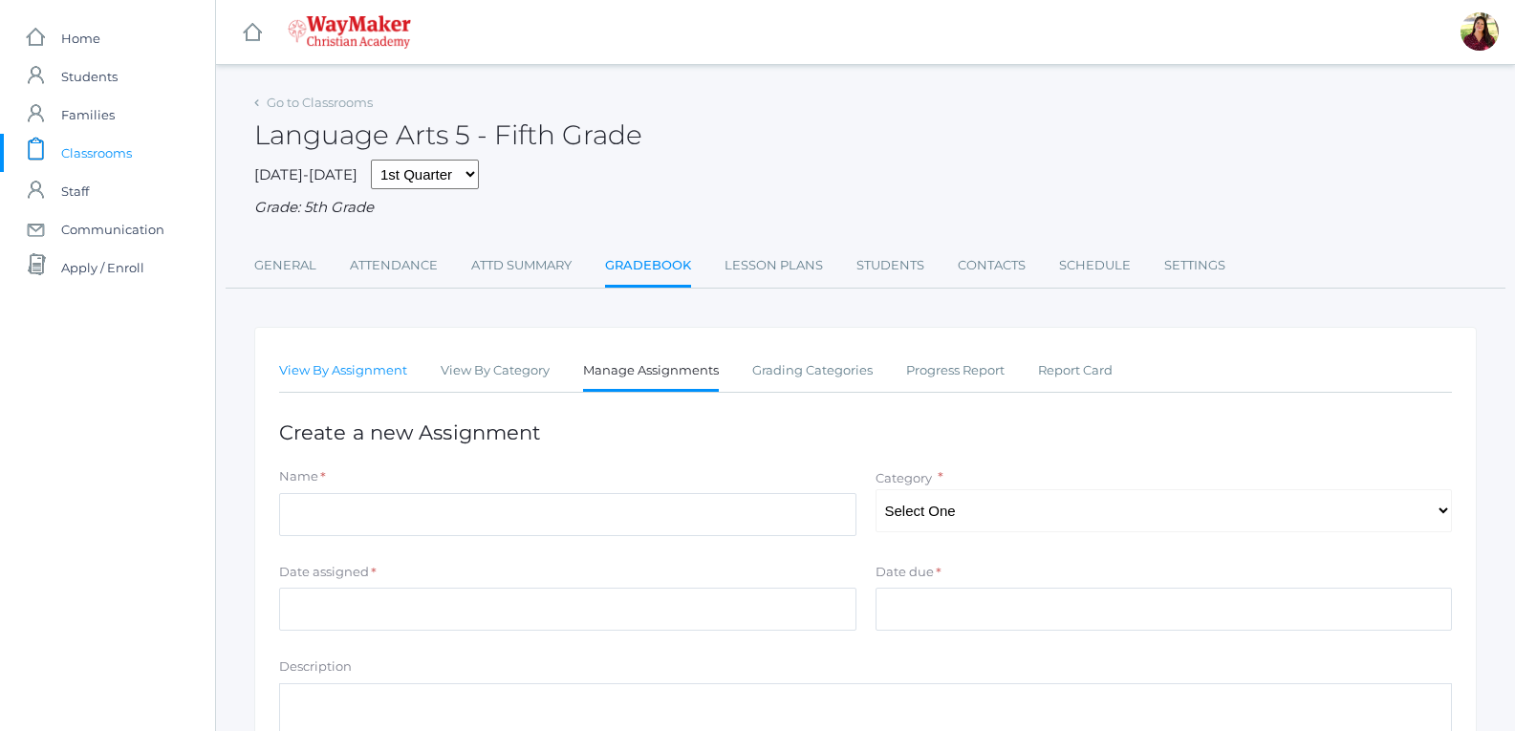
click at [380, 364] on link "View By Assignment" at bounding box center [343, 371] width 128 height 38
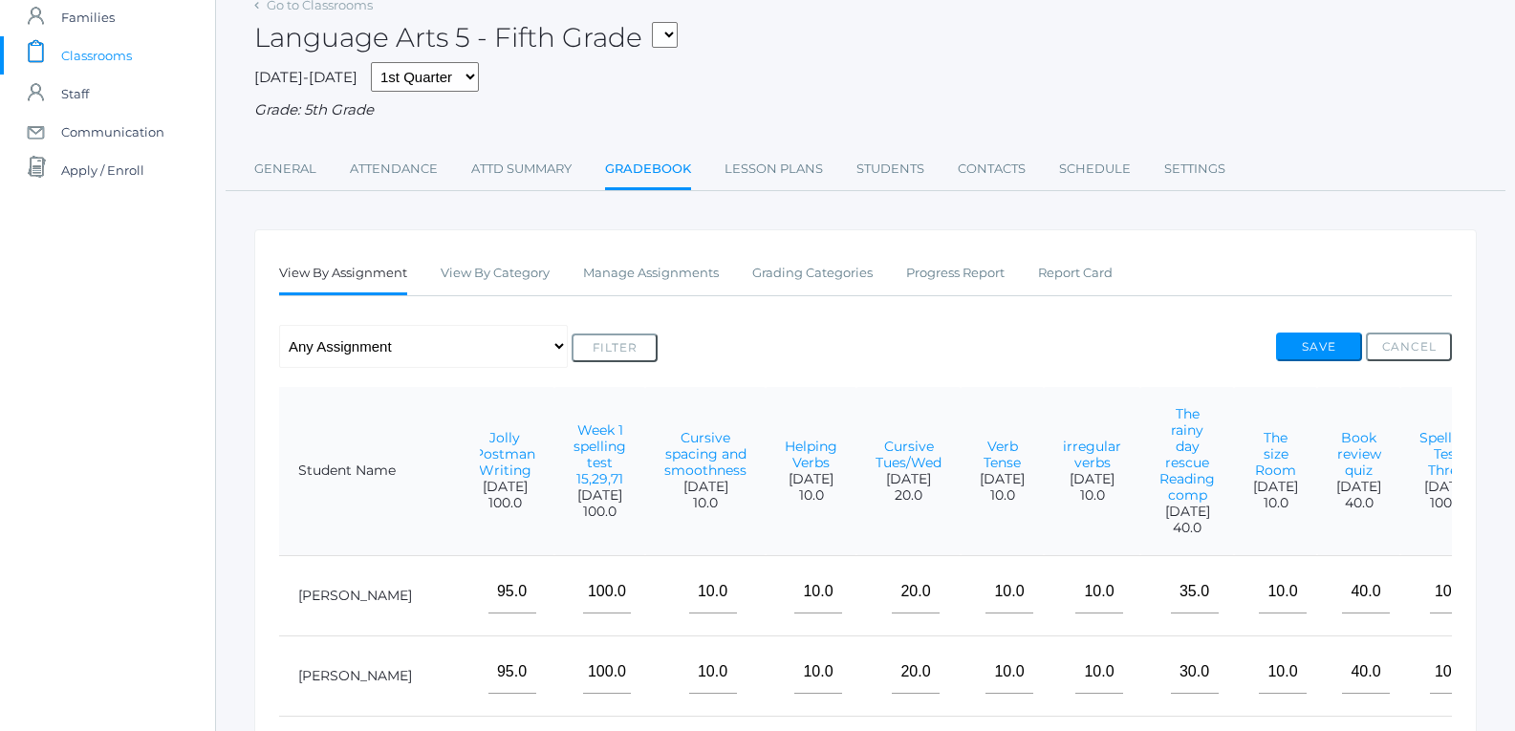
scroll to position [97, 0]
click at [663, 29] on select "05ELEM - Fifth Grade 05ELEM - History 5 Fifth Grade 05ELEM - Science 5 Fifth Gr…" at bounding box center [665, 36] width 26 height 26
select select "2541"
click at [660, 23] on select "05ELEM - Fifth Grade 05ELEM - History 5 Fifth Grade 05ELEM - Science 5 Fifth Gr…" at bounding box center [665, 36] width 26 height 26
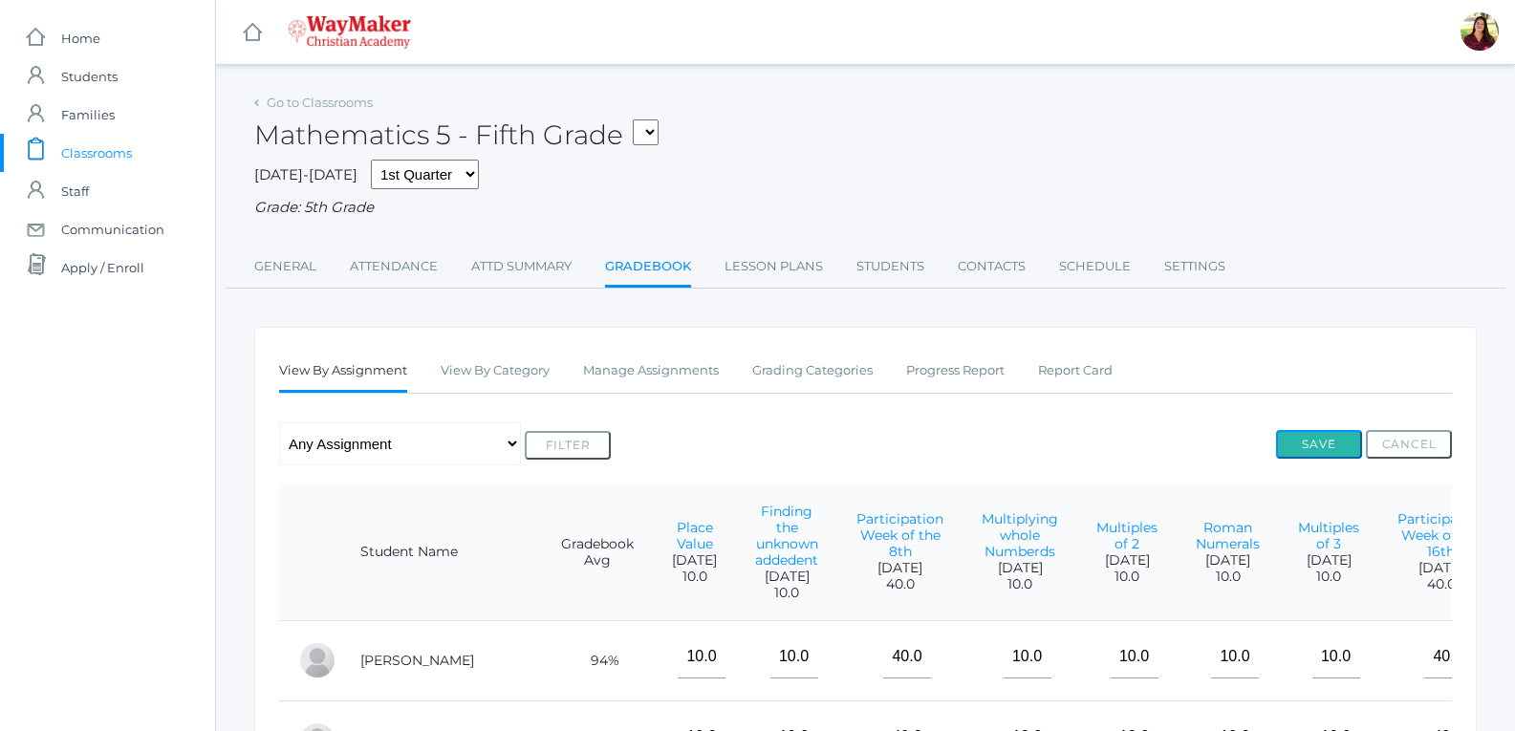
click at [1287, 441] on button "Save" at bounding box center [1319, 444] width 86 height 29
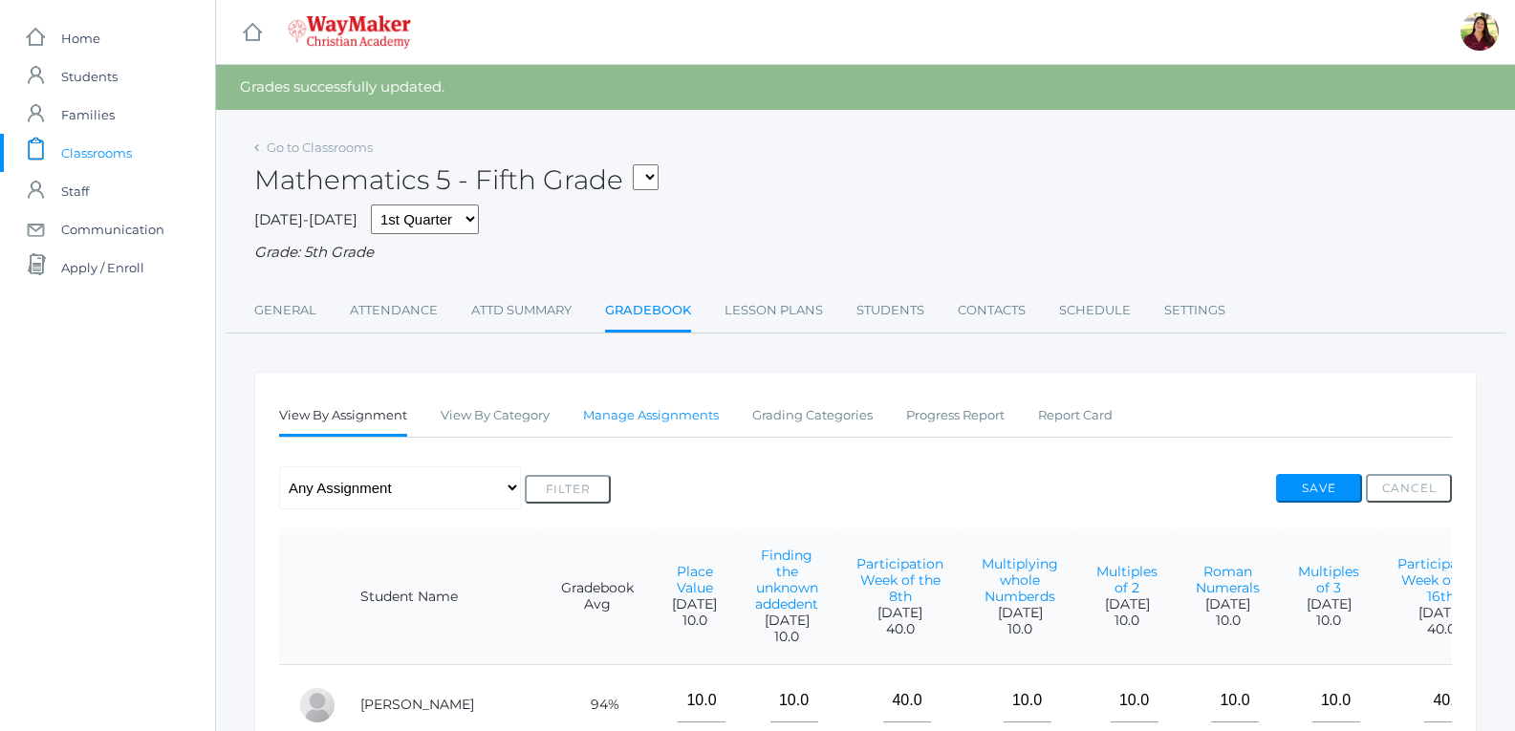
click at [674, 410] on link "Manage Assignments" at bounding box center [651, 416] width 136 height 38
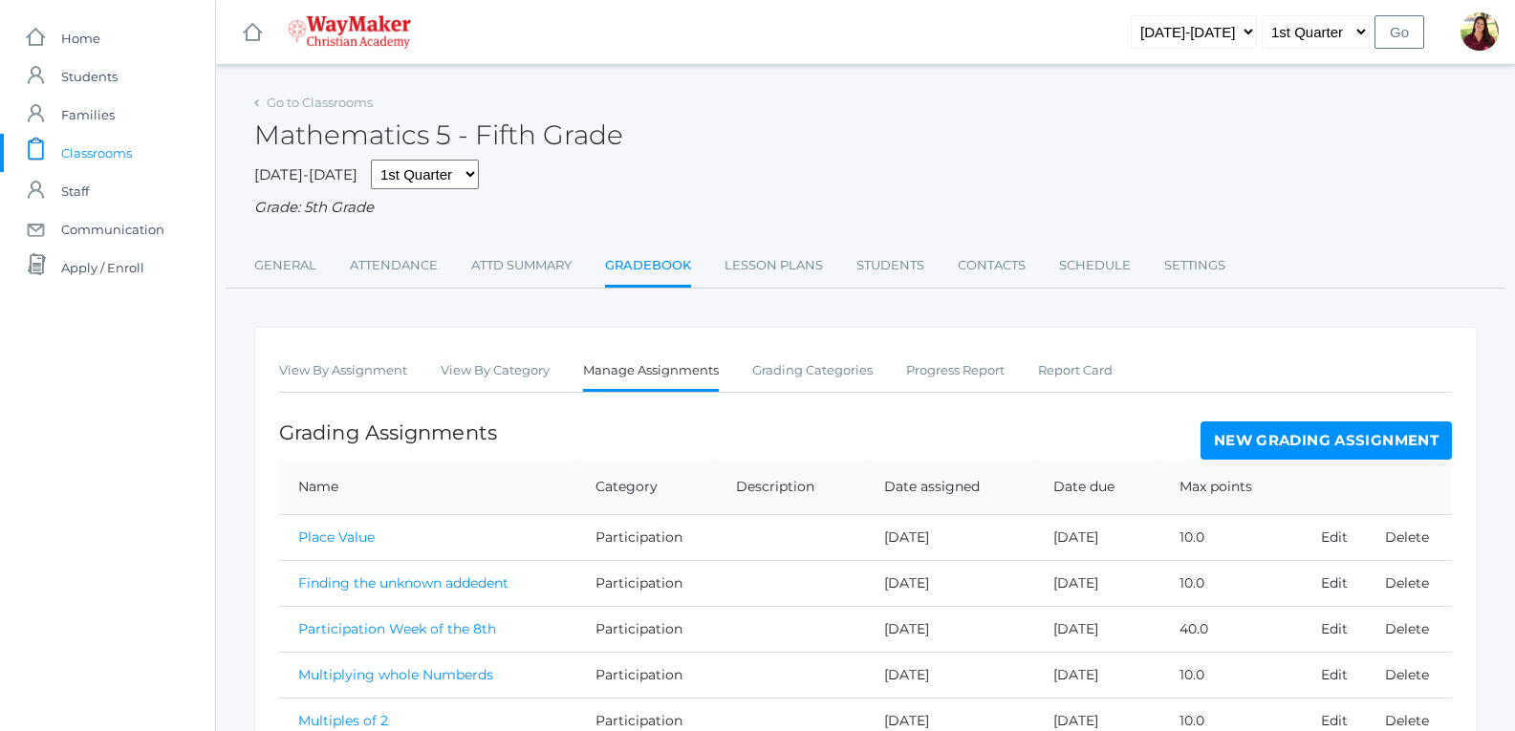
click at [1357, 464] on th at bounding box center [1377, 487] width 150 height 55
click at [1349, 448] on link "New Grading Assignment" at bounding box center [1326, 441] width 251 height 38
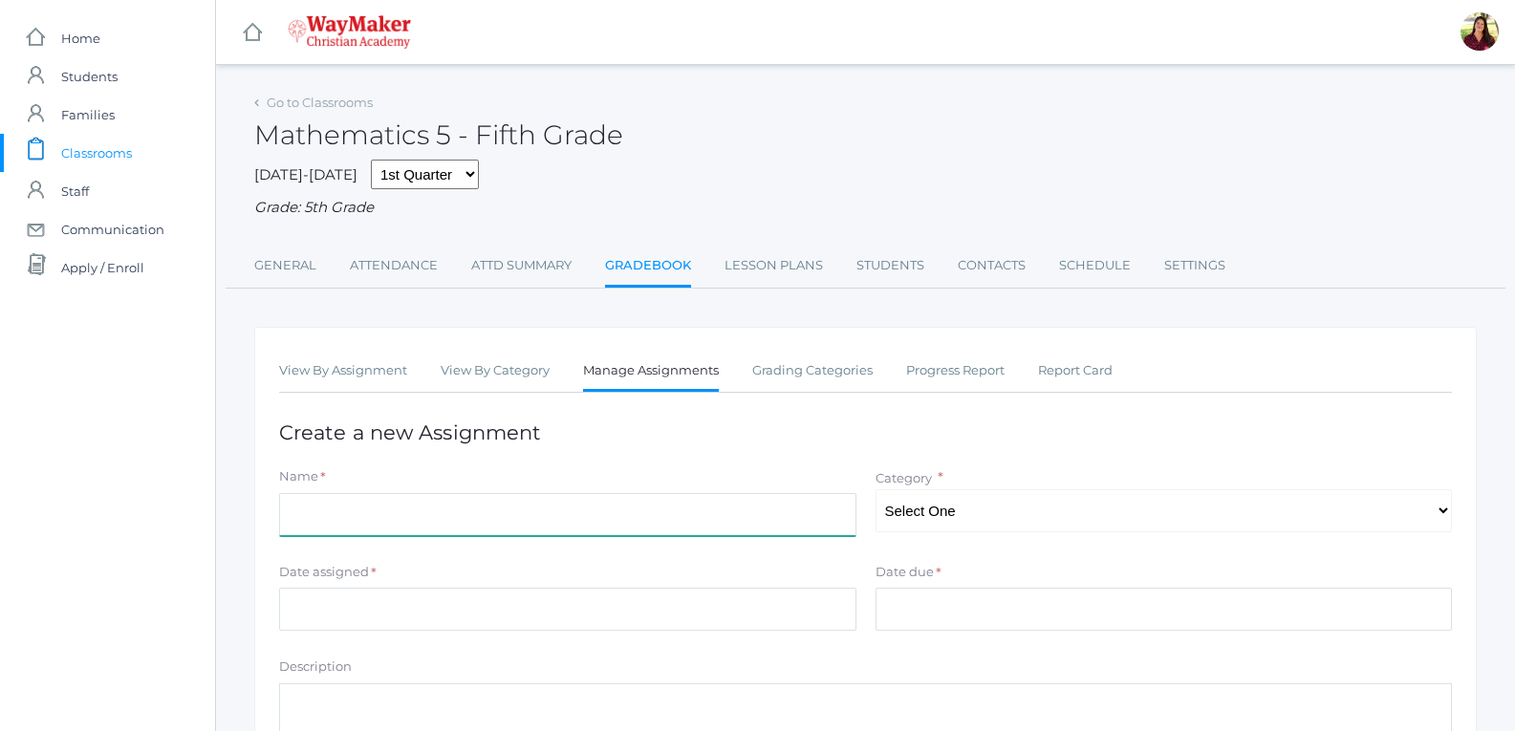
click at [750, 526] on input "Name" at bounding box center [567, 514] width 577 height 43
type input "x5"
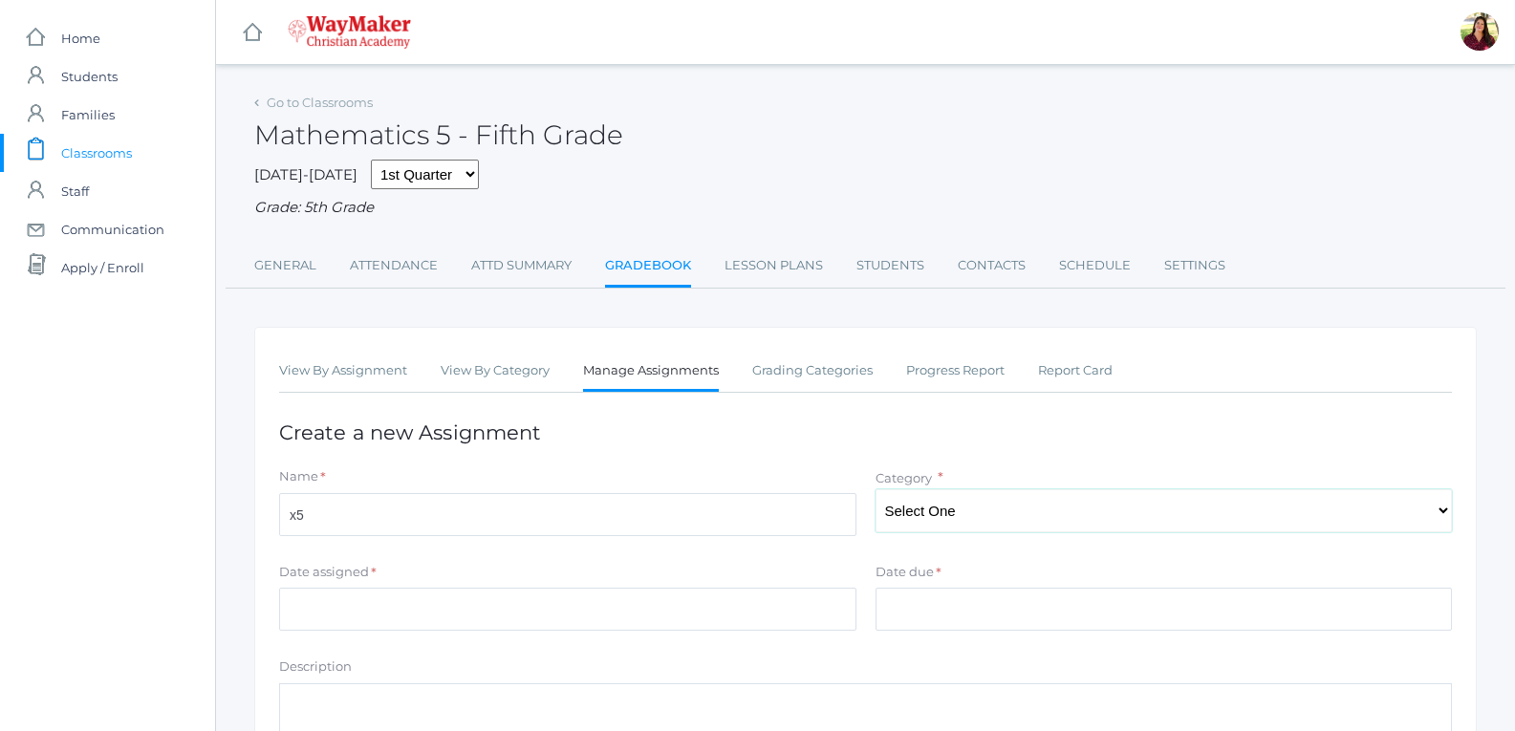
click at [902, 515] on select "Select One Classwork/Projects Test/quizes Participation" at bounding box center [1164, 510] width 577 height 43
select select "1148"
click at [876, 491] on select "Select One Classwork/Projects Test/quizes Participation" at bounding box center [1164, 510] width 577 height 43
click at [931, 593] on input "Date due" at bounding box center [1164, 609] width 577 height 43
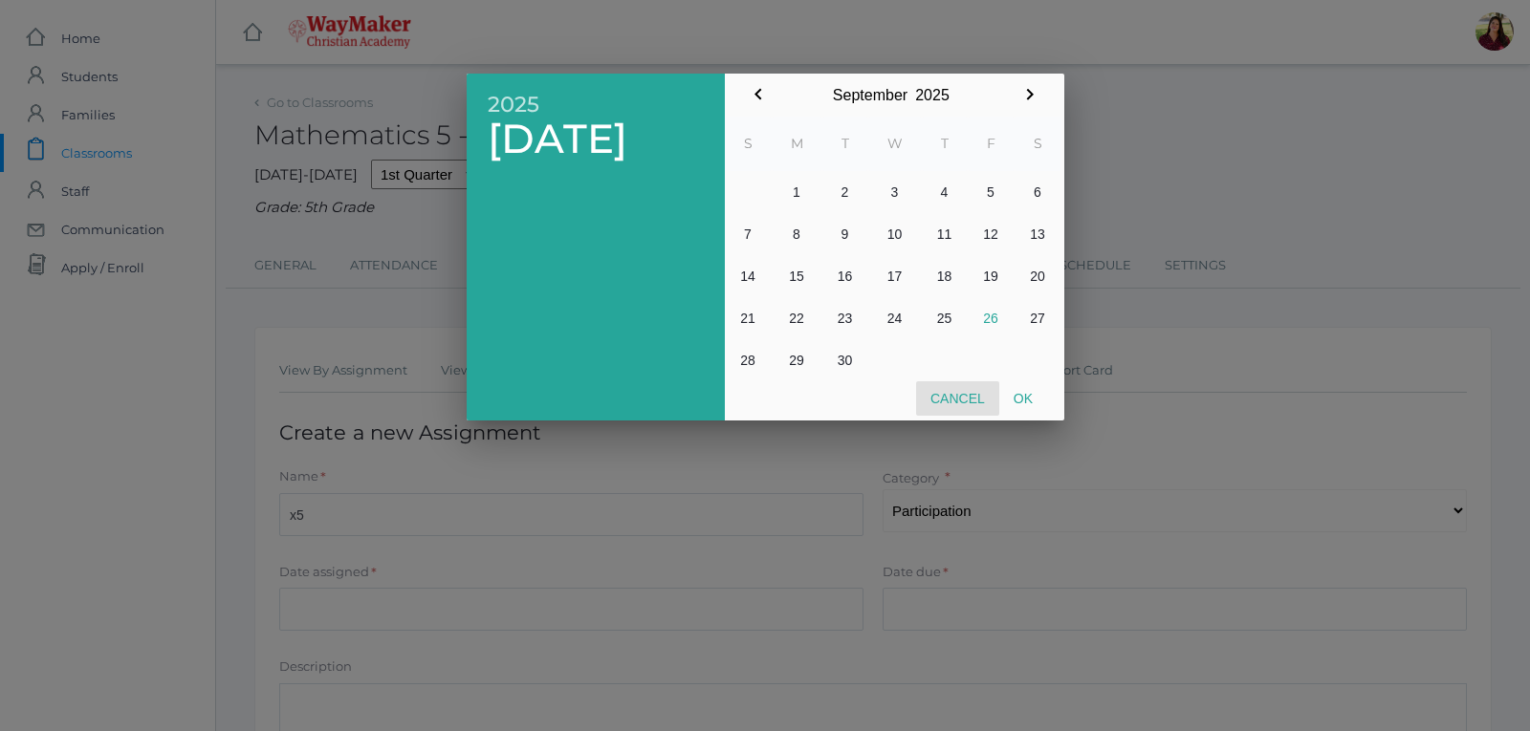
click at [966, 388] on button "Cancel" at bounding box center [957, 398] width 83 height 34
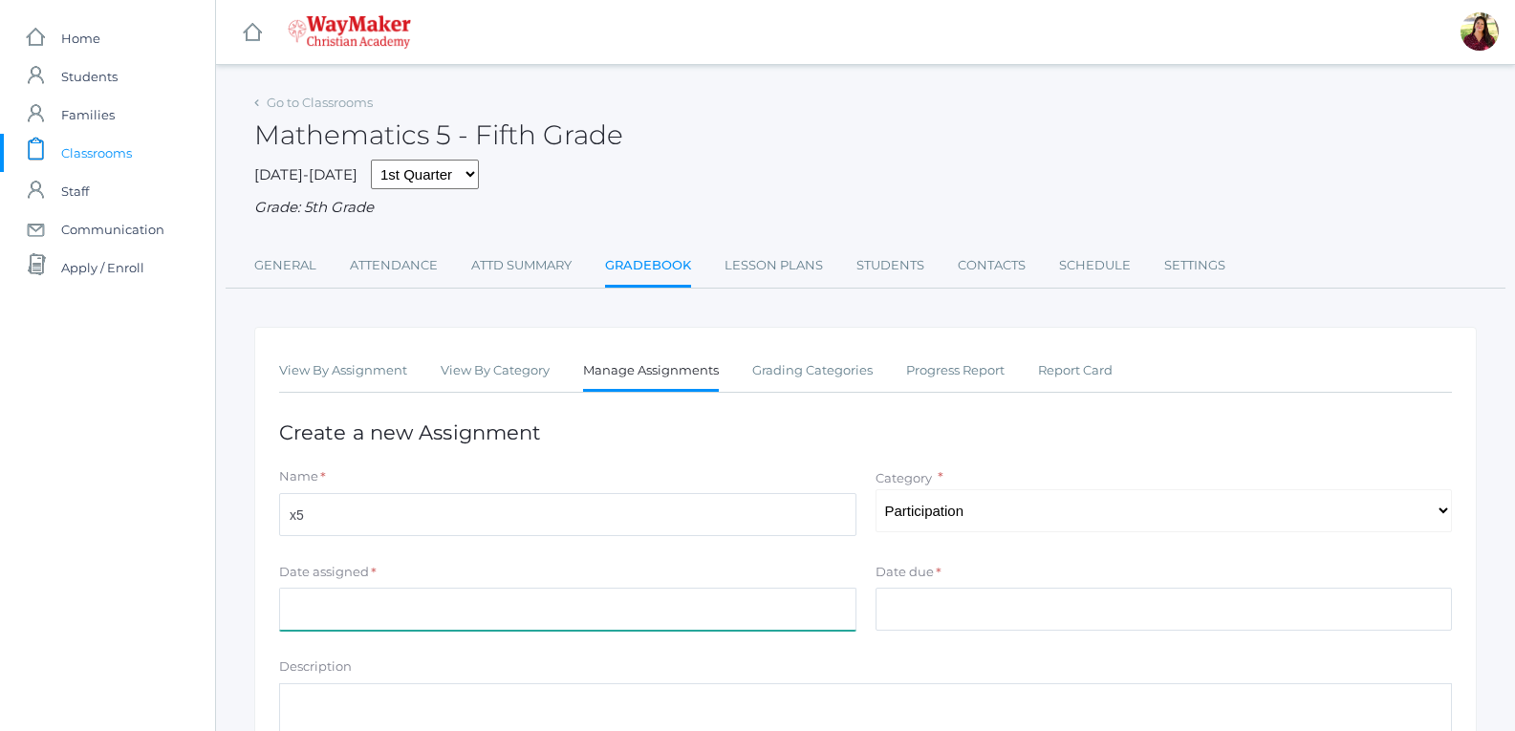
click at [766, 620] on input "Date assigned" at bounding box center [567, 609] width 577 height 43
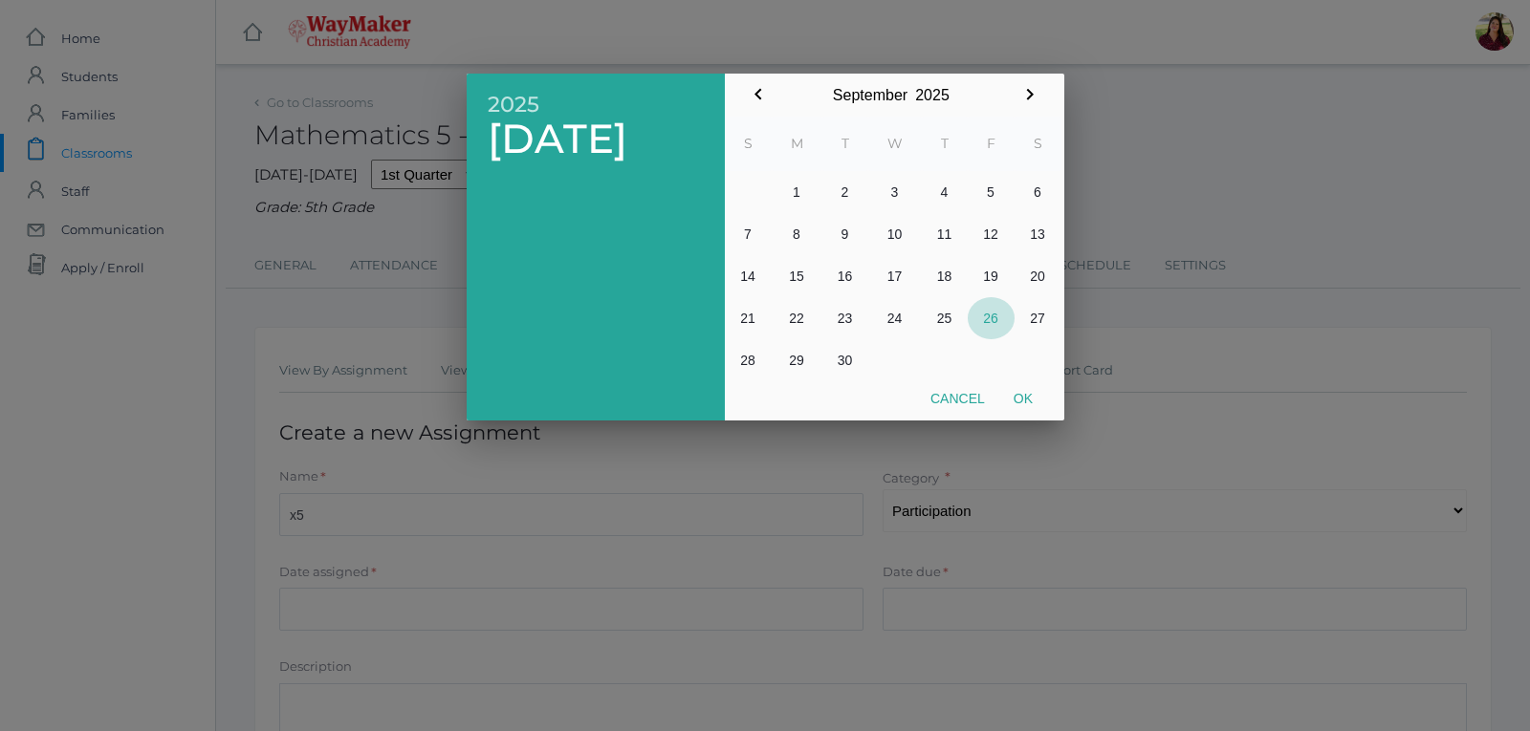
click at [989, 321] on button "26" at bounding box center [991, 318] width 47 height 42
click at [990, 615] on div at bounding box center [765, 274] width 1530 height 914
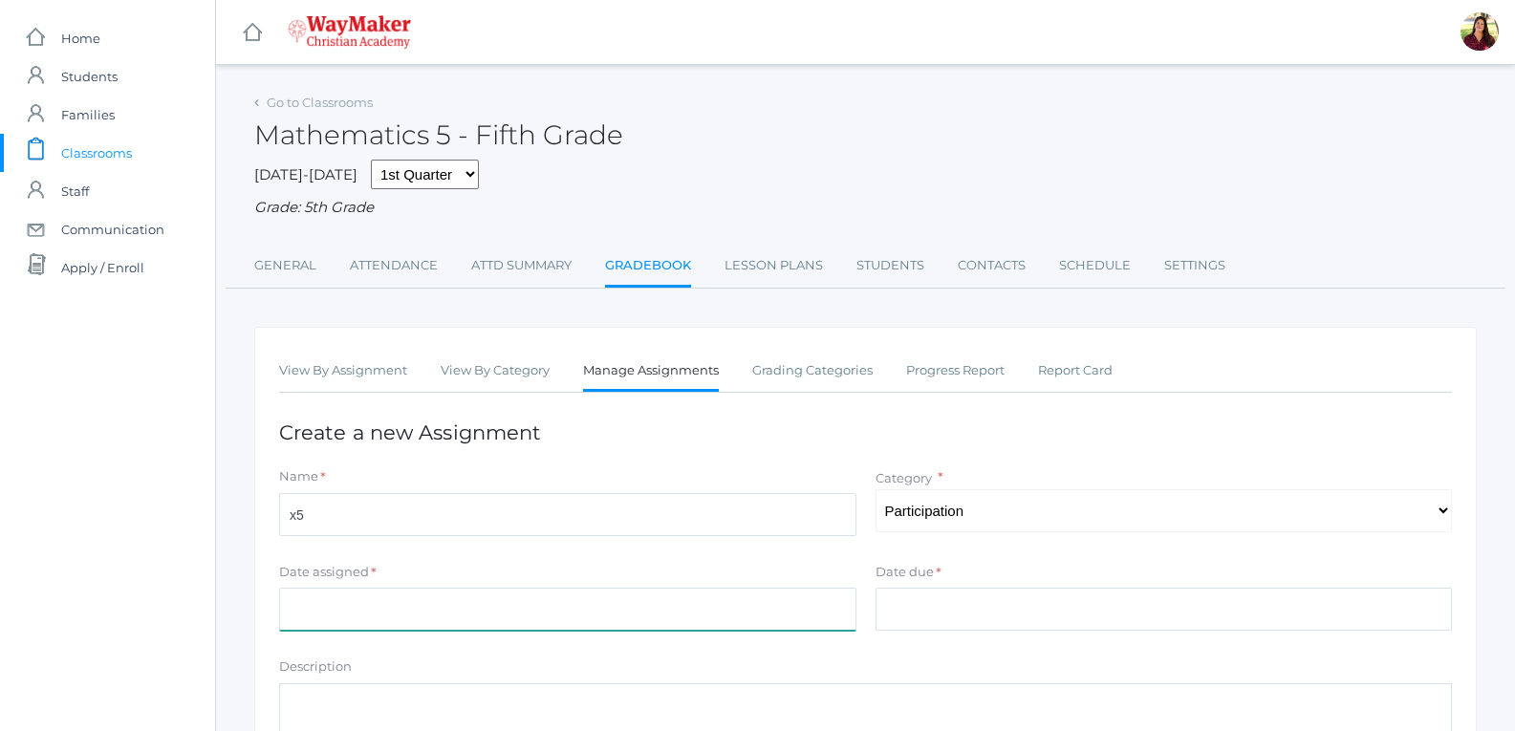
click at [828, 617] on input "Date assigned" at bounding box center [567, 609] width 577 height 43
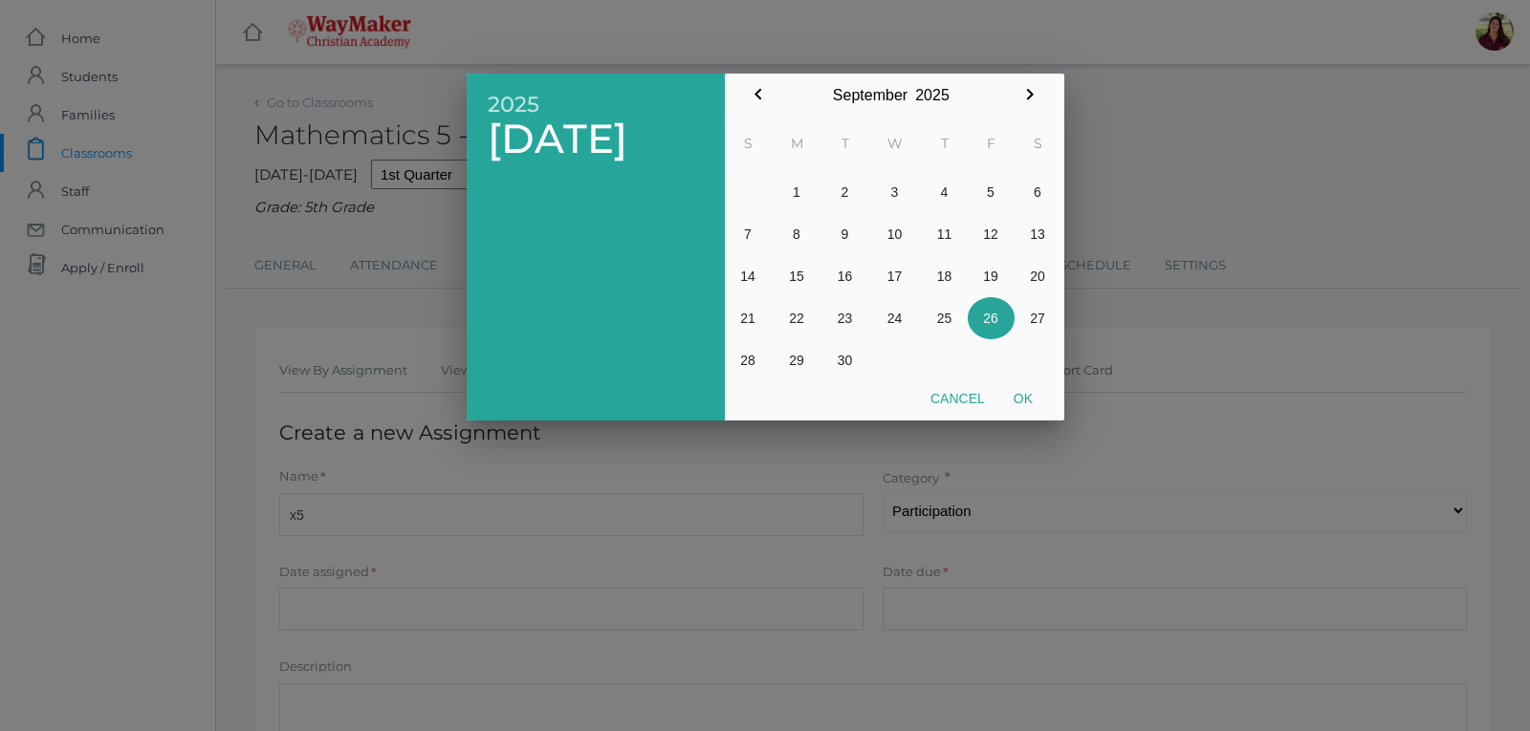
click at [987, 315] on button "26" at bounding box center [991, 318] width 47 height 42
click at [1026, 387] on button "Ok" at bounding box center [1023, 398] width 48 height 34
type input "[DATE]"
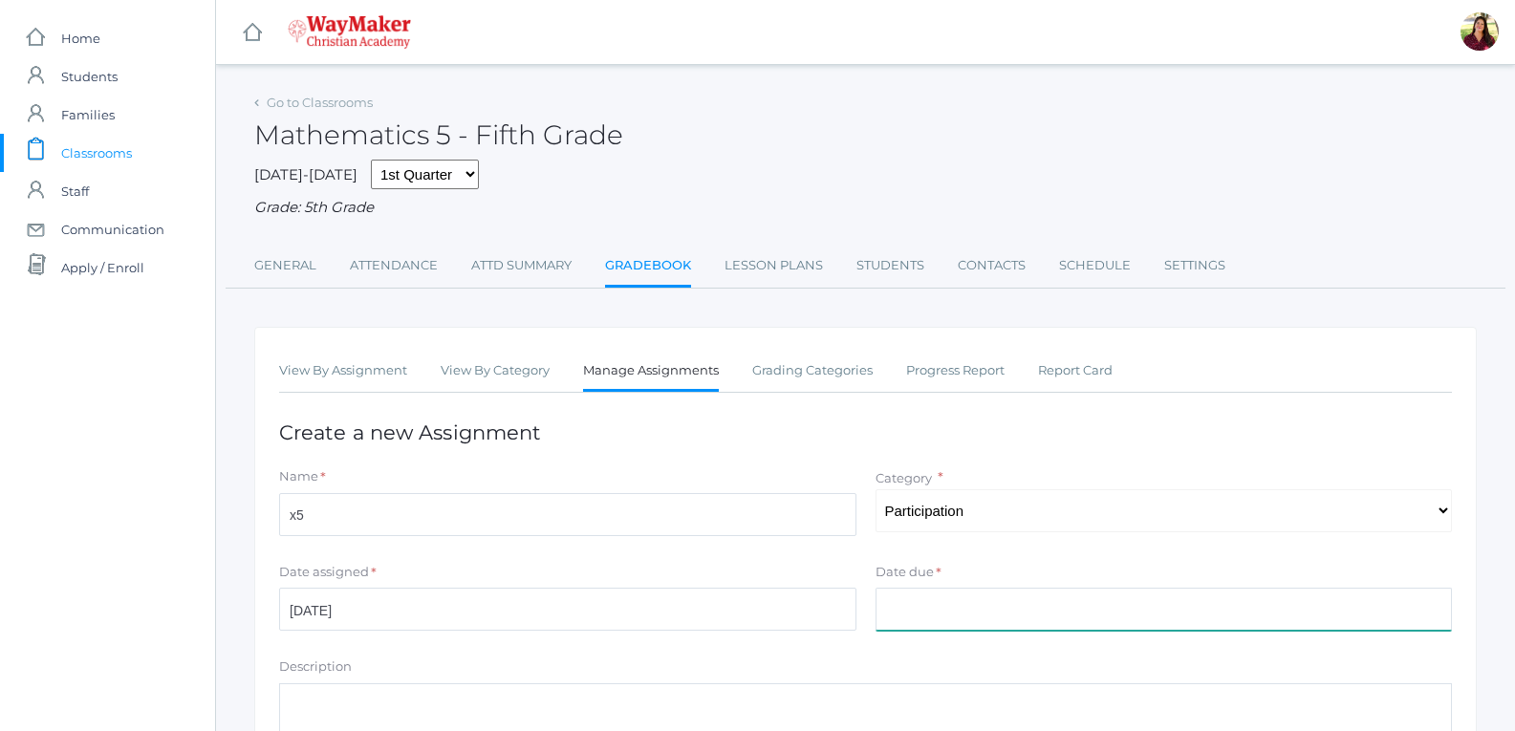
click at [974, 596] on input "Date due" at bounding box center [1164, 609] width 577 height 43
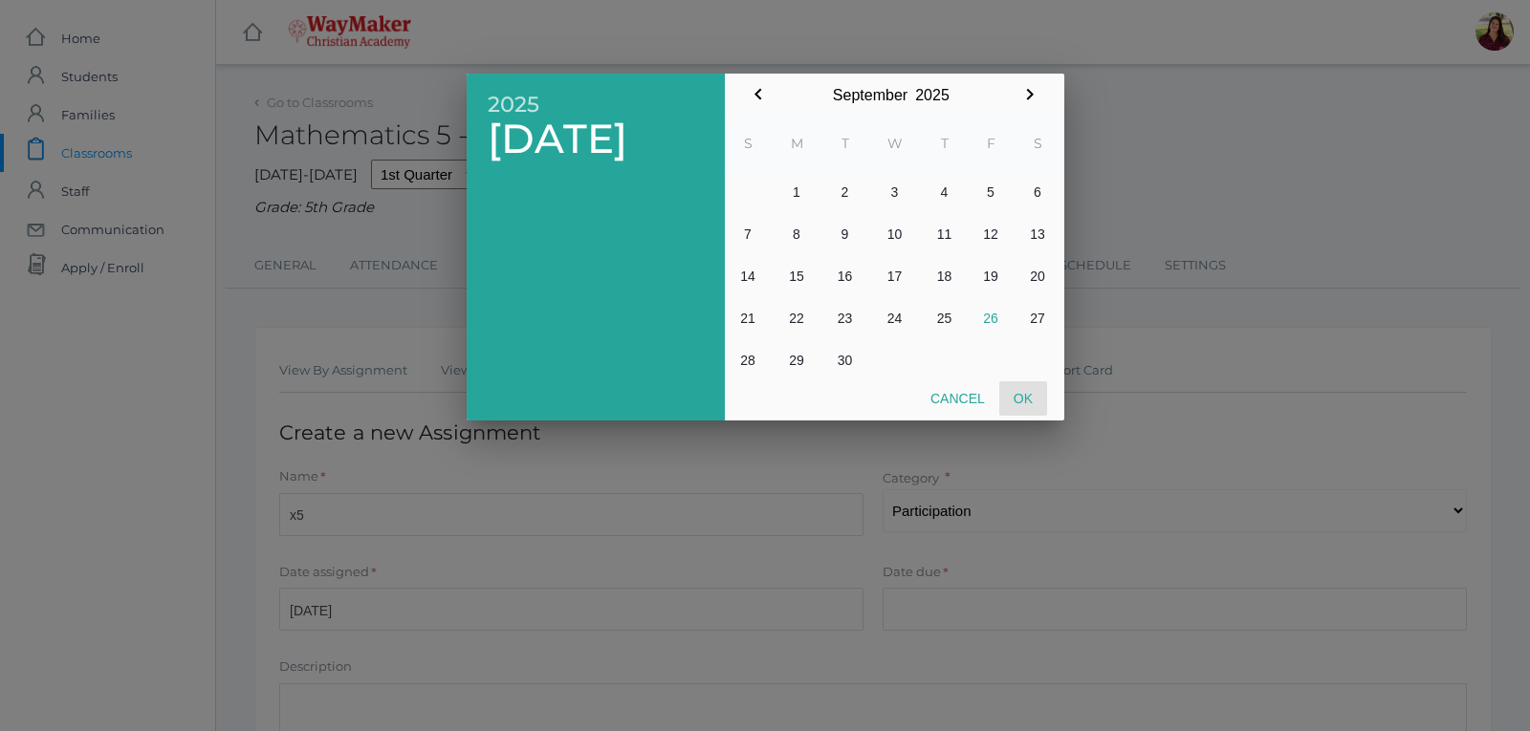
click at [1025, 394] on button "Ok" at bounding box center [1023, 398] width 48 height 34
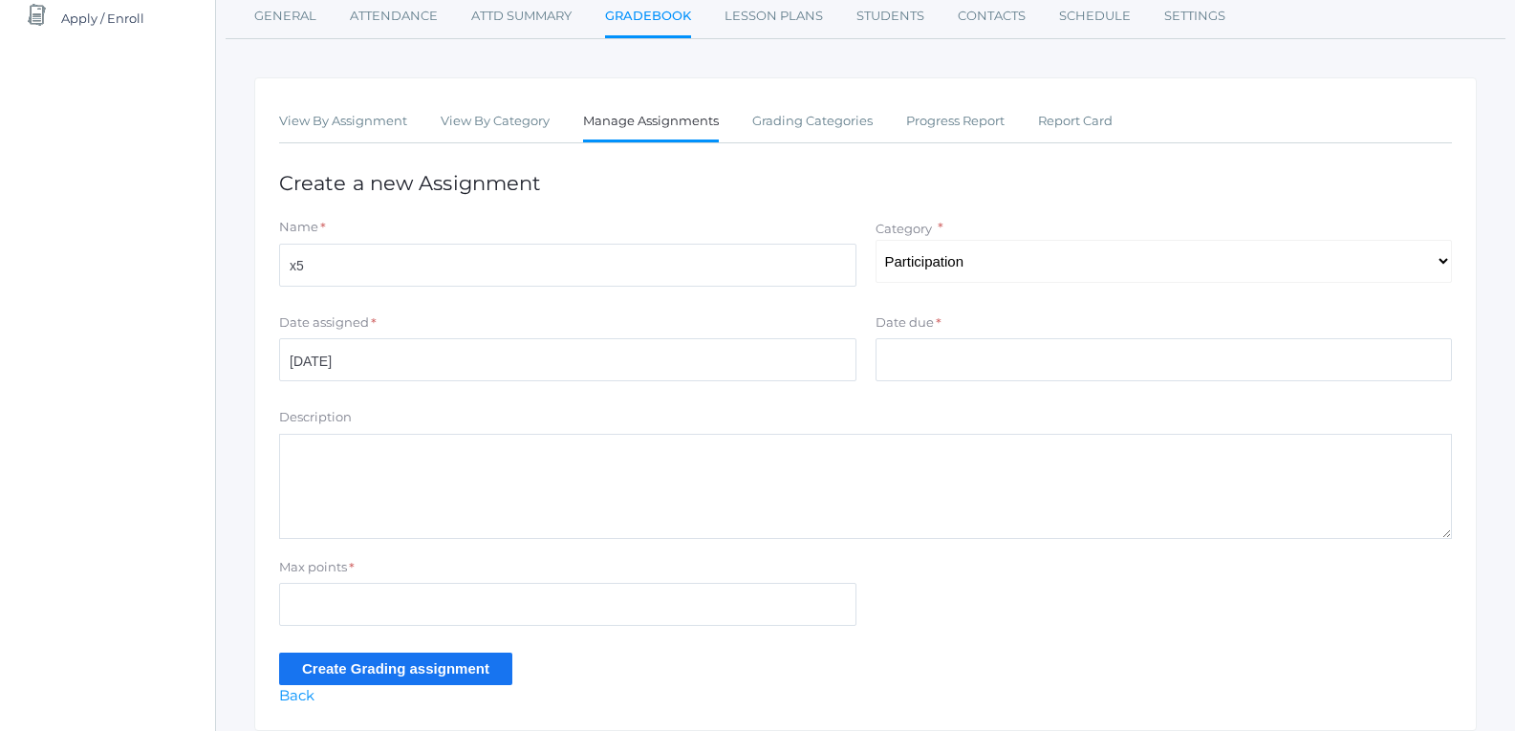
scroll to position [287, 0]
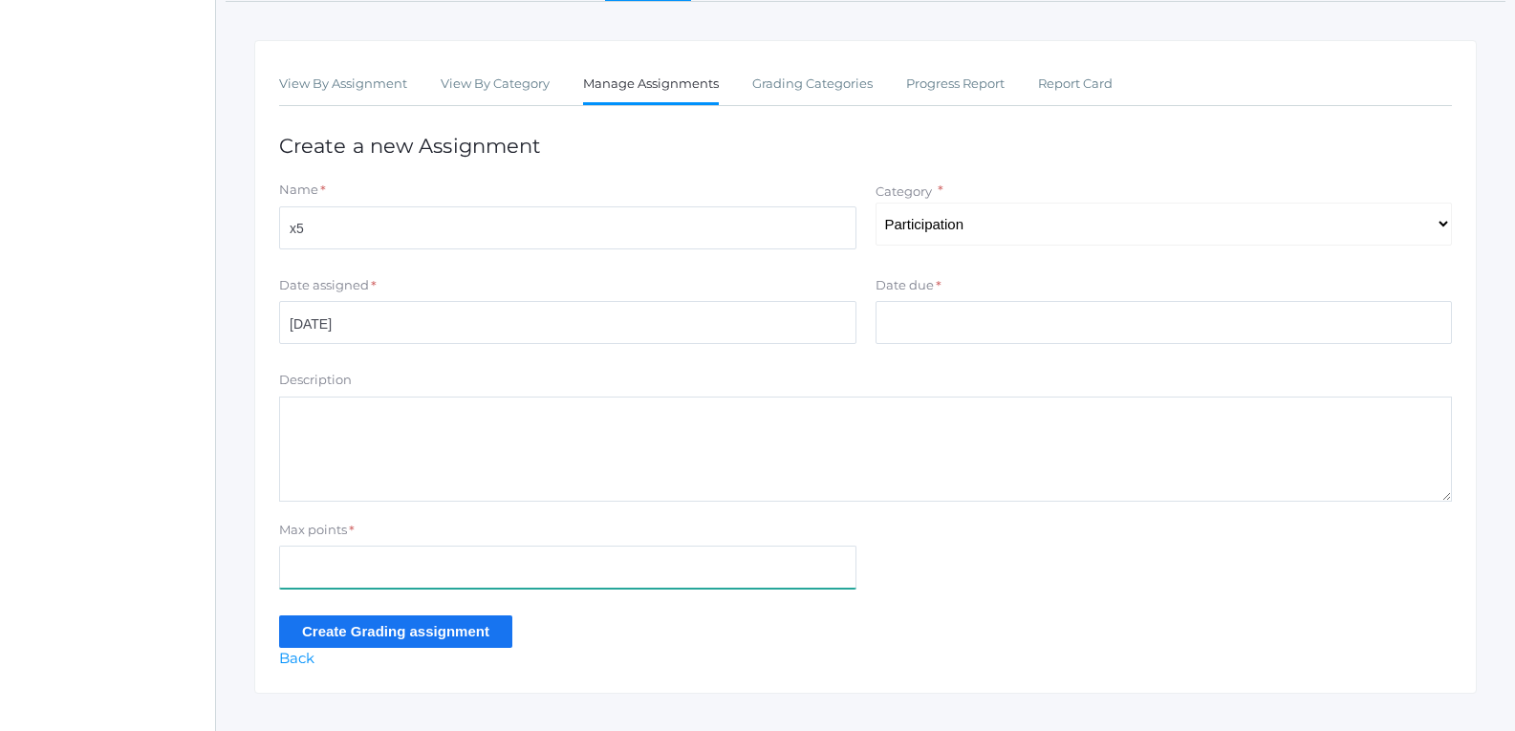
click at [722, 575] on input "Max points" at bounding box center [567, 567] width 577 height 43
type input "10"
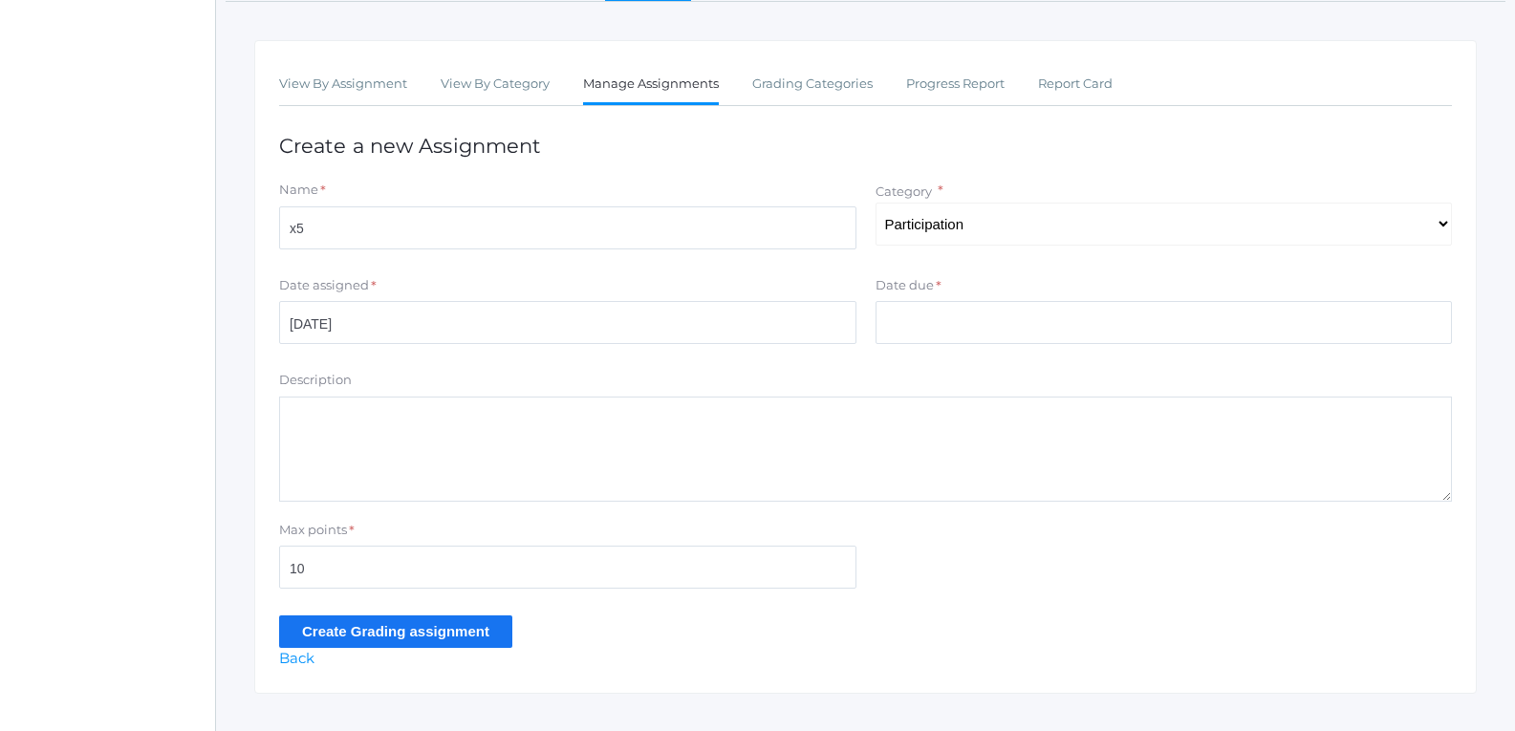
click at [340, 630] on input "Create Grading assignment" at bounding box center [395, 632] width 233 height 32
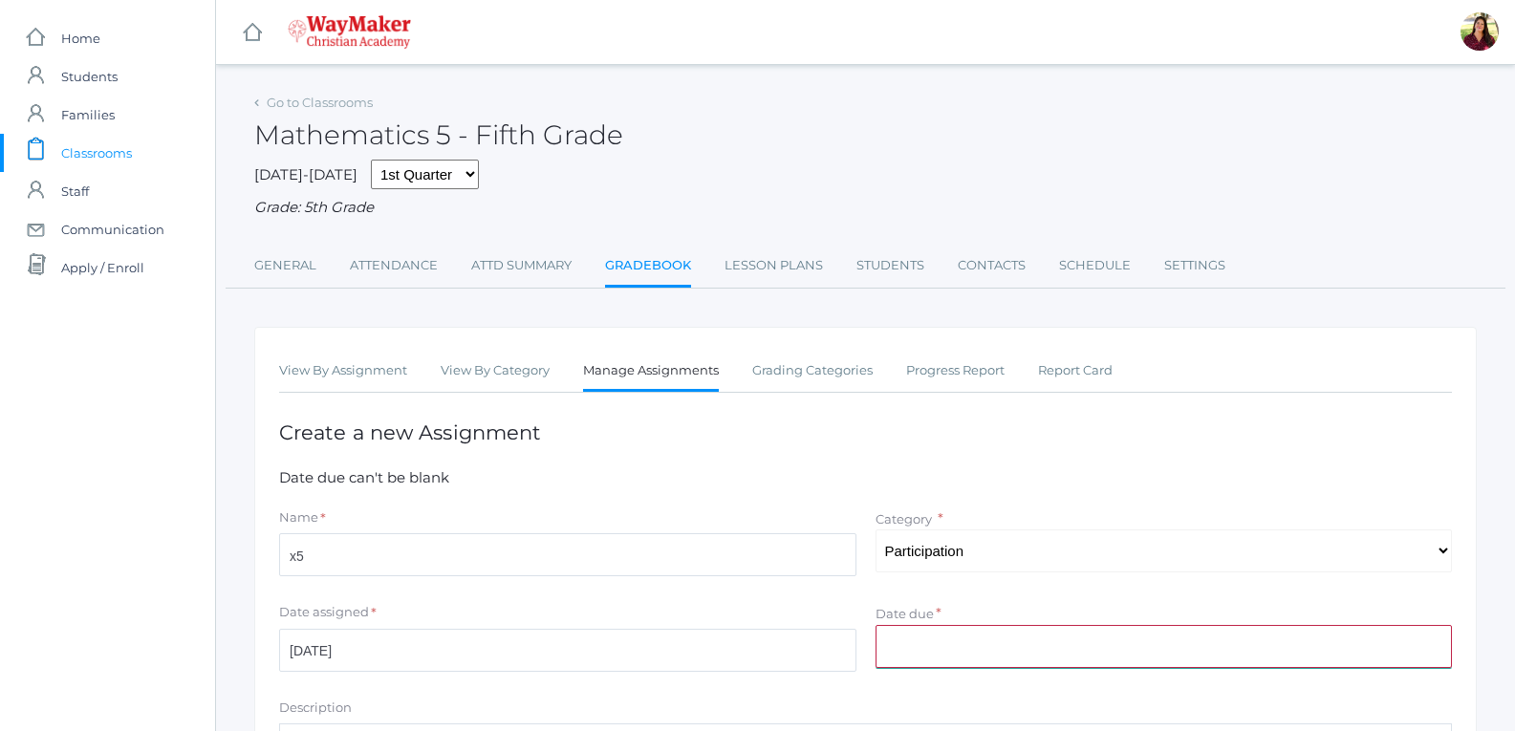
click at [987, 655] on input "Date due" at bounding box center [1164, 646] width 577 height 43
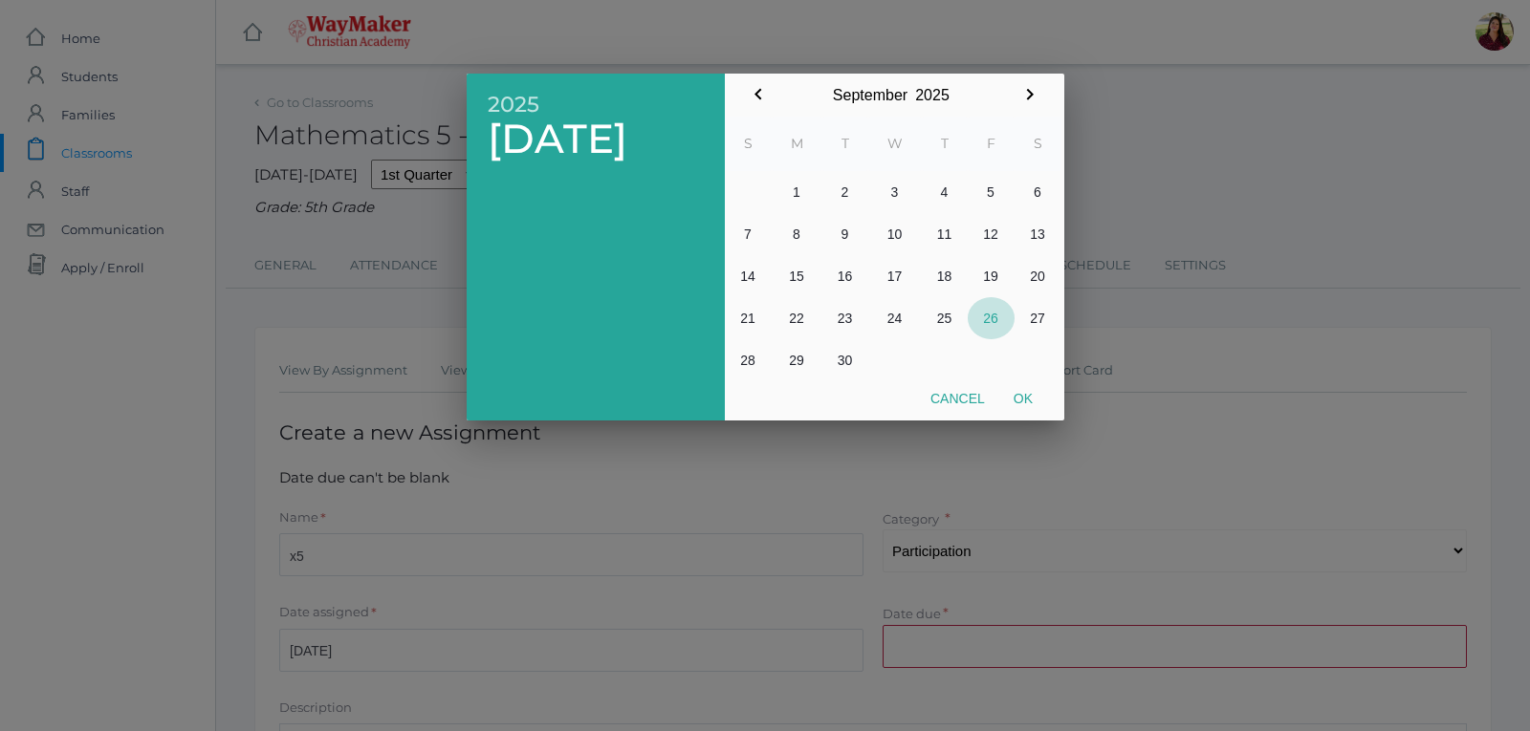
click at [987, 308] on button "26" at bounding box center [991, 318] width 47 height 42
click at [1037, 410] on button "Ok" at bounding box center [1023, 398] width 48 height 34
type input "[DATE]"
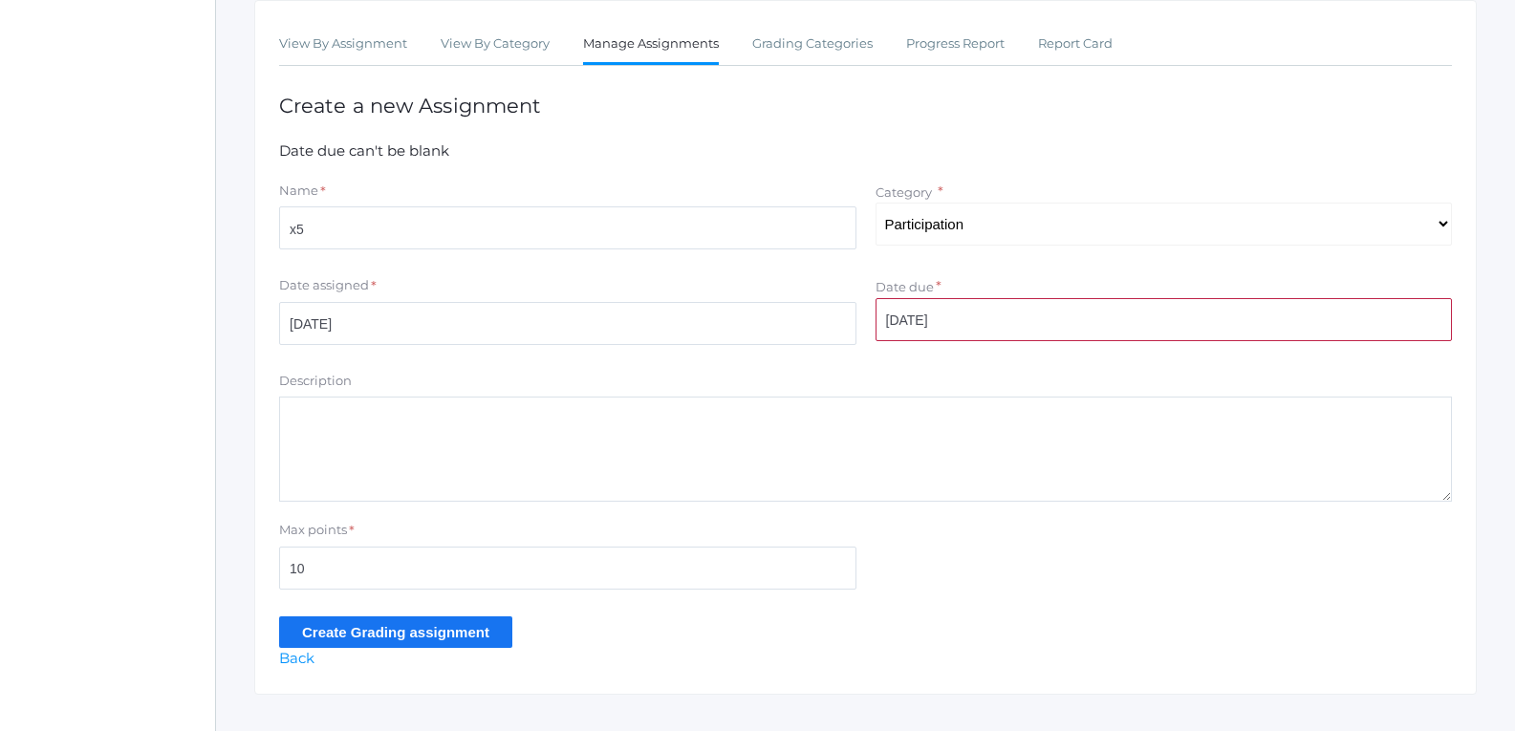
scroll to position [362, 0]
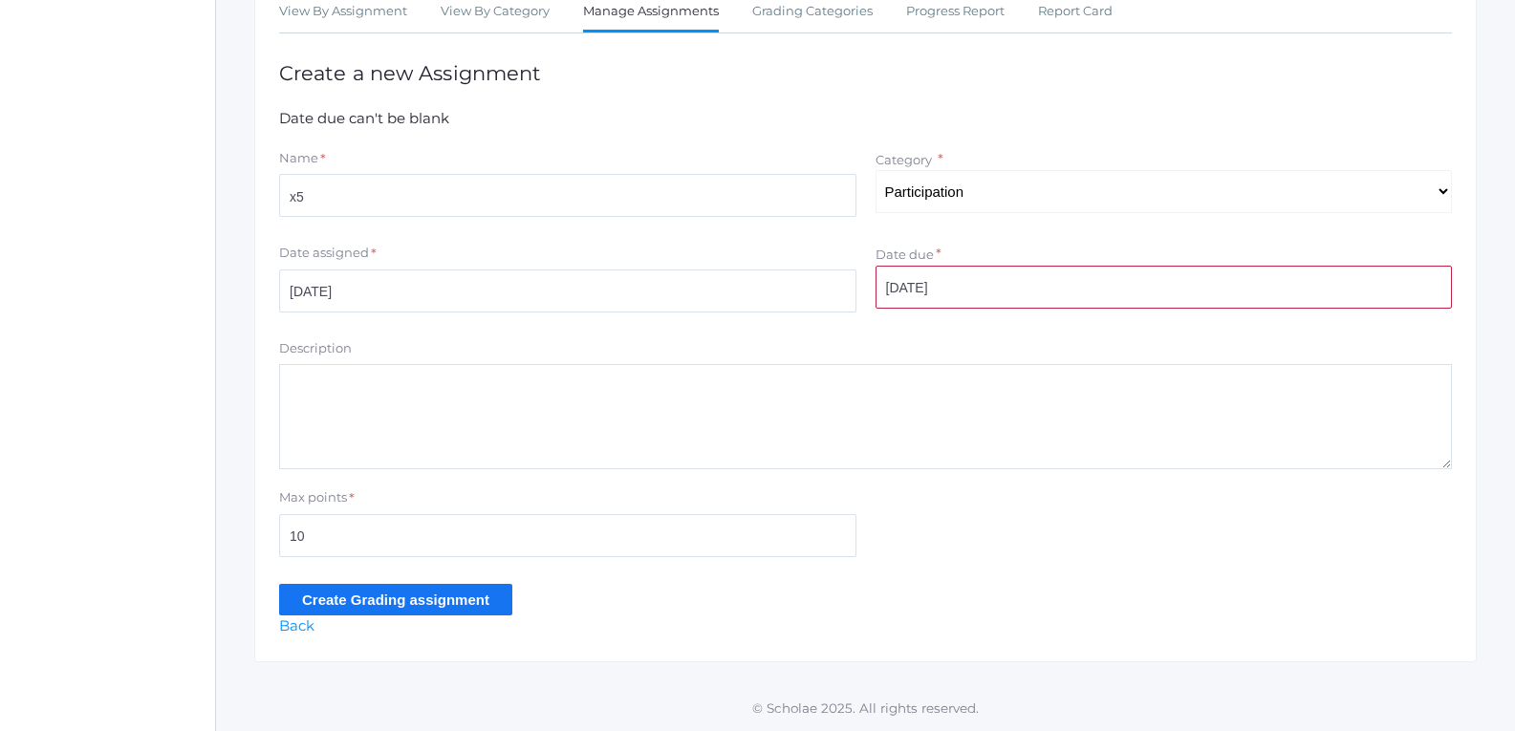
click at [498, 603] on input "Create Grading assignment" at bounding box center [395, 600] width 233 height 32
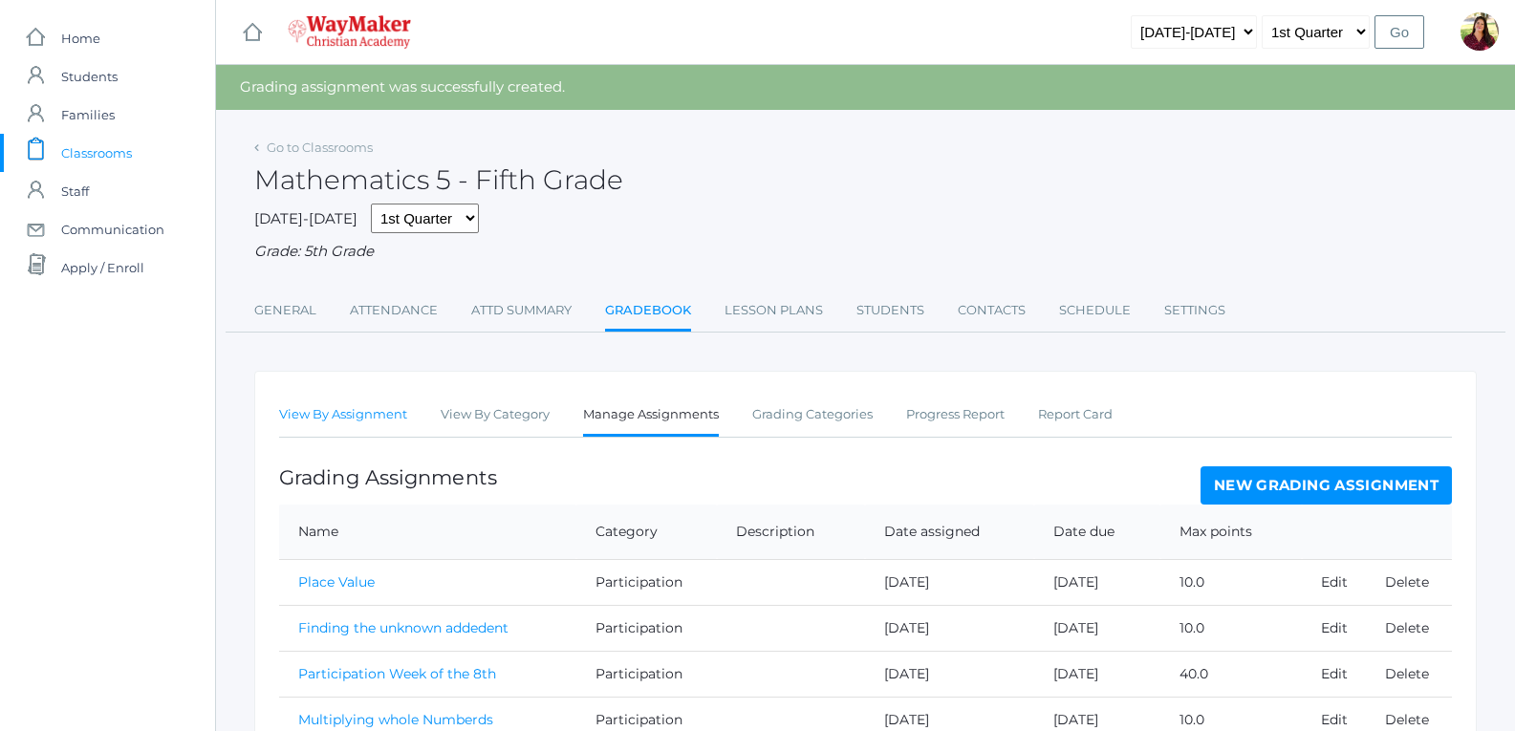
click at [395, 405] on link "View By Assignment" at bounding box center [343, 415] width 128 height 38
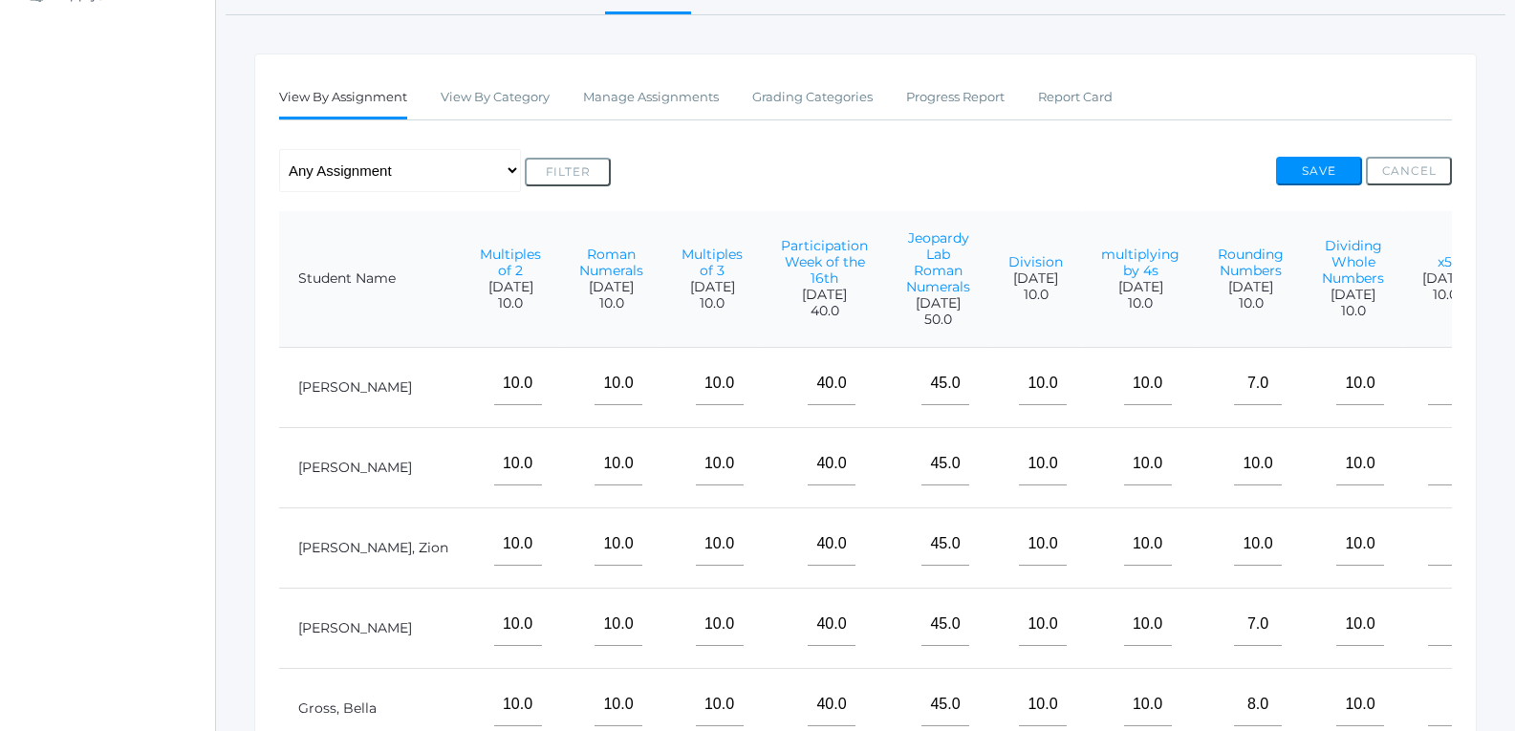
scroll to position [275, 0]
click at [1403, 401] on td at bounding box center [1444, 385] width 83 height 80
click at [1428, 403] on input"] "text" at bounding box center [1452, 381] width 48 height 43
type input"] "10"
click at [1428, 484] on input"] "text" at bounding box center [1452, 462] width 48 height 43
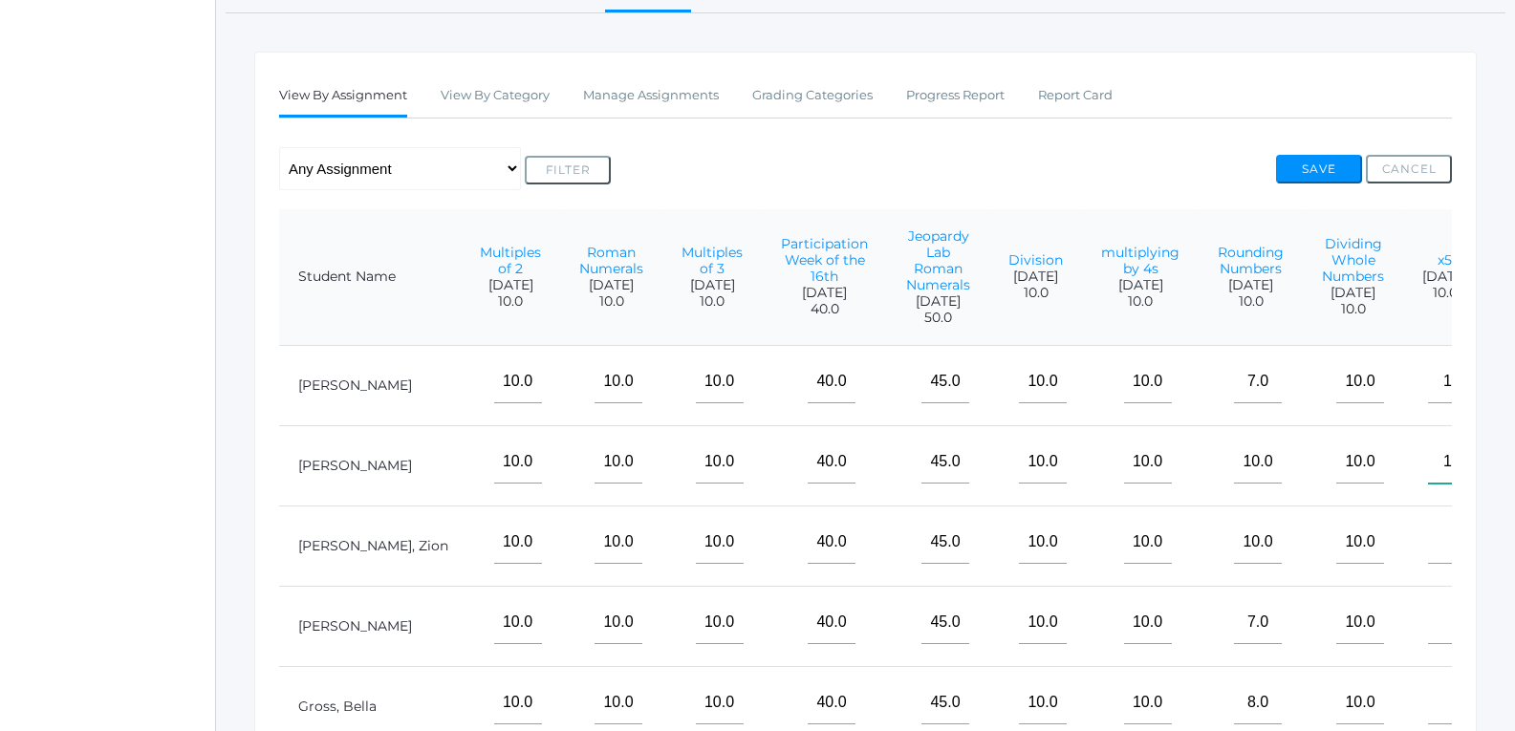
type input"] "10"
click at [1428, 553] on input"] "text" at bounding box center [1452, 542] width 48 height 43
type input"] "5"
click at [1428, 632] on input"] "text" at bounding box center [1452, 622] width 48 height 43
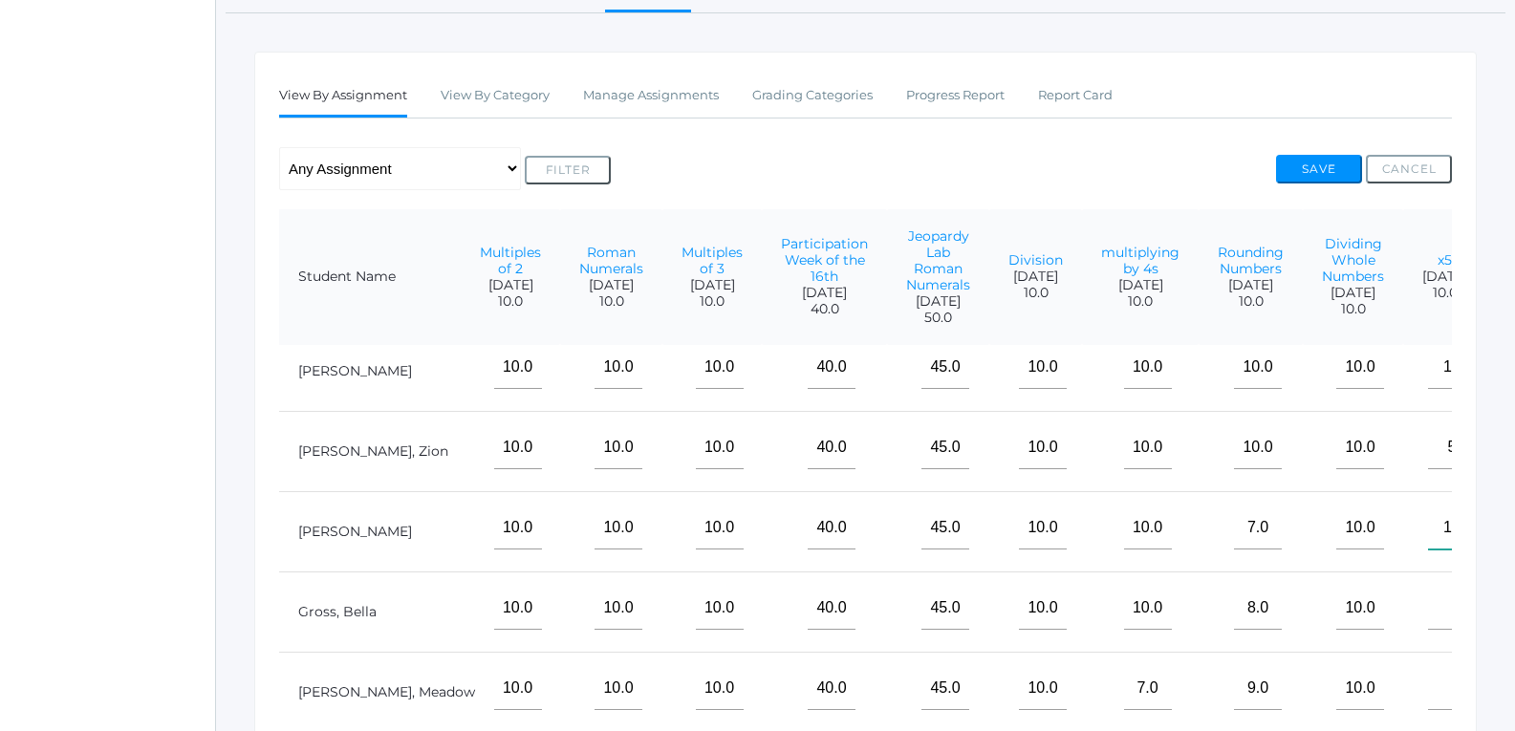
scroll to position [125, 617]
type input"] "10"
click at [1428, 600] on input"] "text" at bounding box center [1452, 608] width 48 height 43
type input"] "10"
click at [1428, 681] on input"] "text" at bounding box center [1452, 688] width 48 height 43
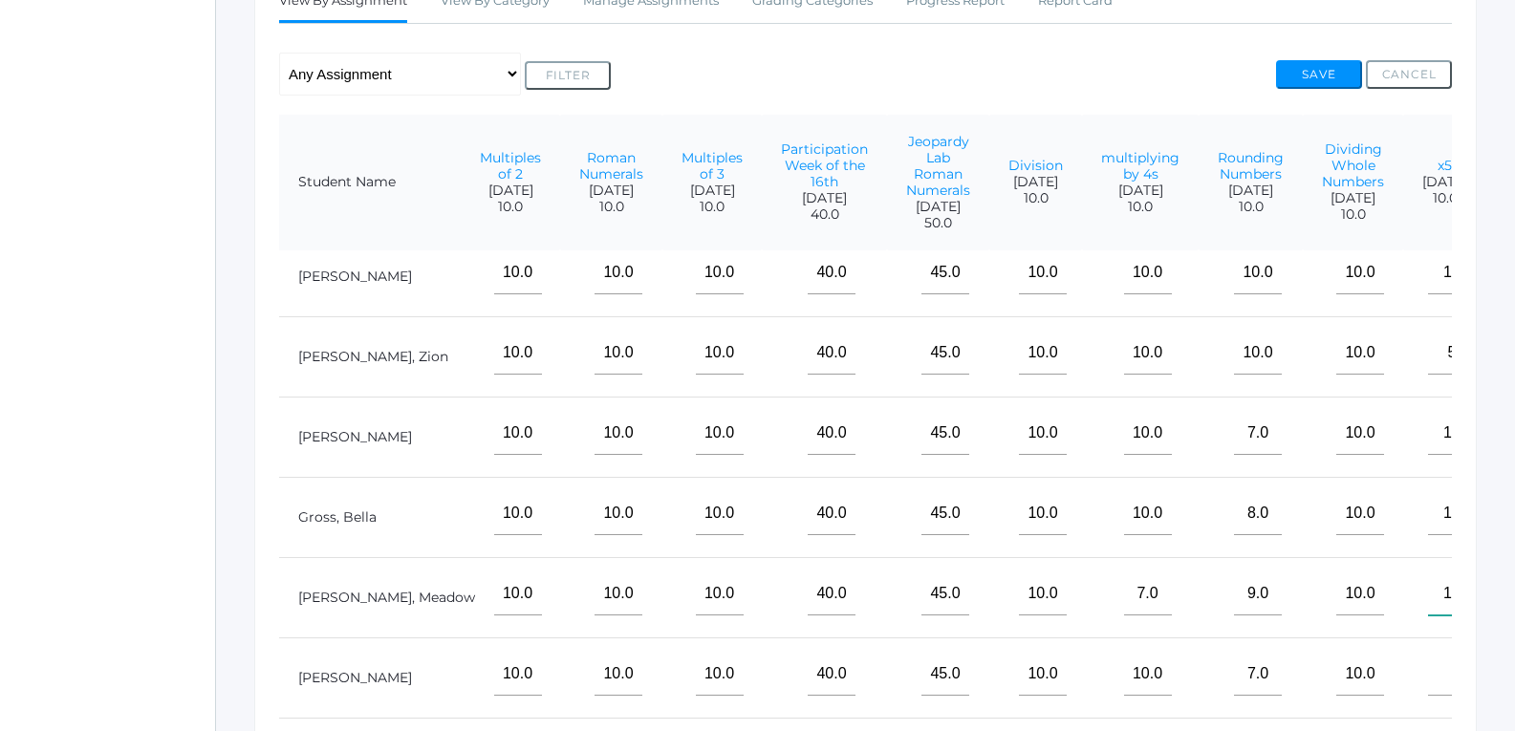
scroll to position [467, 0]
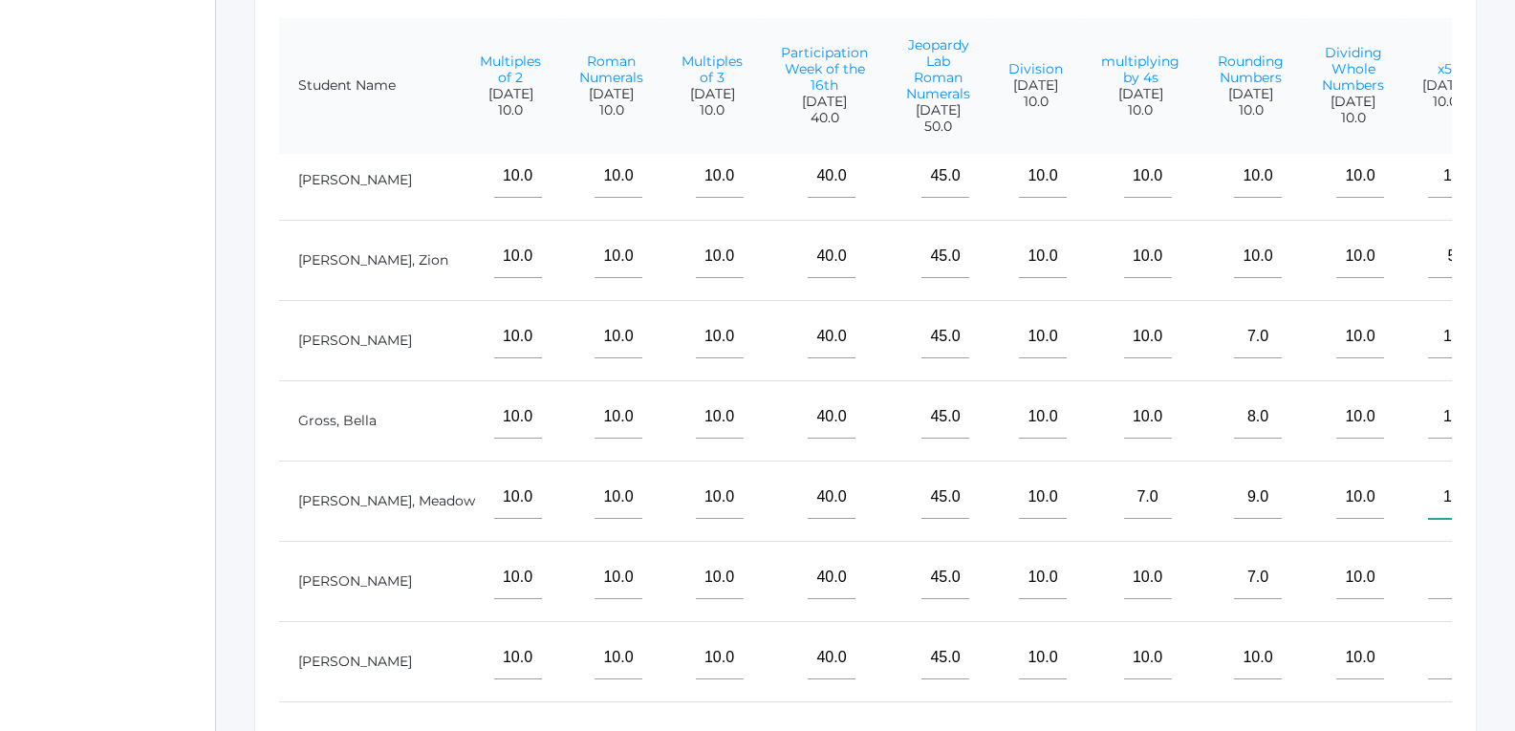
type input"] "10"
click at [1428, 574] on input"] "text" at bounding box center [1452, 577] width 48 height 43
type input"] "10"
click at [1428, 640] on input"] "text" at bounding box center [1452, 658] width 48 height 43
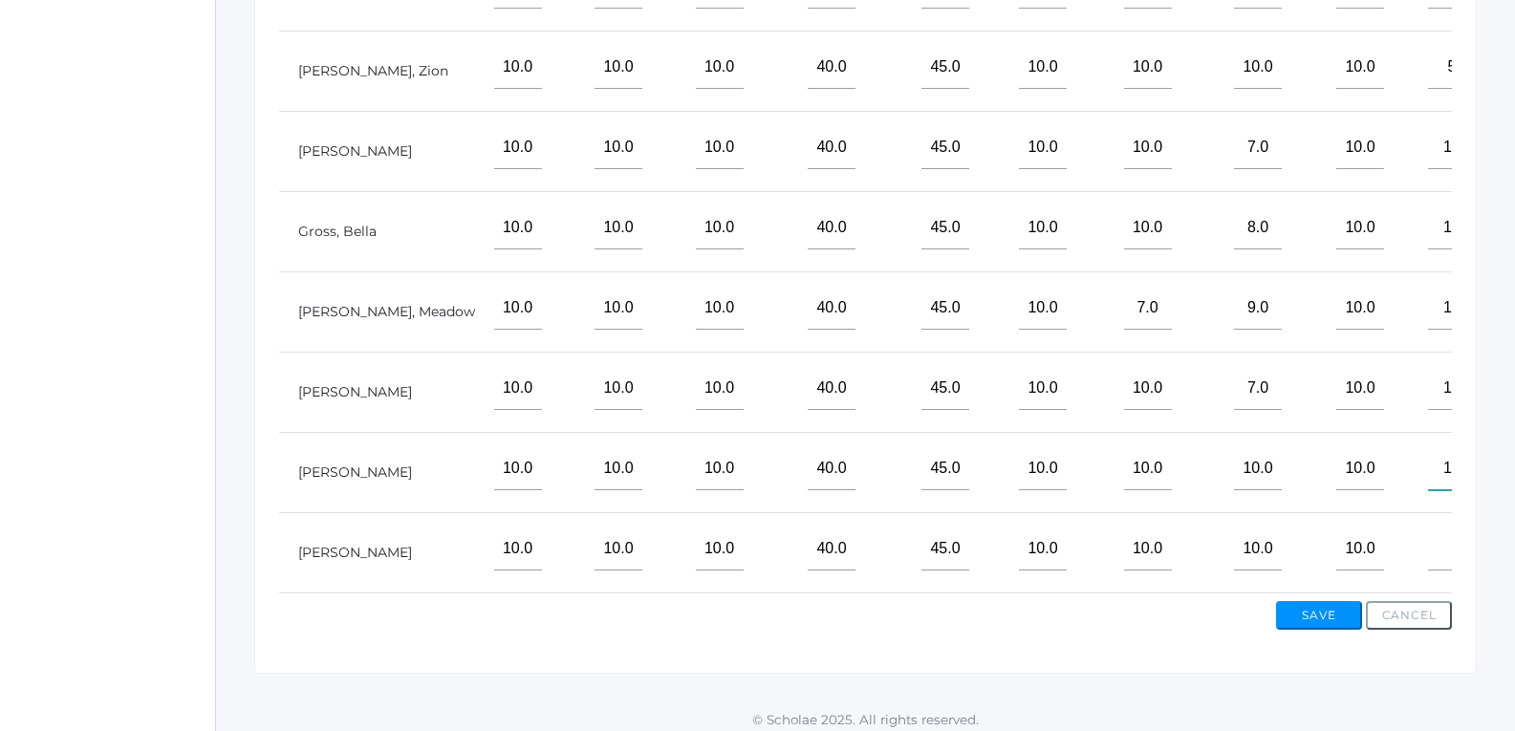
scroll to position [658, 0]
type input"] "10"
click at [1428, 533] on input"] "text" at bounding box center [1452, 547] width 48 height 43
type input"] "10"
click at [1346, 613] on button "Save" at bounding box center [1319, 613] width 86 height 29
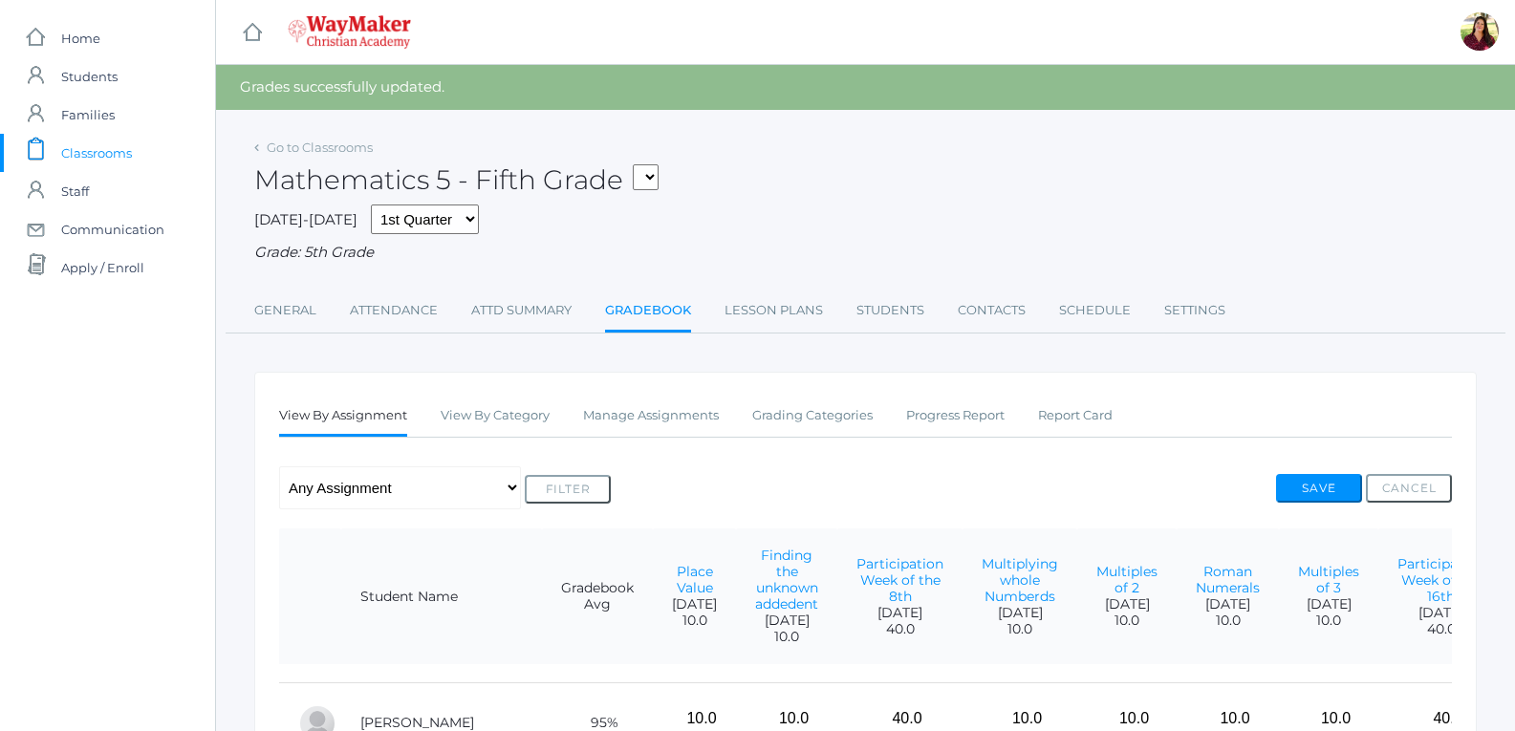
scroll to position [96, 0]
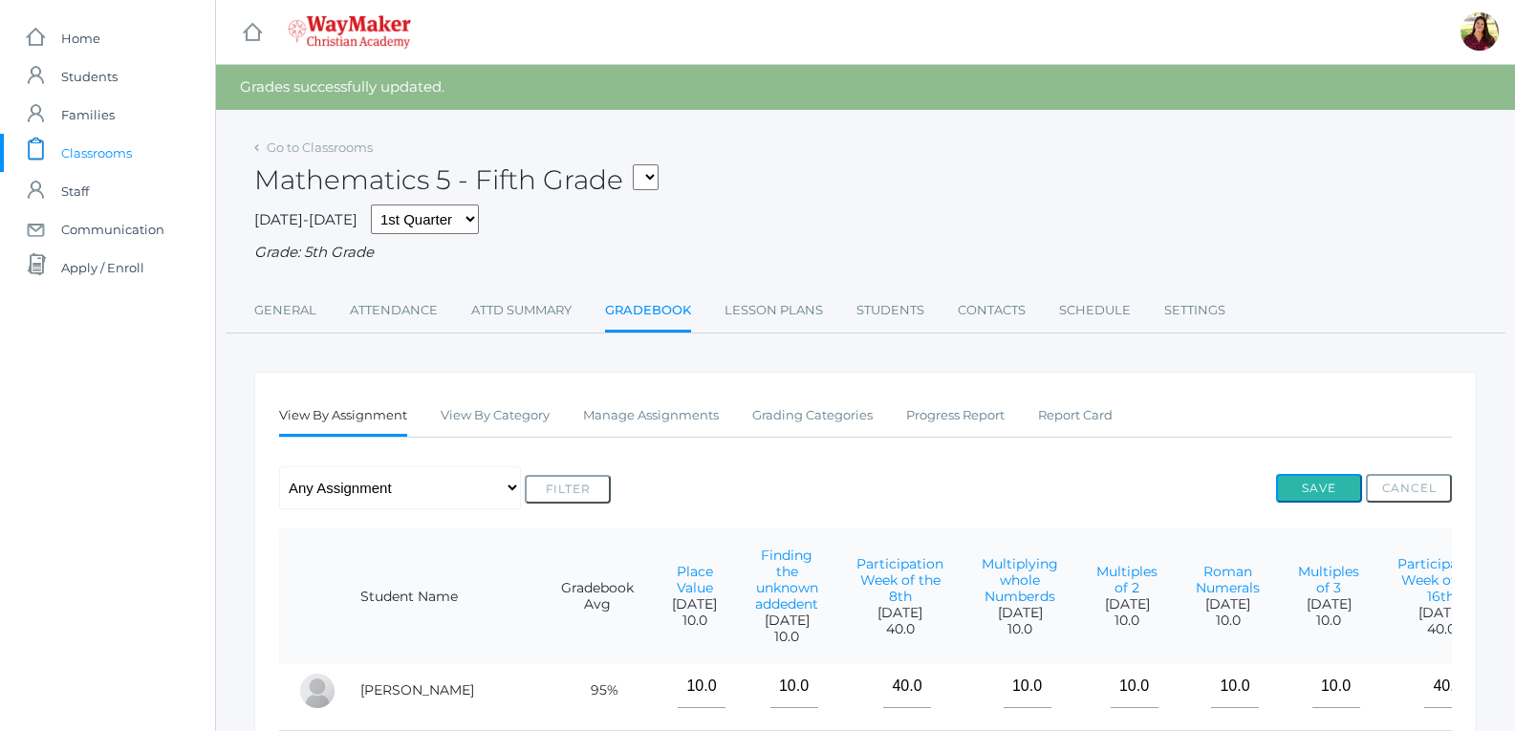
click at [1326, 492] on button "Save" at bounding box center [1319, 488] width 86 height 29
click at [1317, 488] on button "Save" at bounding box center [1319, 488] width 86 height 29
click at [1300, 487] on button "Save" at bounding box center [1319, 488] width 86 height 29
